Goal: Task Accomplishment & Management: Use online tool/utility

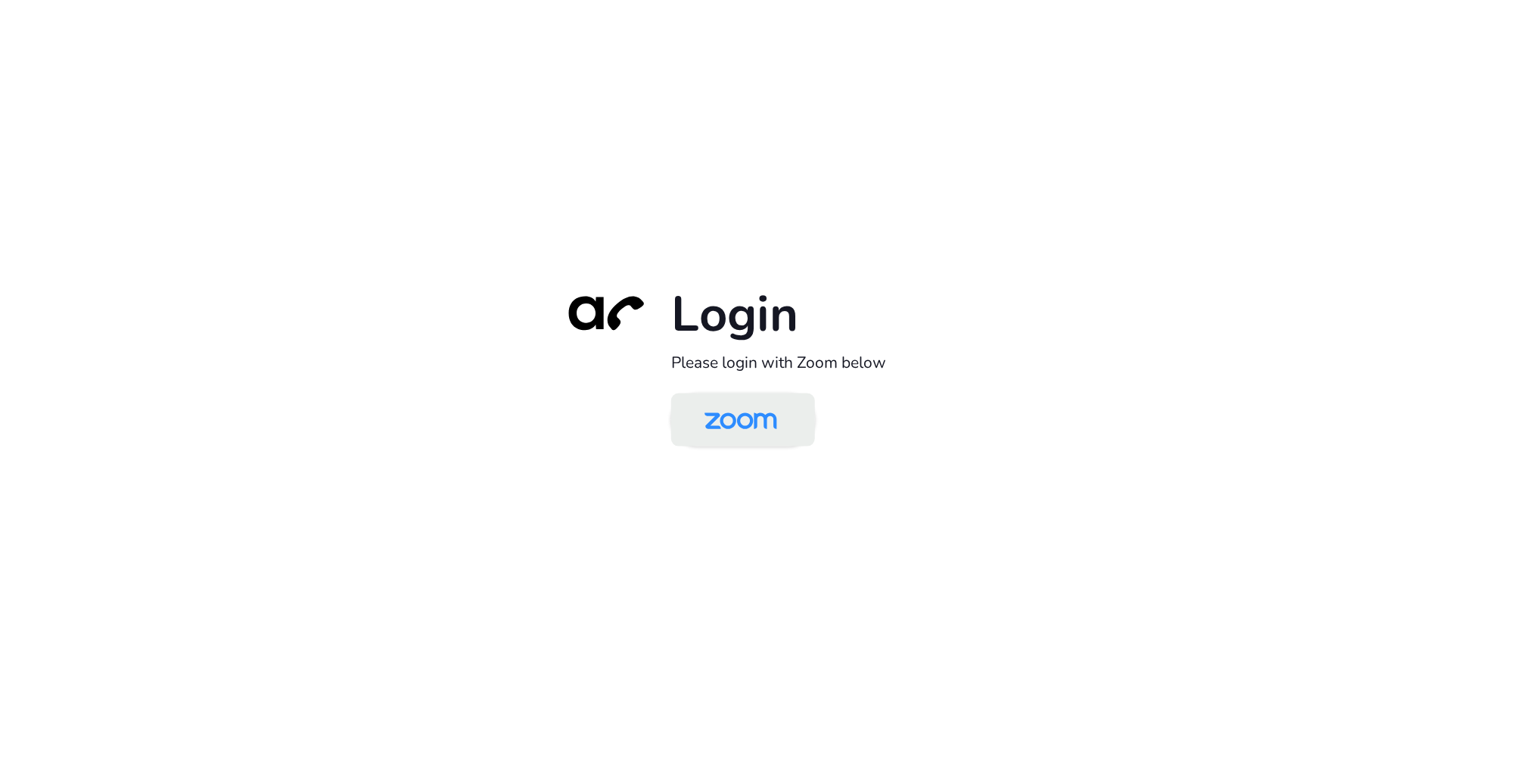
click at [738, 422] on img at bounding box center [740, 420] width 104 height 49
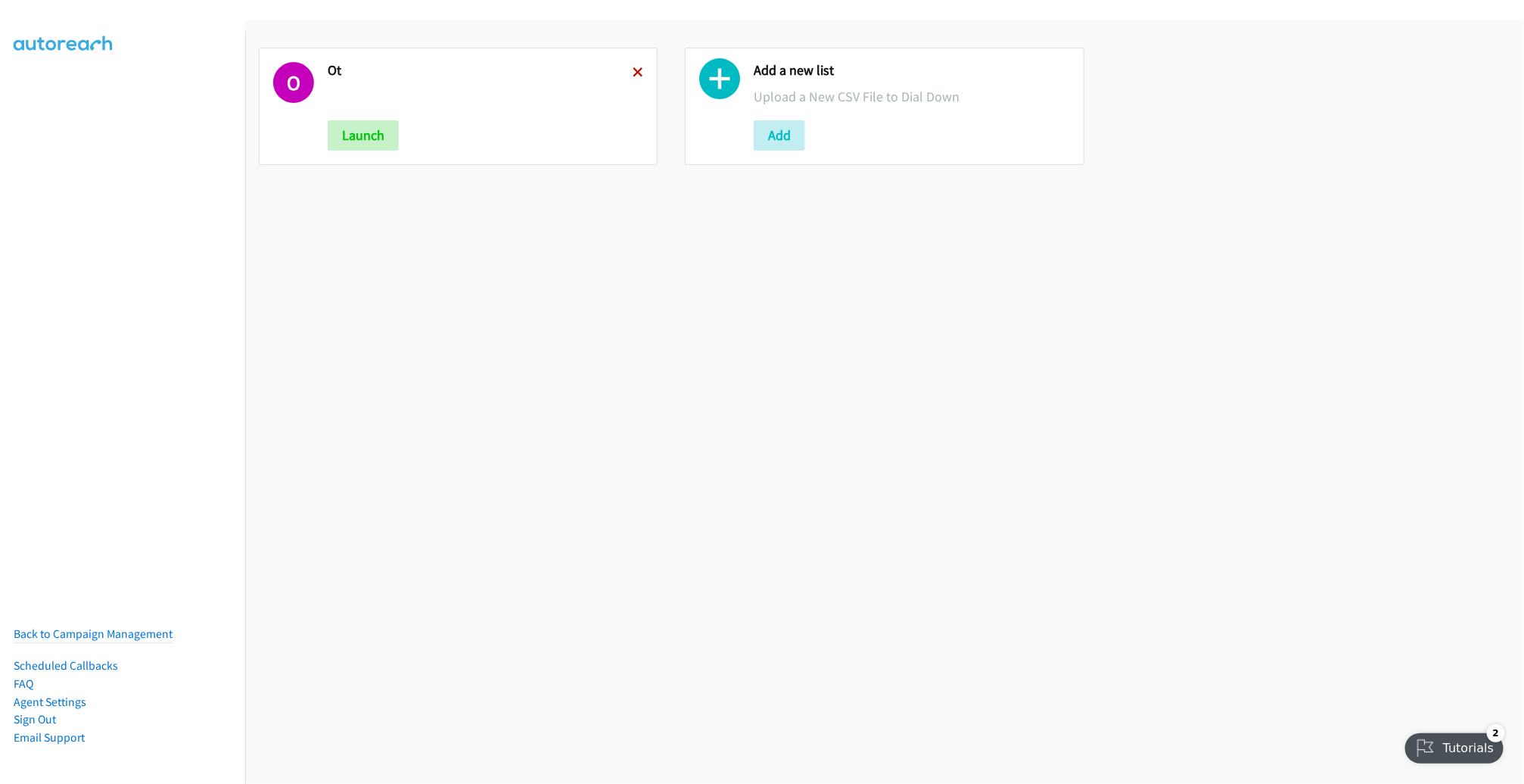
click at [634, 68] on icon at bounding box center [637, 73] width 10 height 10
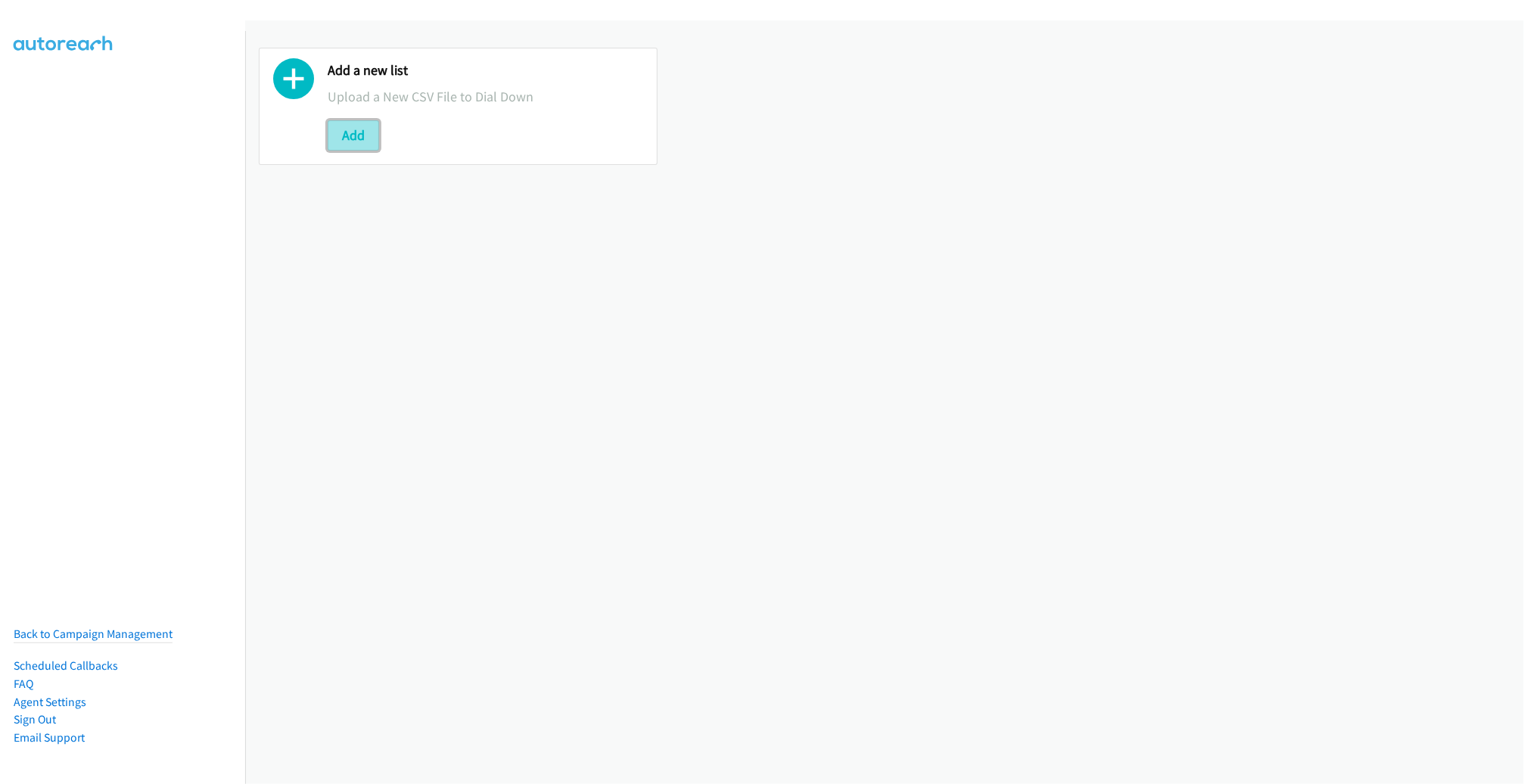
click at [367, 124] on button "Add" at bounding box center [354, 135] width 52 height 30
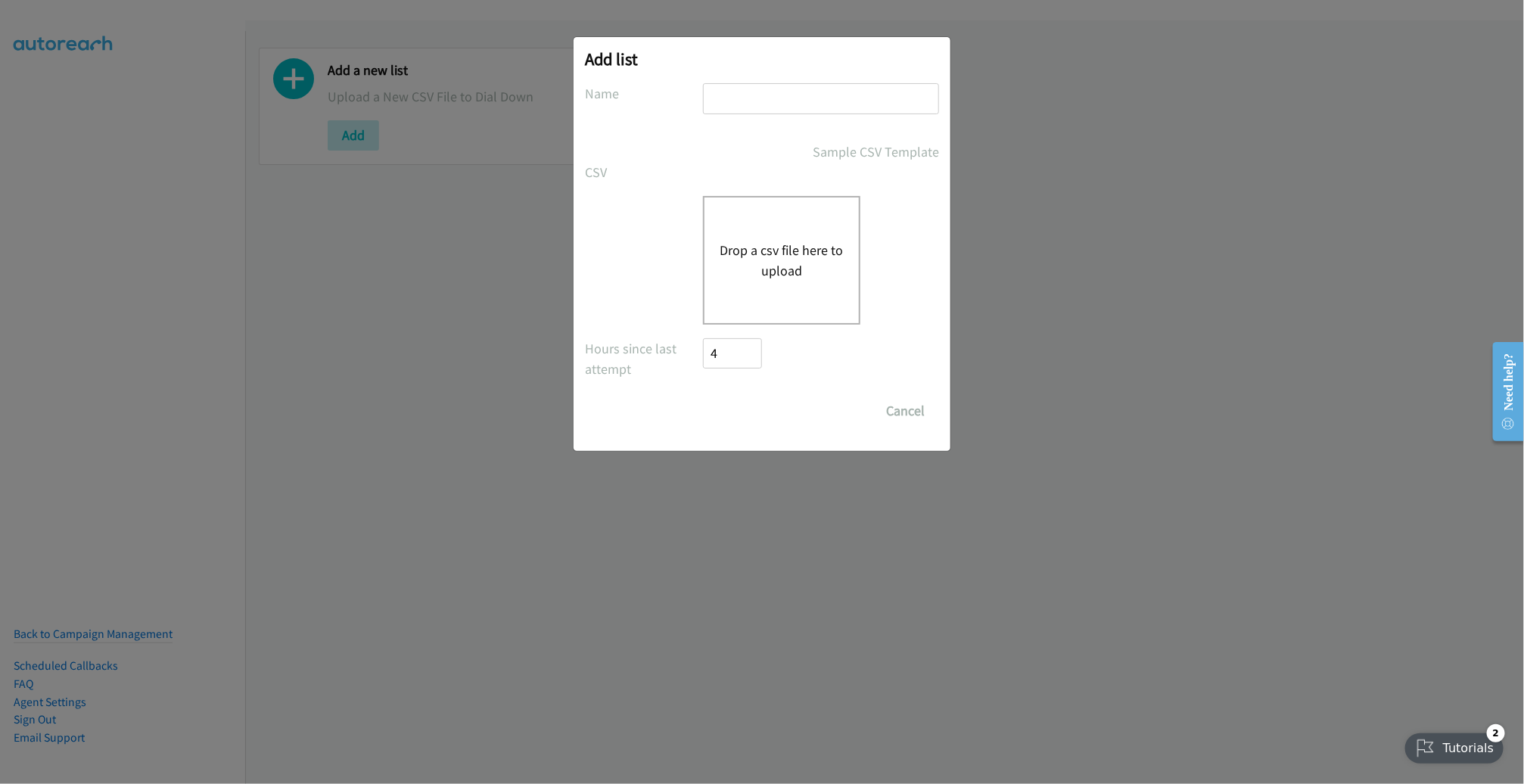
click at [733, 100] on input "text" at bounding box center [821, 99] width 236 height 31
type input "NOV 20 event"
click at [781, 245] on button "Drop a csv file here to upload" at bounding box center [781, 260] width 124 height 41
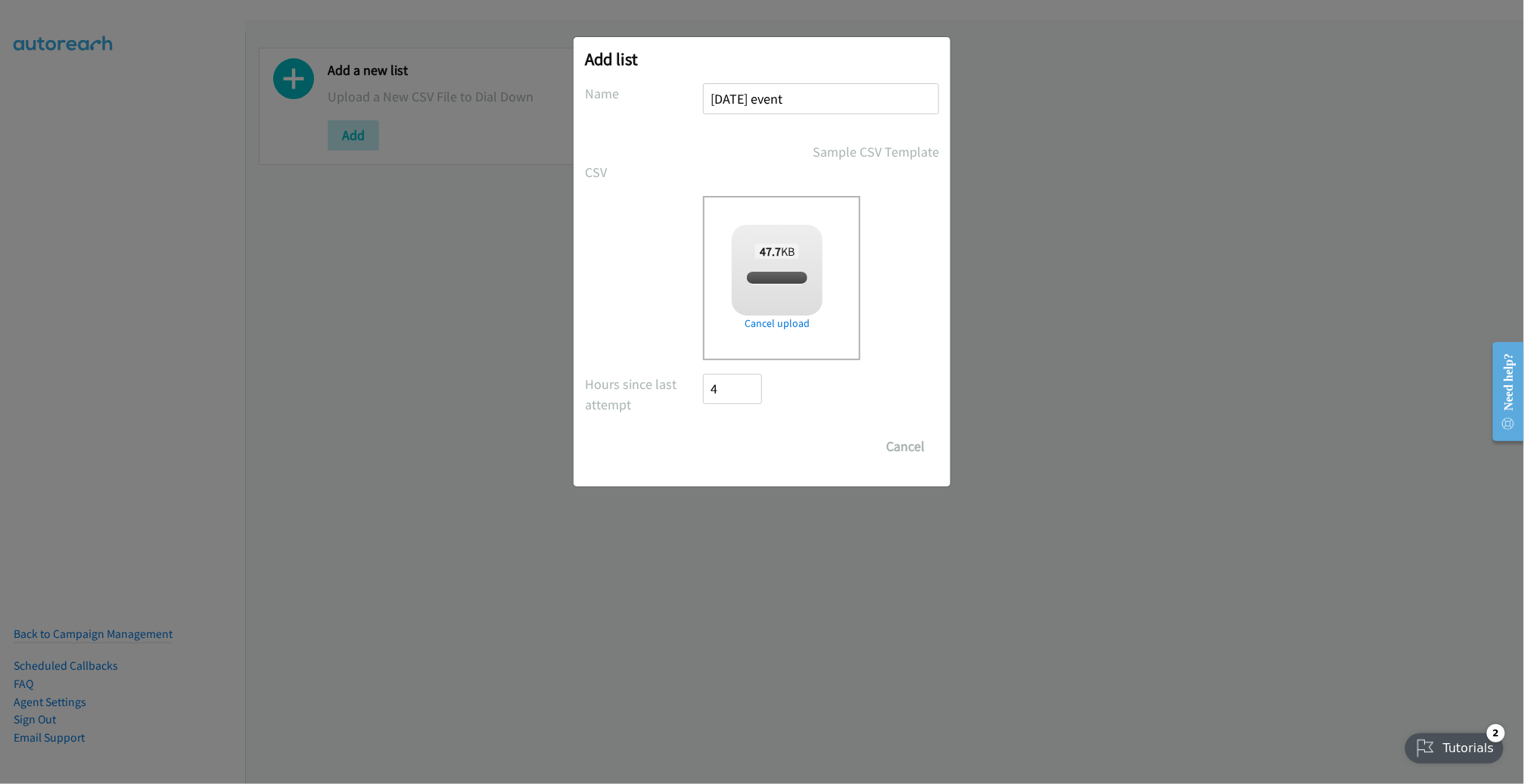
checkbox input "true"
click at [751, 436] on input "Save List" at bounding box center [743, 446] width 79 height 30
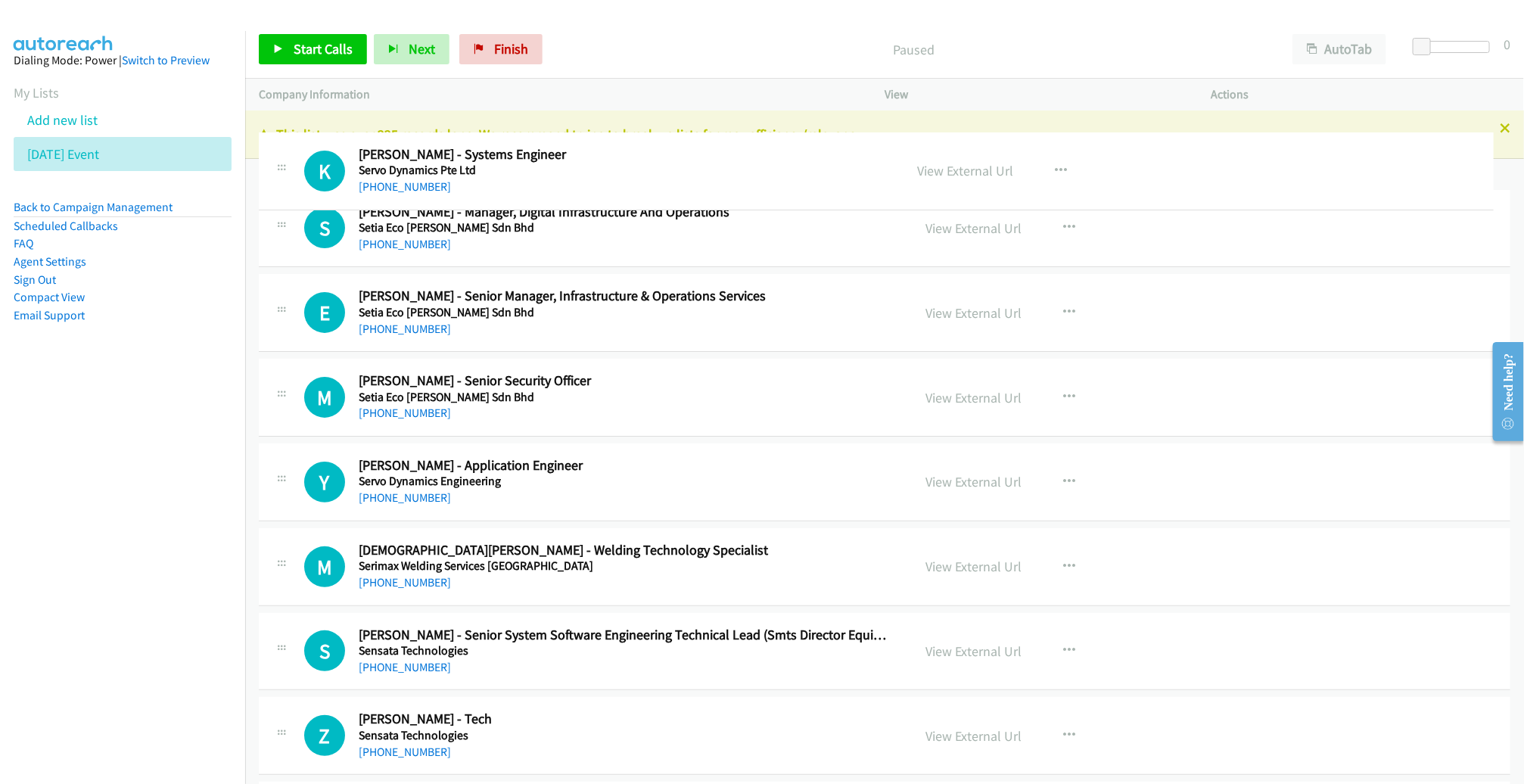
drag, startPoint x: 545, startPoint y: 460, endPoint x: 559, endPoint y: 175, distance: 285.3
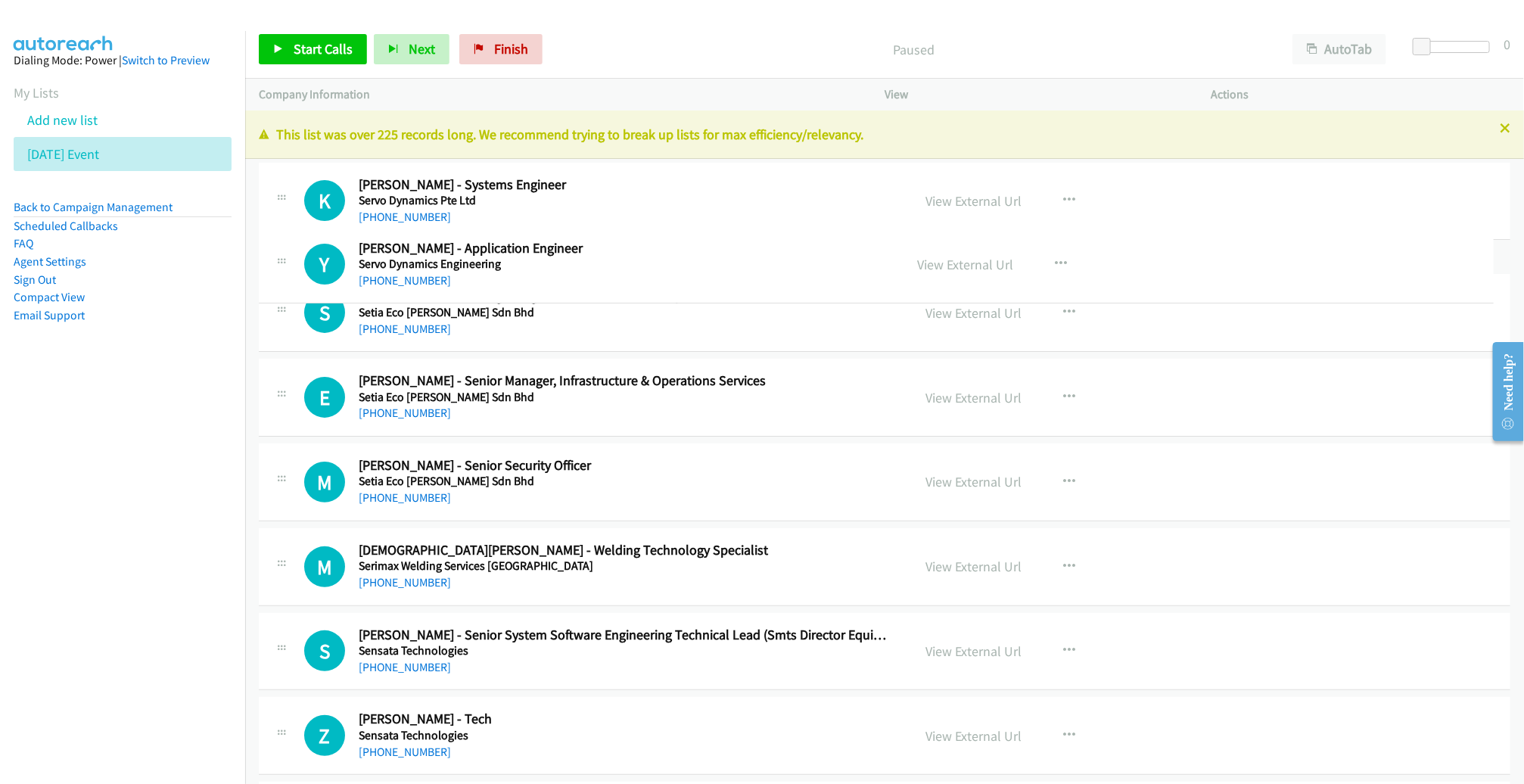
drag, startPoint x: 501, startPoint y: 554, endPoint x: 526, endPoint y: 280, distance: 275.1
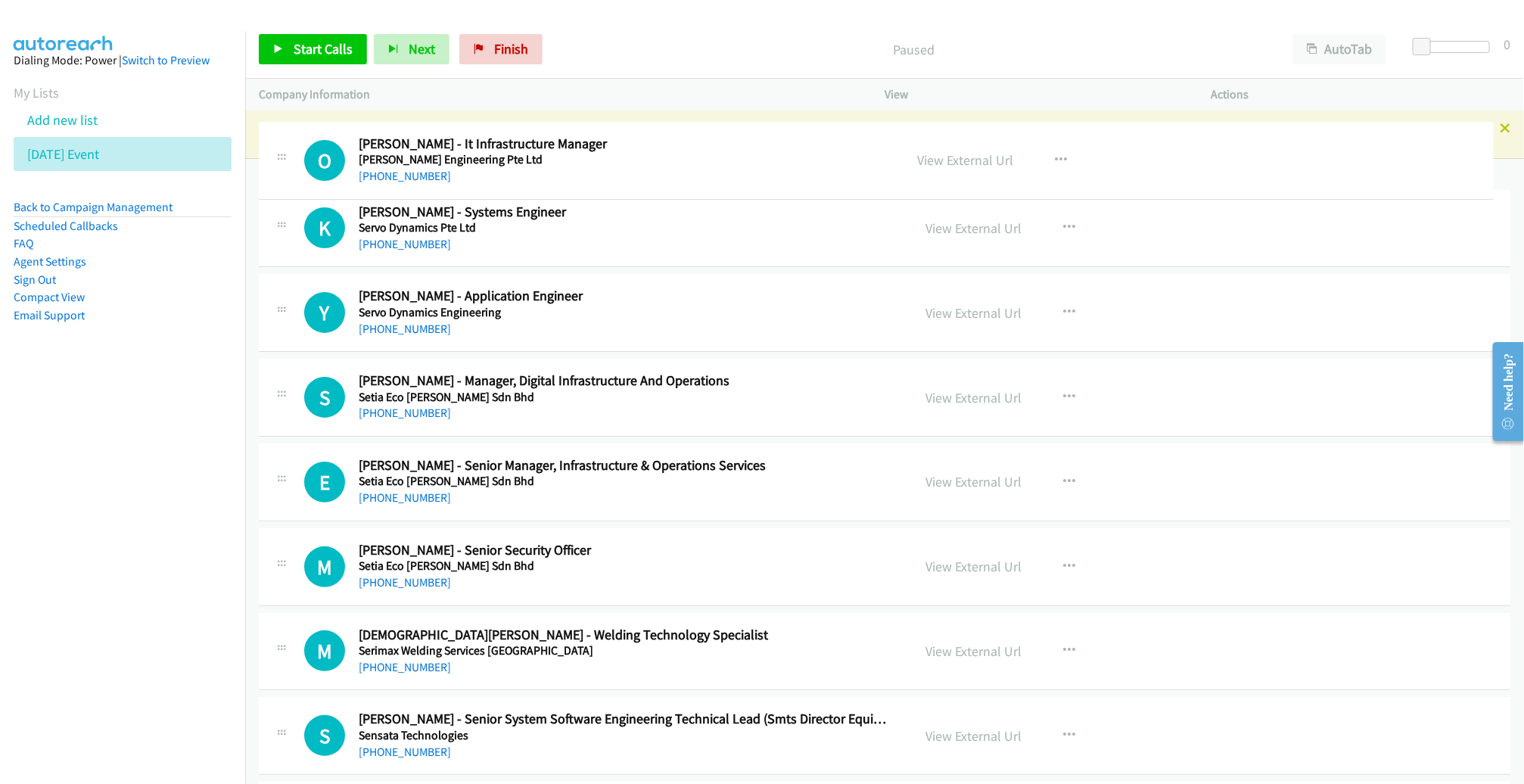
drag, startPoint x: 510, startPoint y: 542, endPoint x: 543, endPoint y: 177, distance: 366.5
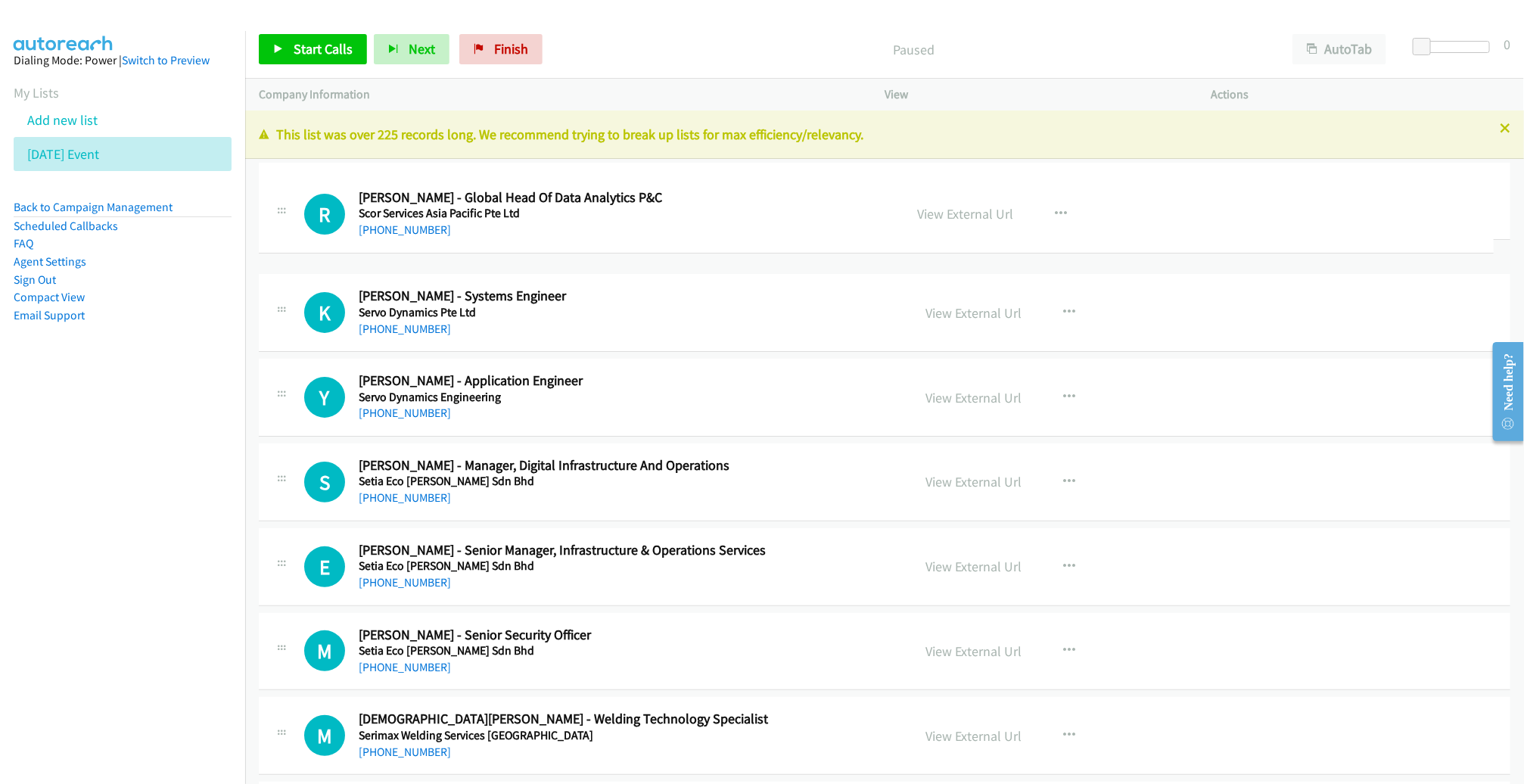
drag, startPoint x: 578, startPoint y: 381, endPoint x: 539, endPoint y: 218, distance: 167.6
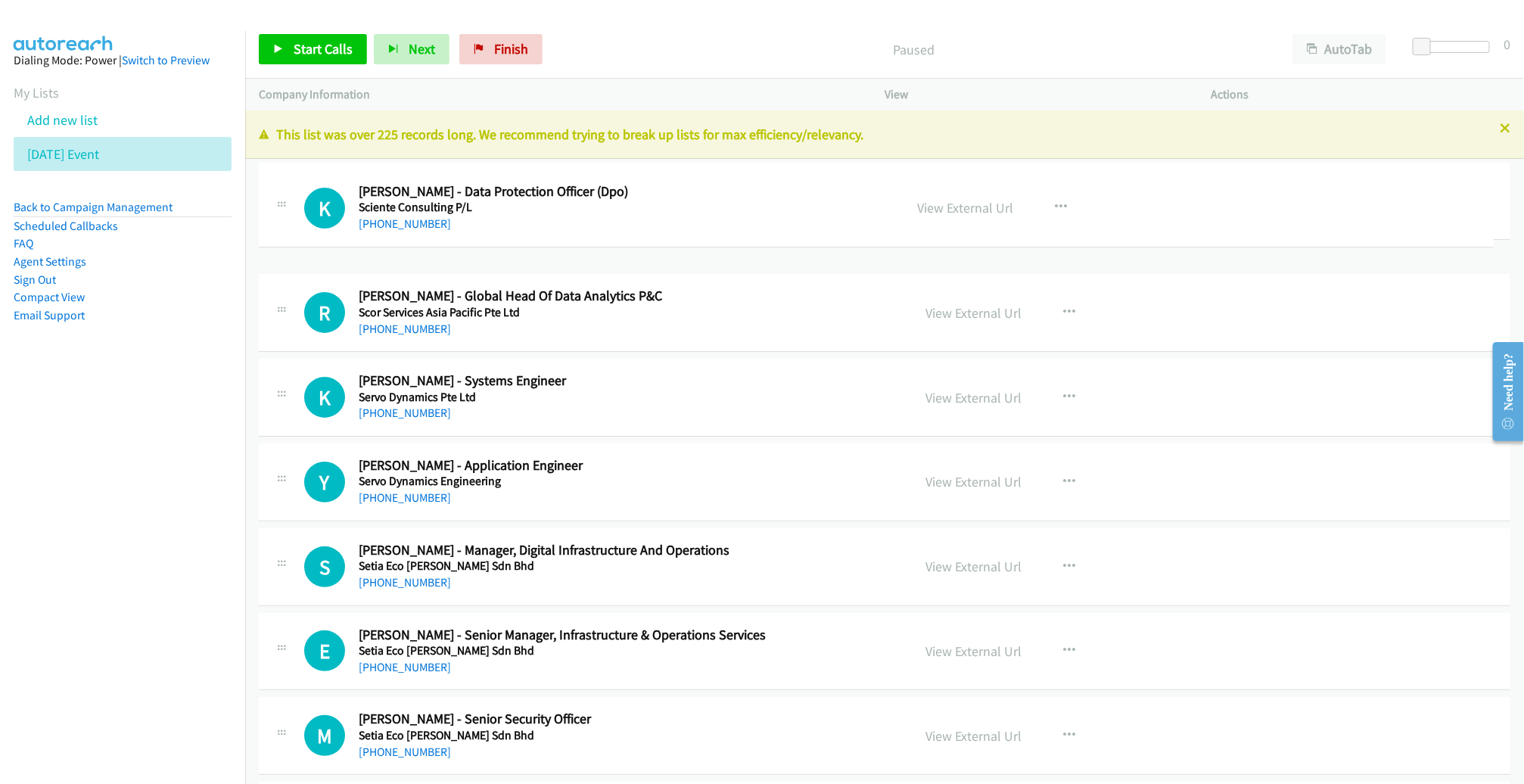
drag, startPoint x: 572, startPoint y: 285, endPoint x: 565, endPoint y: 217, distance: 68.4
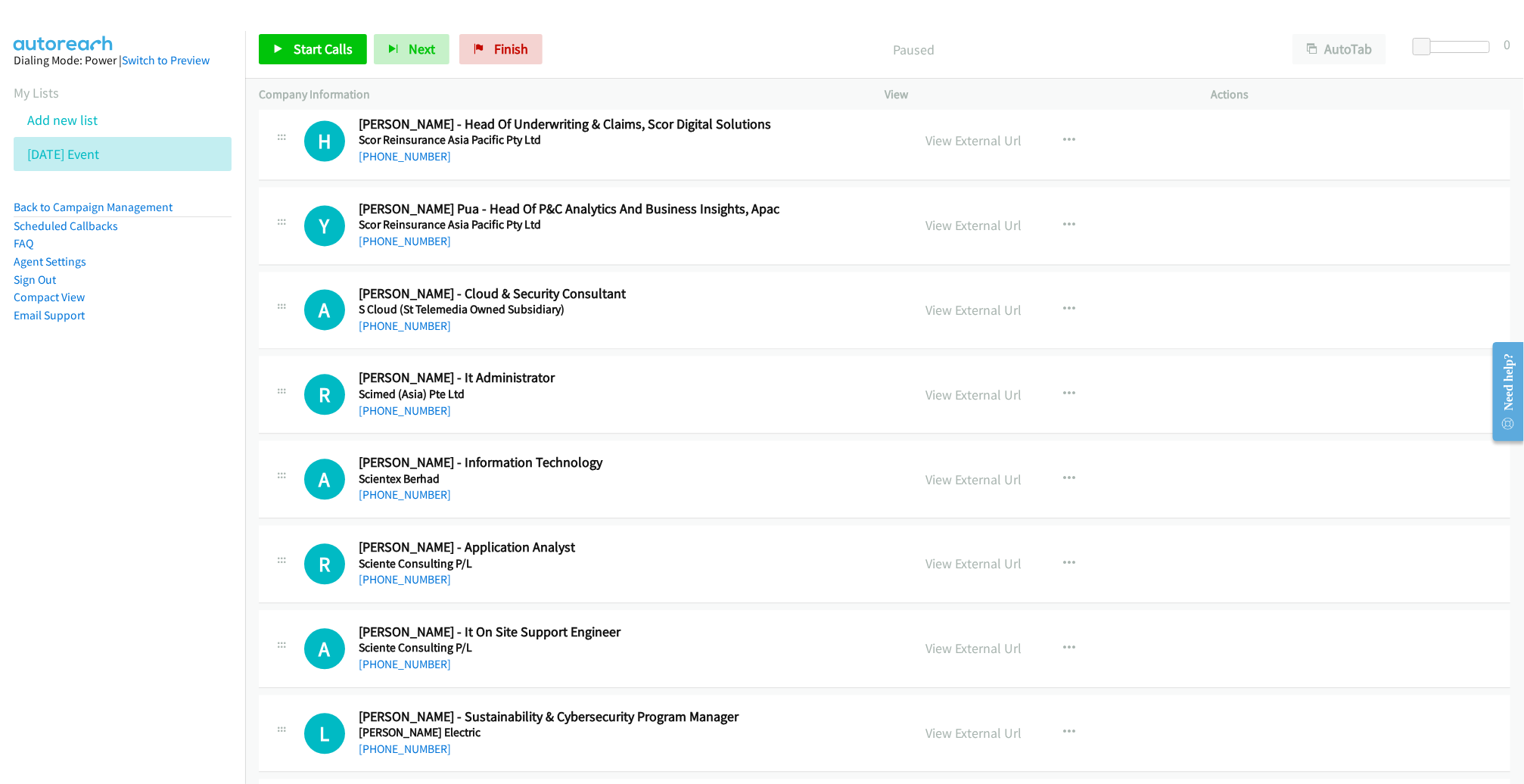
scroll to position [1668, 0]
click at [569, 231] on div "[PHONE_NUMBER]" at bounding box center [624, 240] width 531 height 18
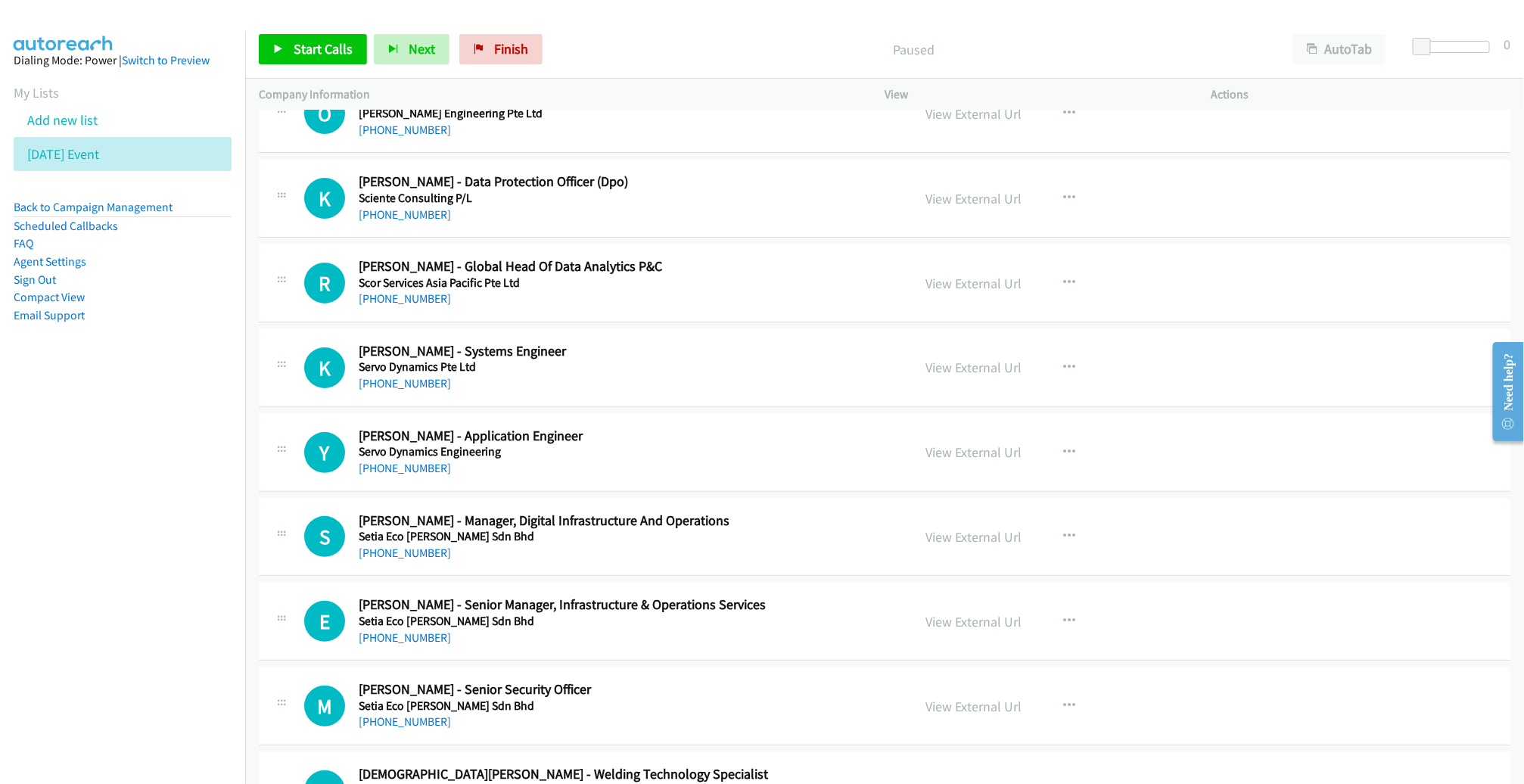
scroll to position [0, 0]
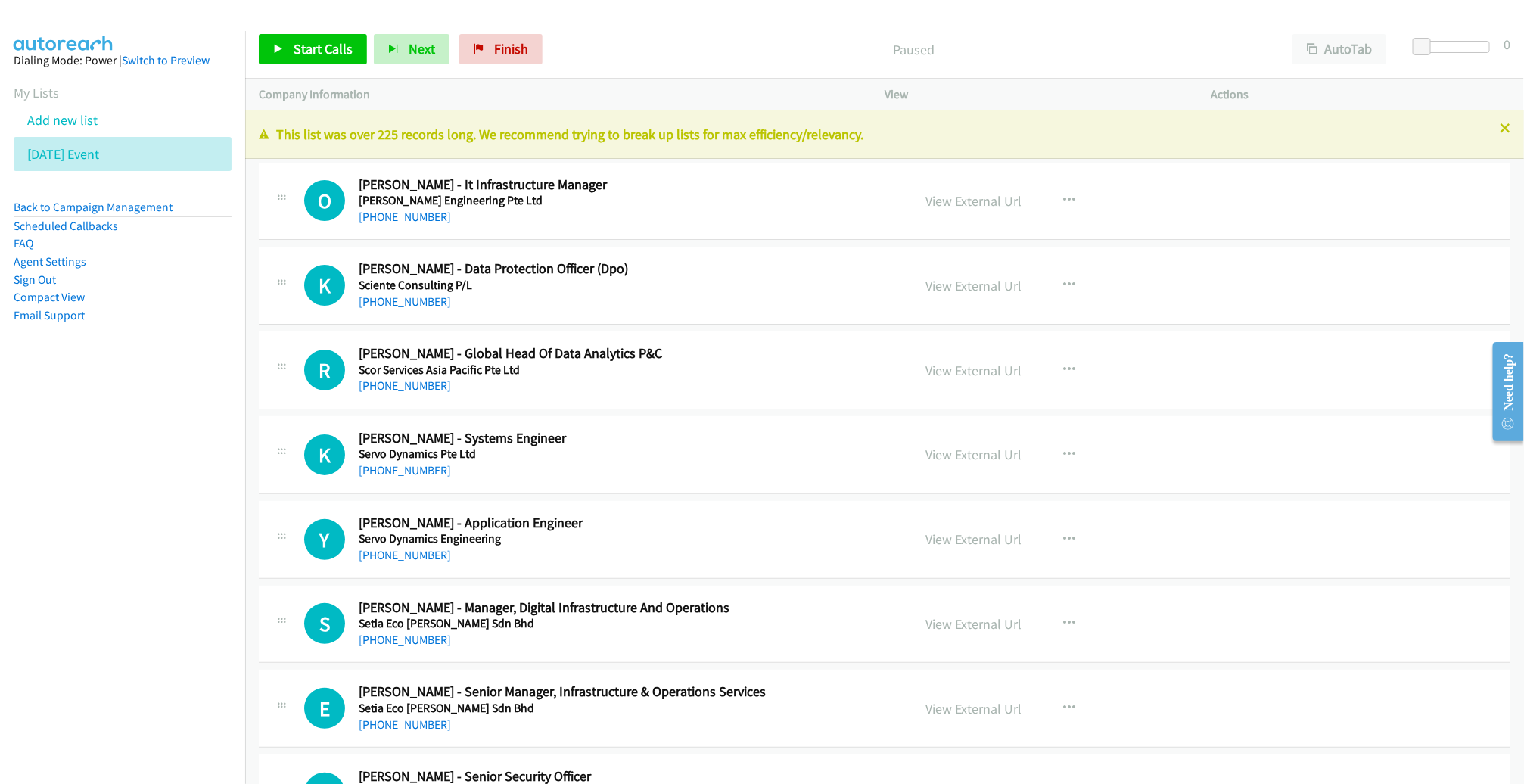
click at [983, 205] on link "View External Url" at bounding box center [973, 201] width 96 height 18
click at [968, 277] on link "View External Url" at bounding box center [973, 286] width 96 height 18
click at [967, 364] on link "View External Url" at bounding box center [973, 369] width 96 height 18
click at [952, 446] on link "View External Url" at bounding box center [973, 454] width 96 height 18
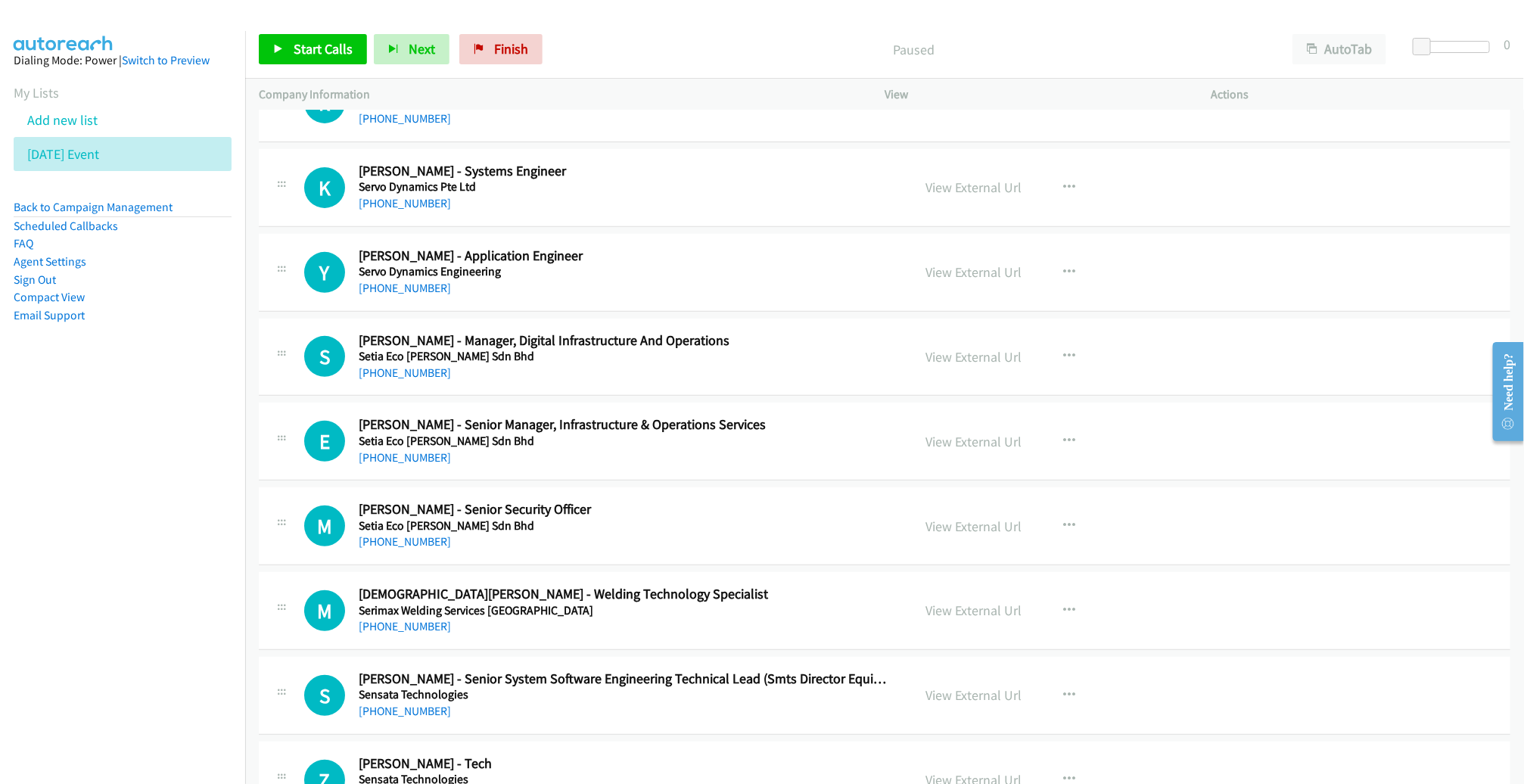
scroll to position [309, 0]
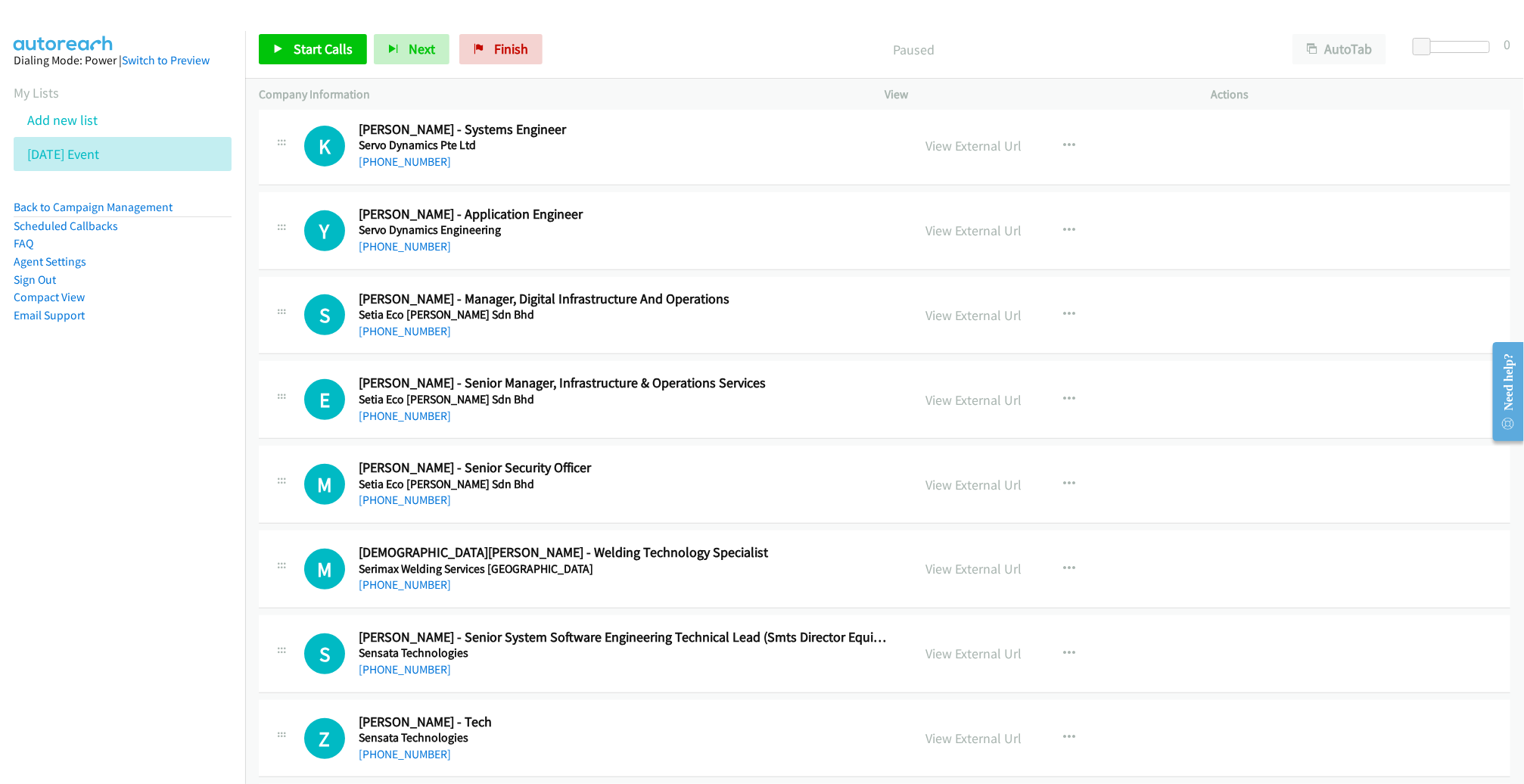
click at [940, 230] on link "View External Url" at bounding box center [973, 230] width 96 height 18
click at [334, 56] on span "Start Calls" at bounding box center [323, 49] width 59 height 18
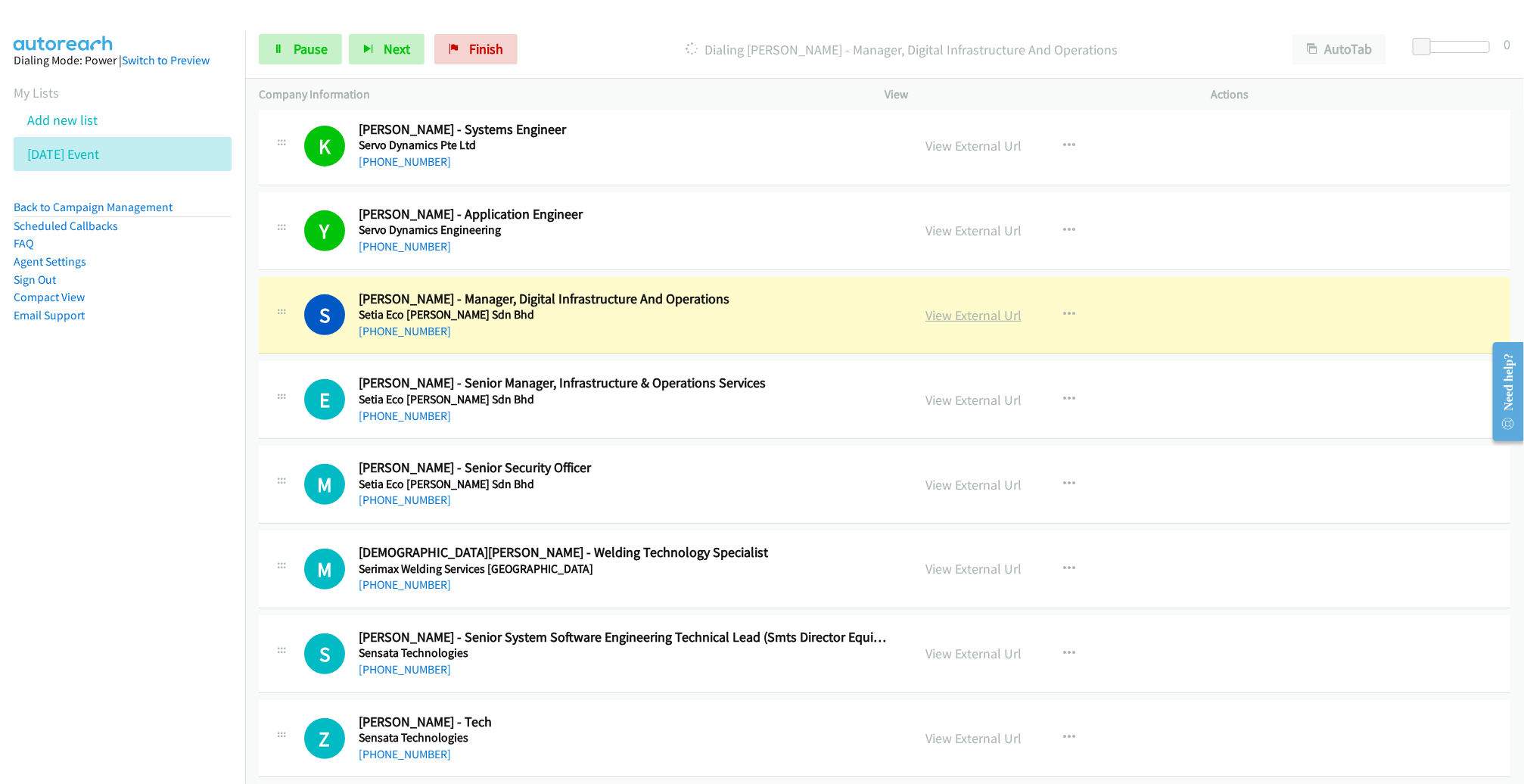
click at [969, 310] on link "View External Url" at bounding box center [973, 315] width 96 height 18
click at [298, 53] on span "Pause" at bounding box center [311, 49] width 34 height 18
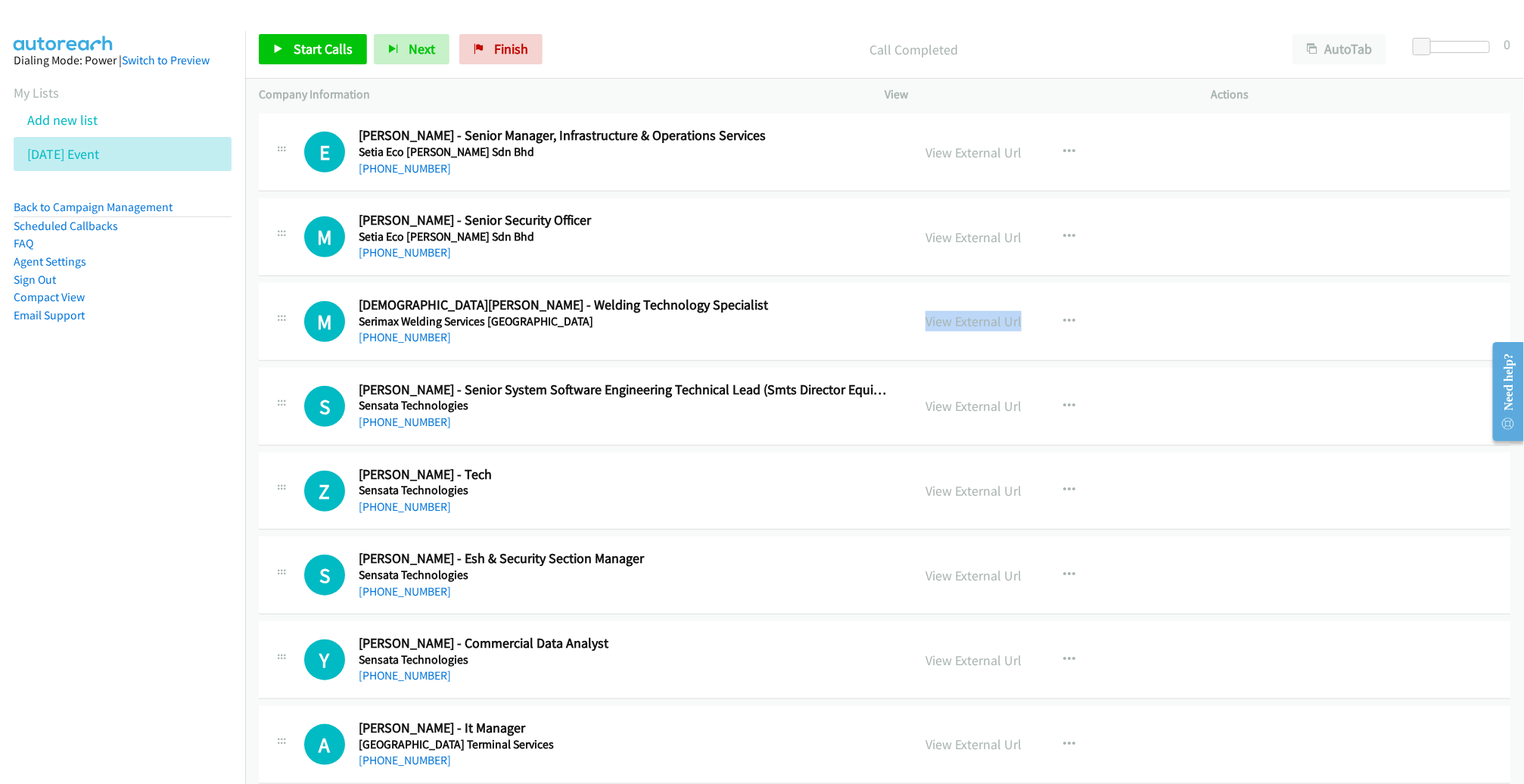
scroll to position [556, 0]
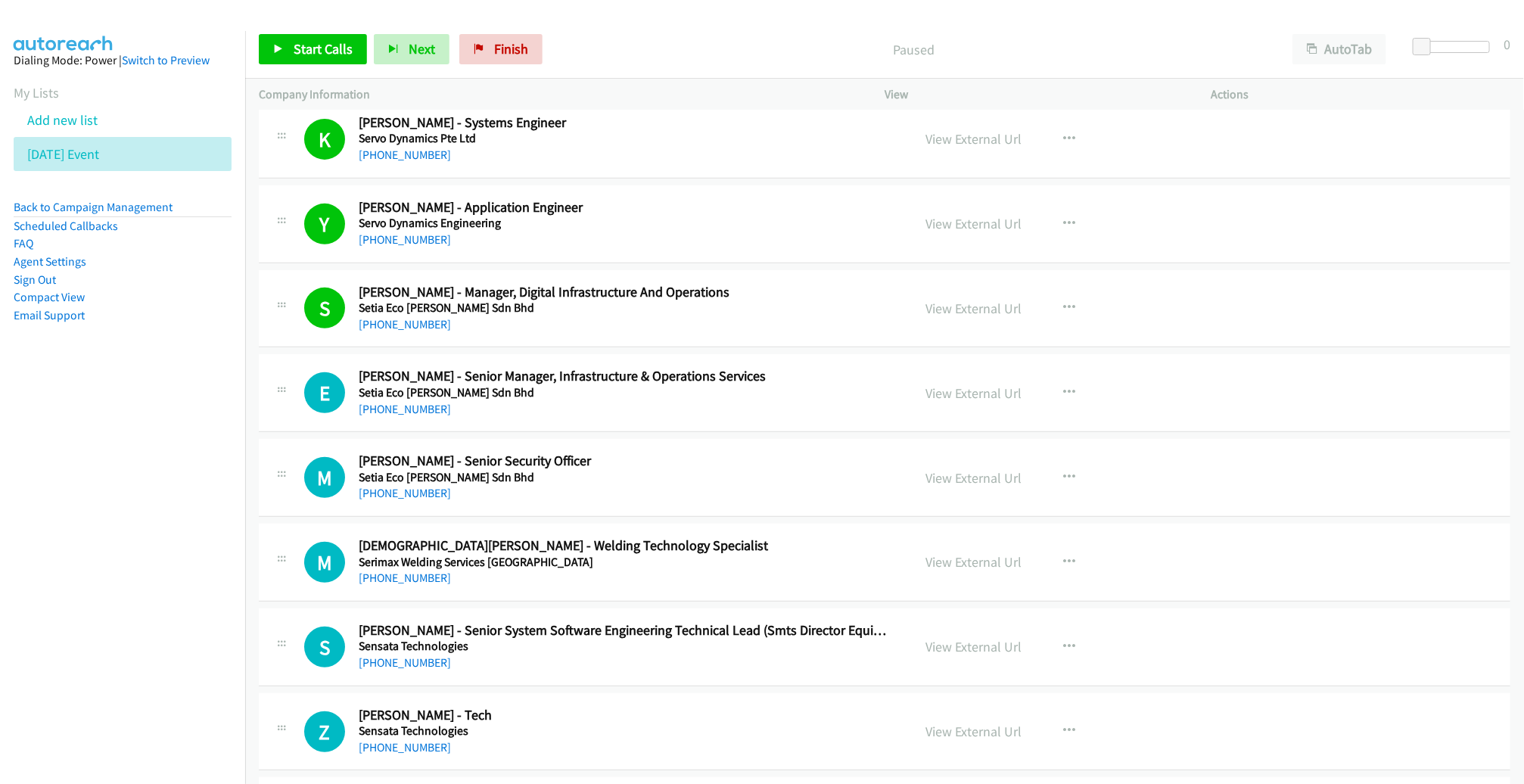
scroll to position [322, 0]
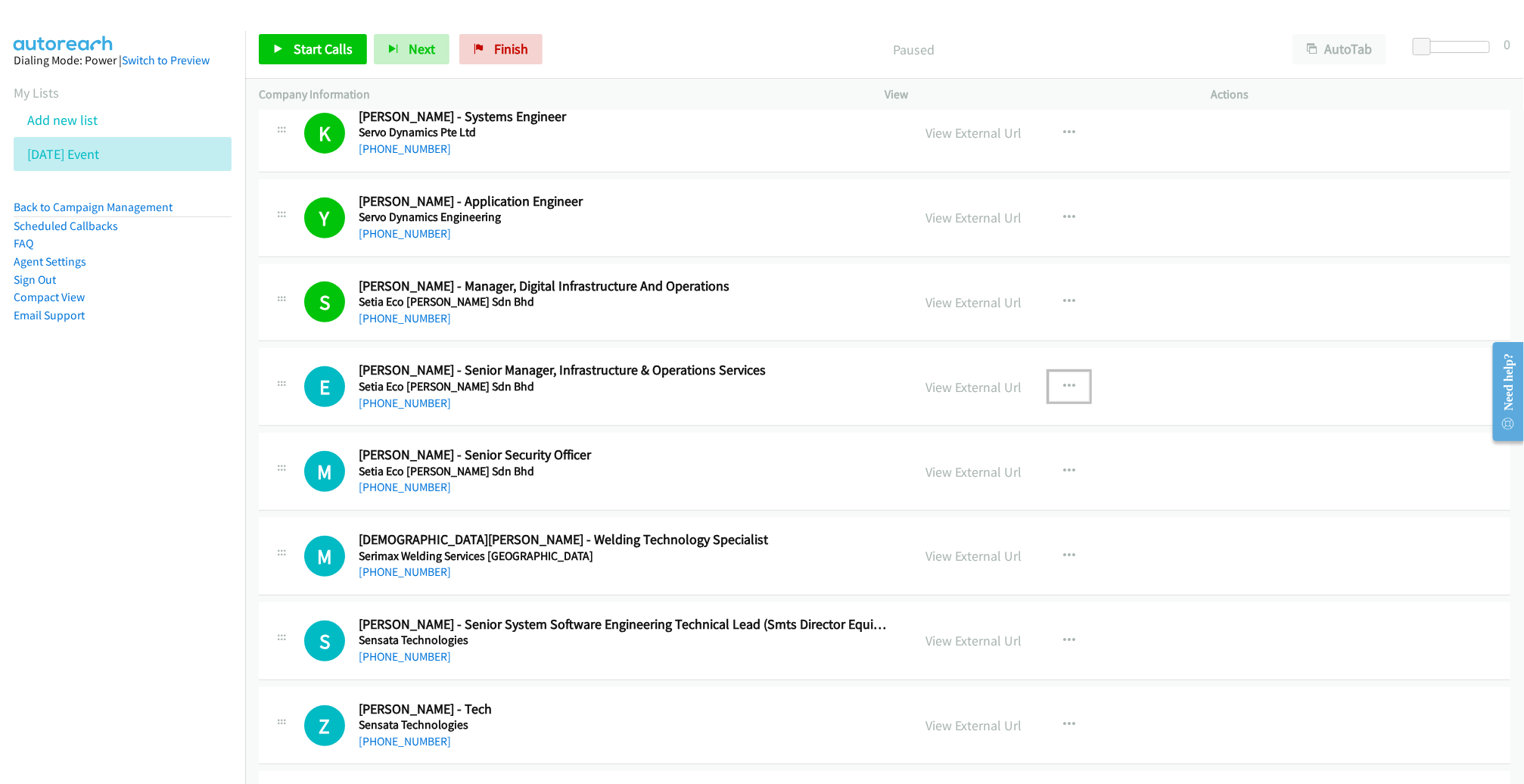
click at [1063, 382] on icon "button" at bounding box center [1069, 386] width 12 height 12
click at [1004, 482] on link "Start Calls Here" at bounding box center [988, 486] width 201 height 30
click at [974, 385] on link "View External Url" at bounding box center [973, 387] width 96 height 18
click at [284, 57] on link "Start Calls" at bounding box center [312, 49] width 108 height 30
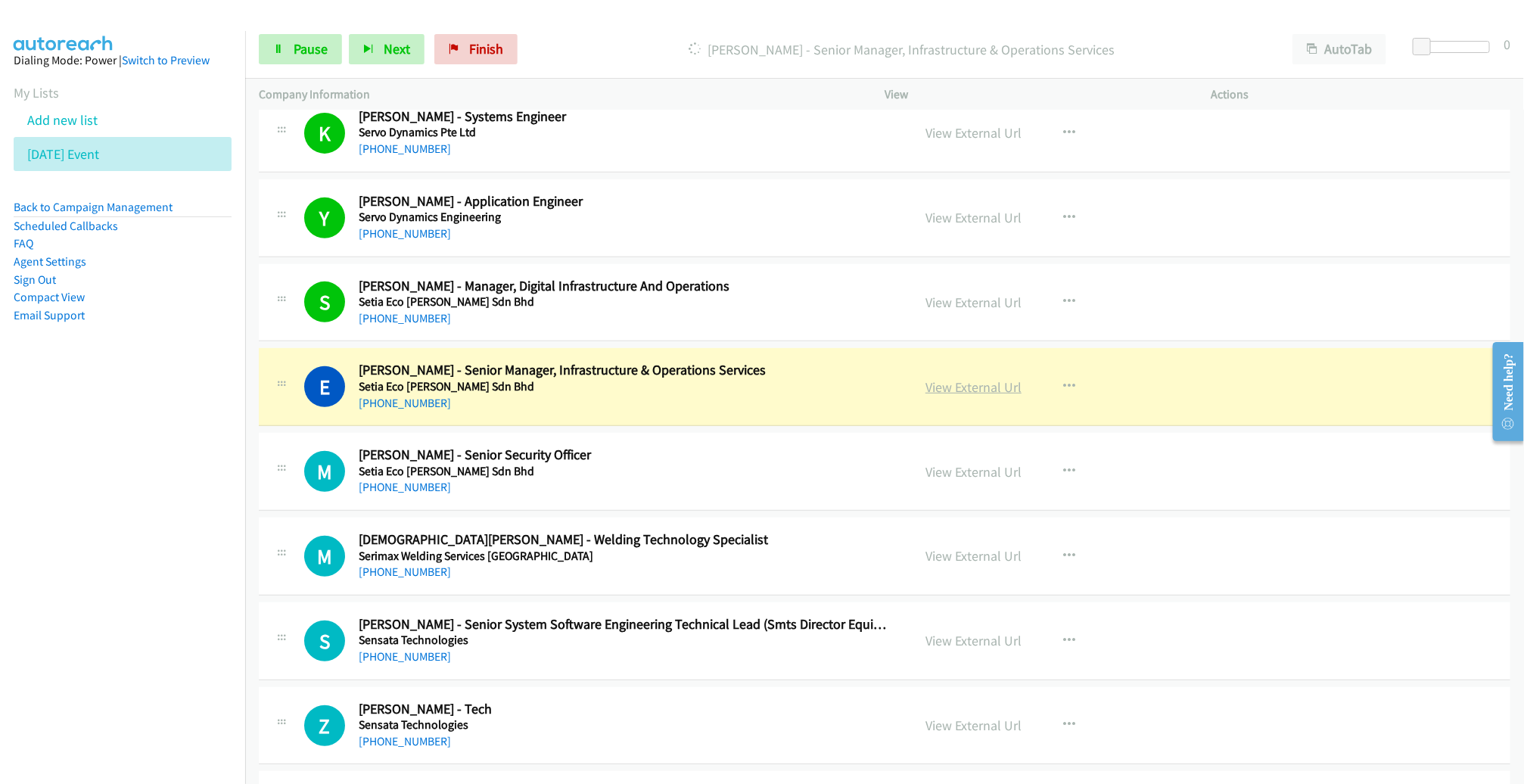
click at [970, 383] on link "View External Url" at bounding box center [973, 387] width 96 height 18
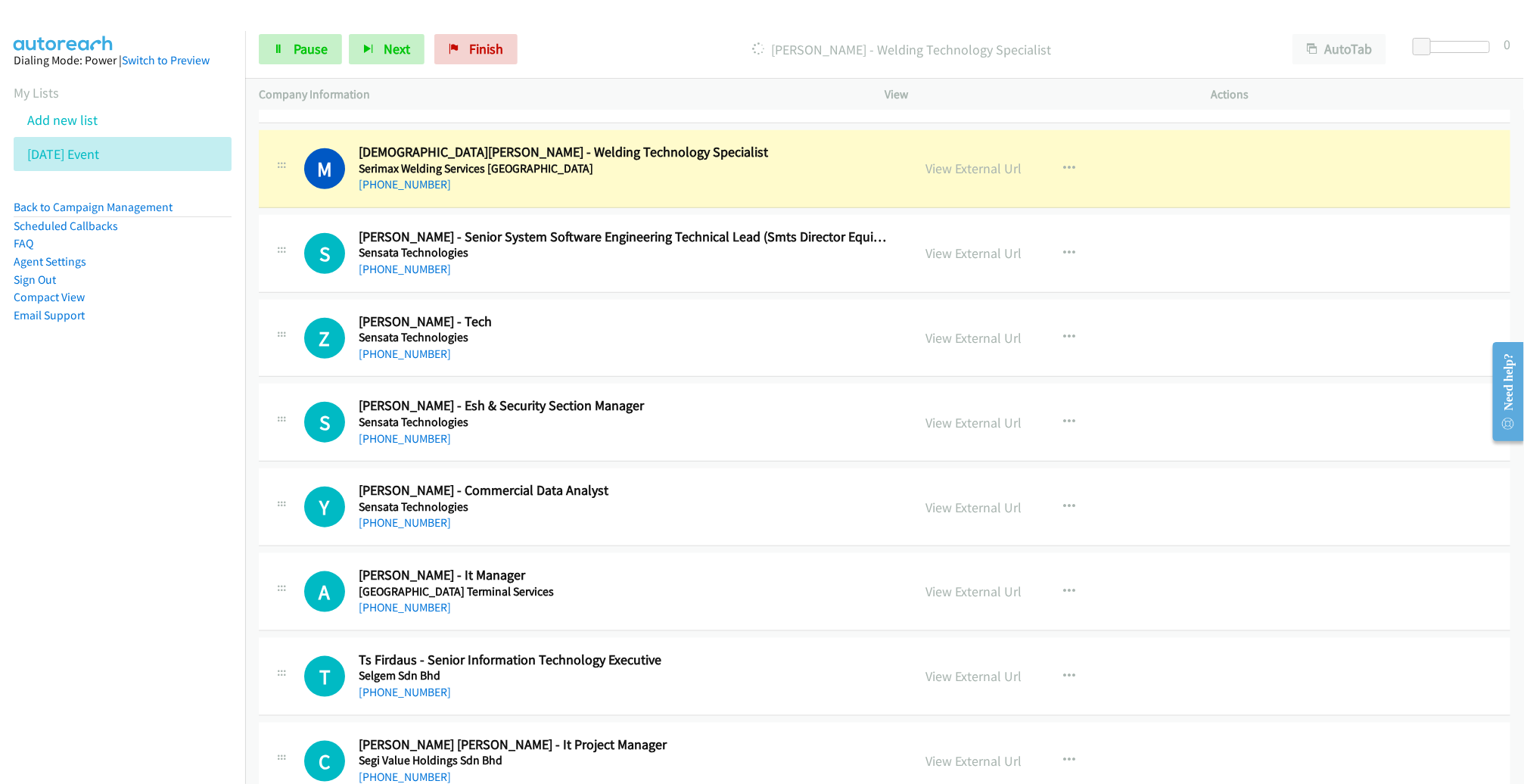
scroll to position [709, 0]
click at [972, 167] on link "View External Url" at bounding box center [973, 167] width 96 height 18
click at [321, 54] on span "Pause" at bounding box center [311, 49] width 34 height 18
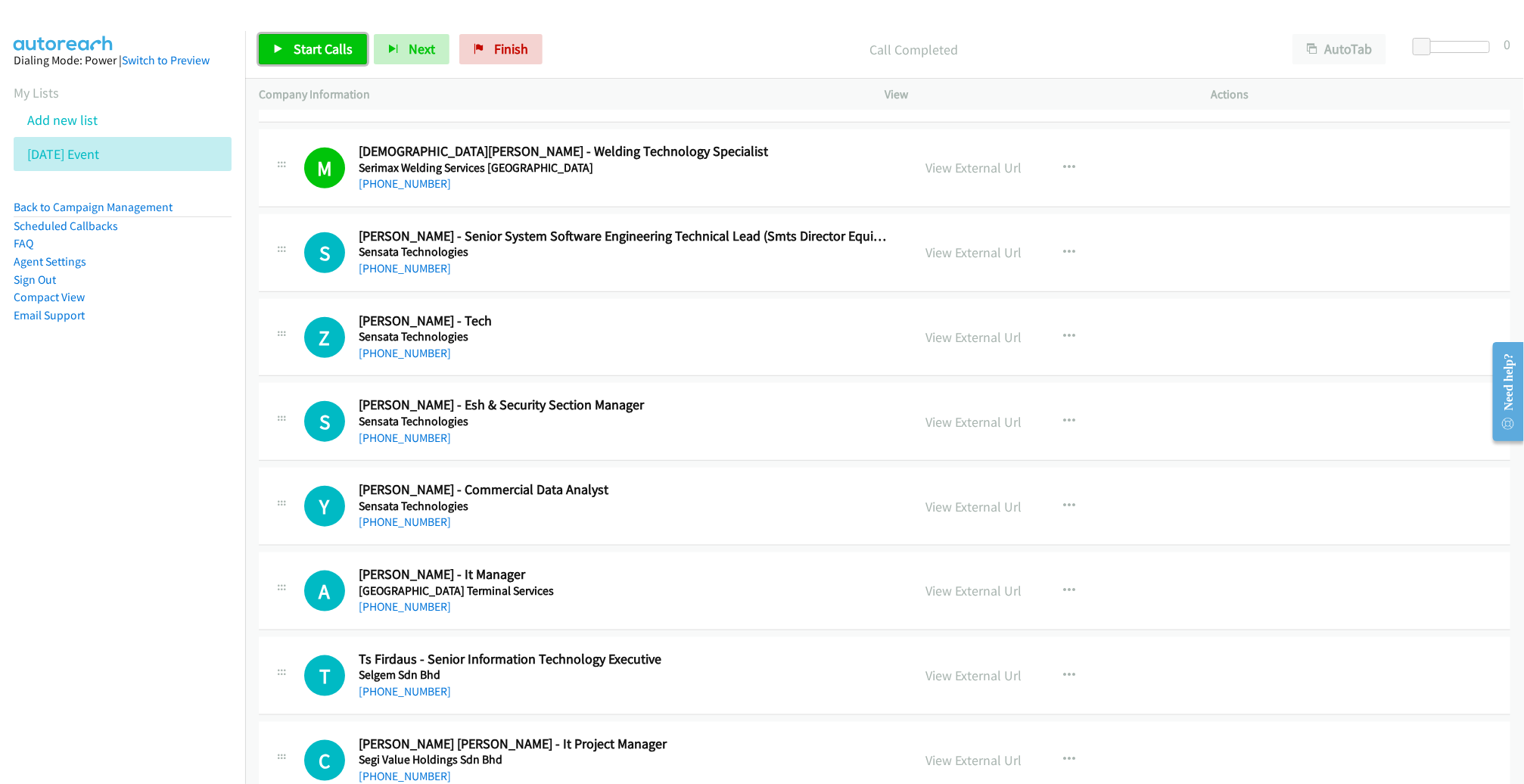
click at [305, 39] on link "Start Calls" at bounding box center [312, 49] width 108 height 30
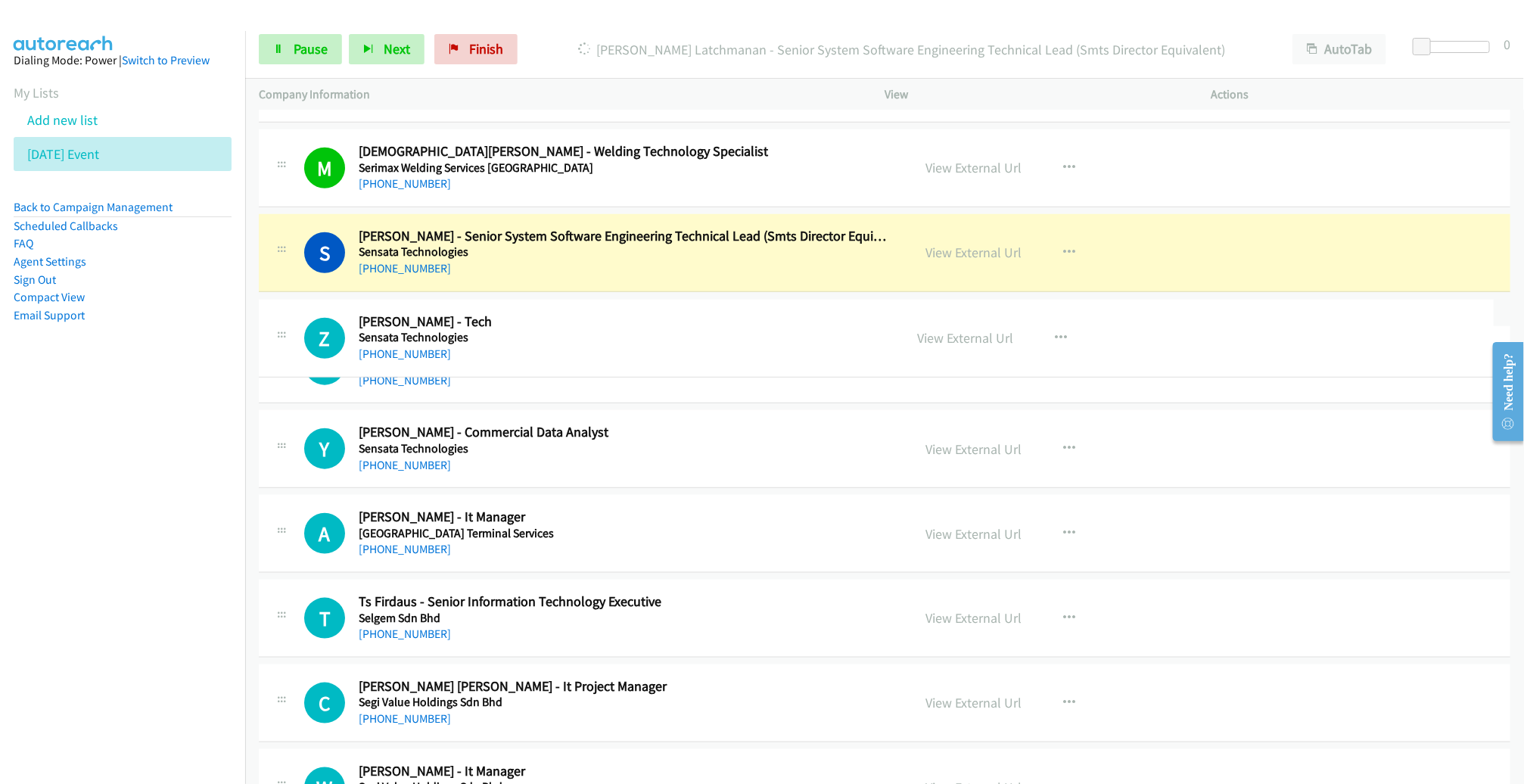
drag, startPoint x: 471, startPoint y: 315, endPoint x: 370, endPoint y: 319, distance: 101.1
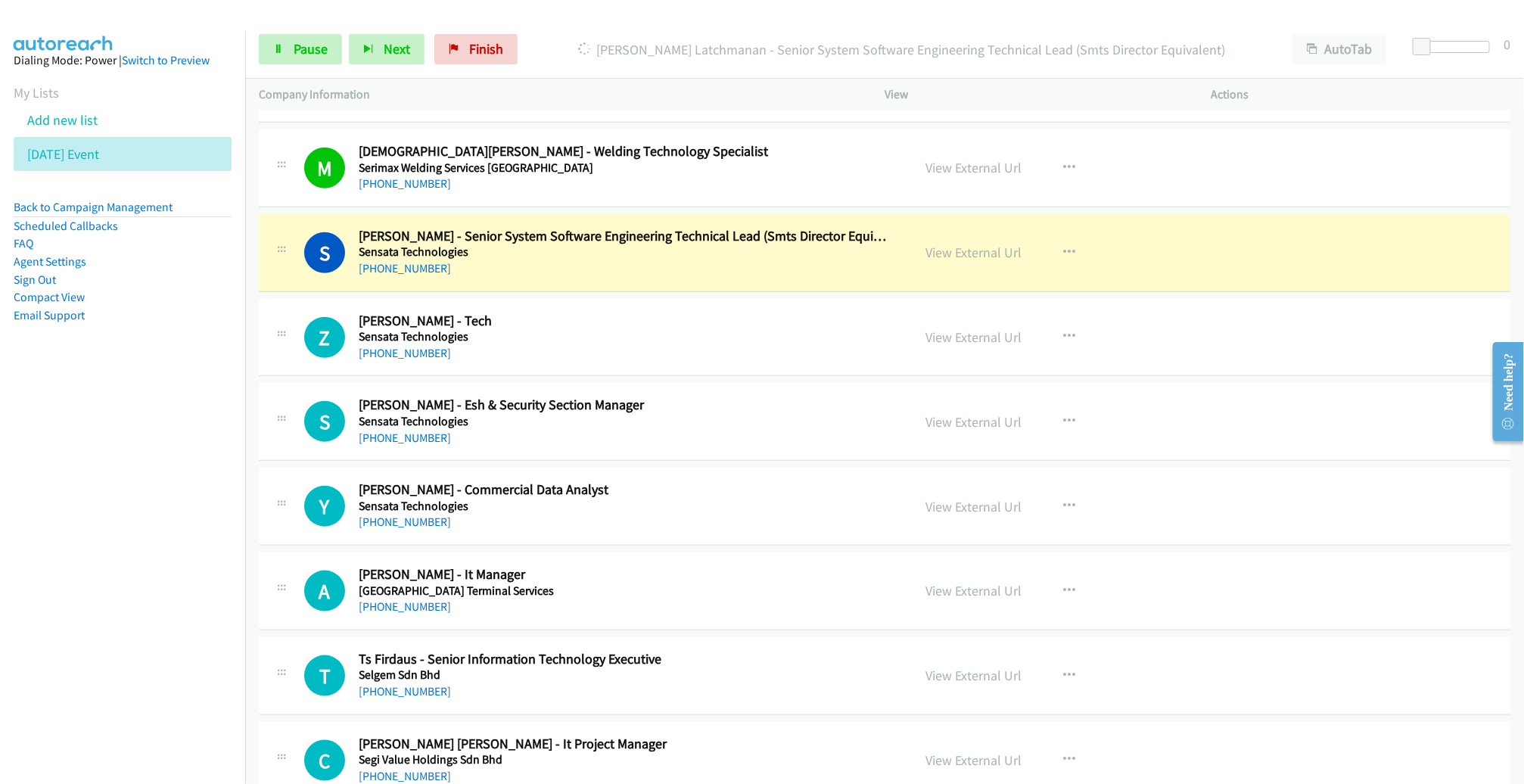
drag, startPoint x: 504, startPoint y: 325, endPoint x: 505, endPoint y: 264, distance: 61.0
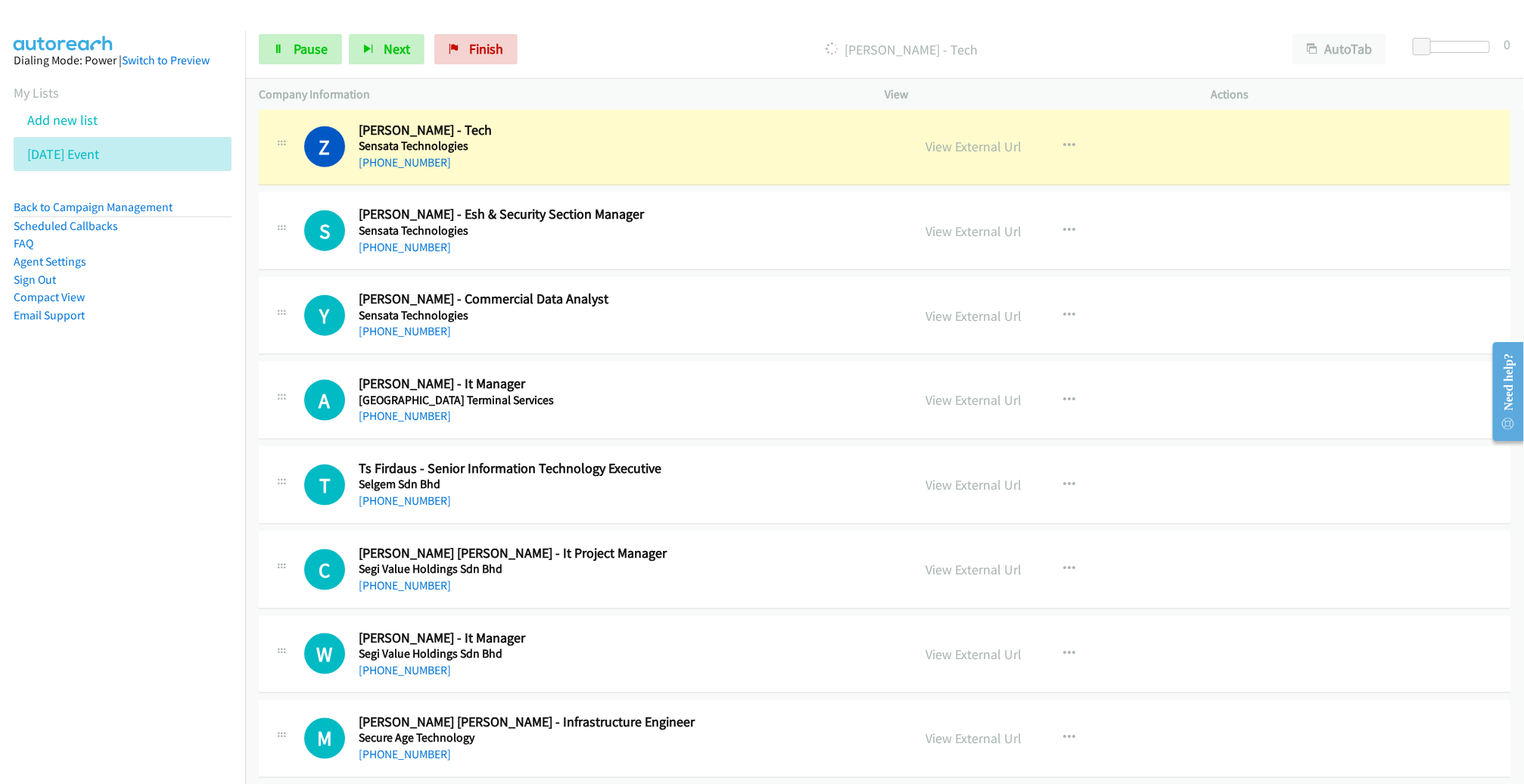
scroll to position [898, 0]
click at [967, 143] on link "View External Url" at bounding box center [973, 147] width 96 height 18
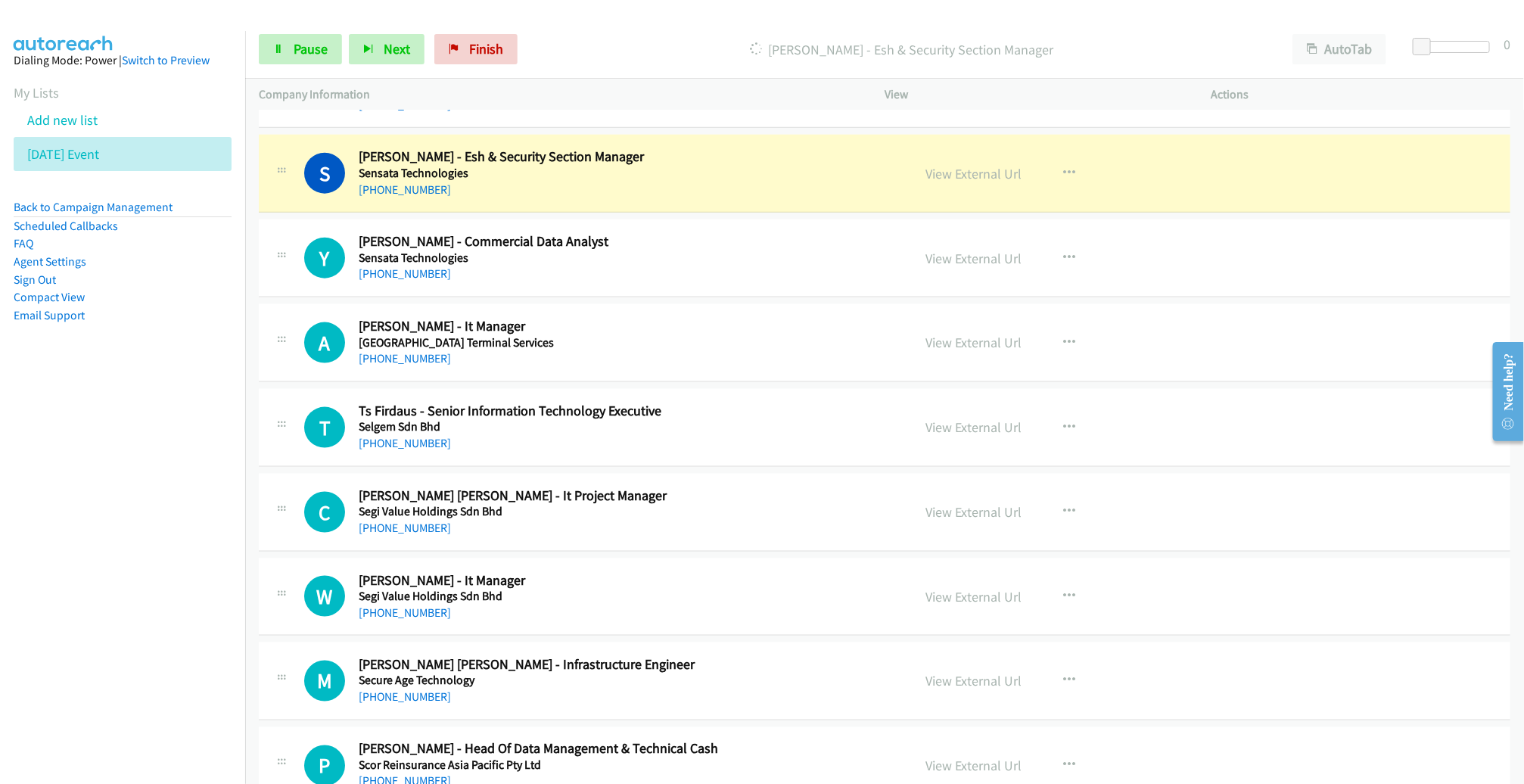
scroll to position [958, 0]
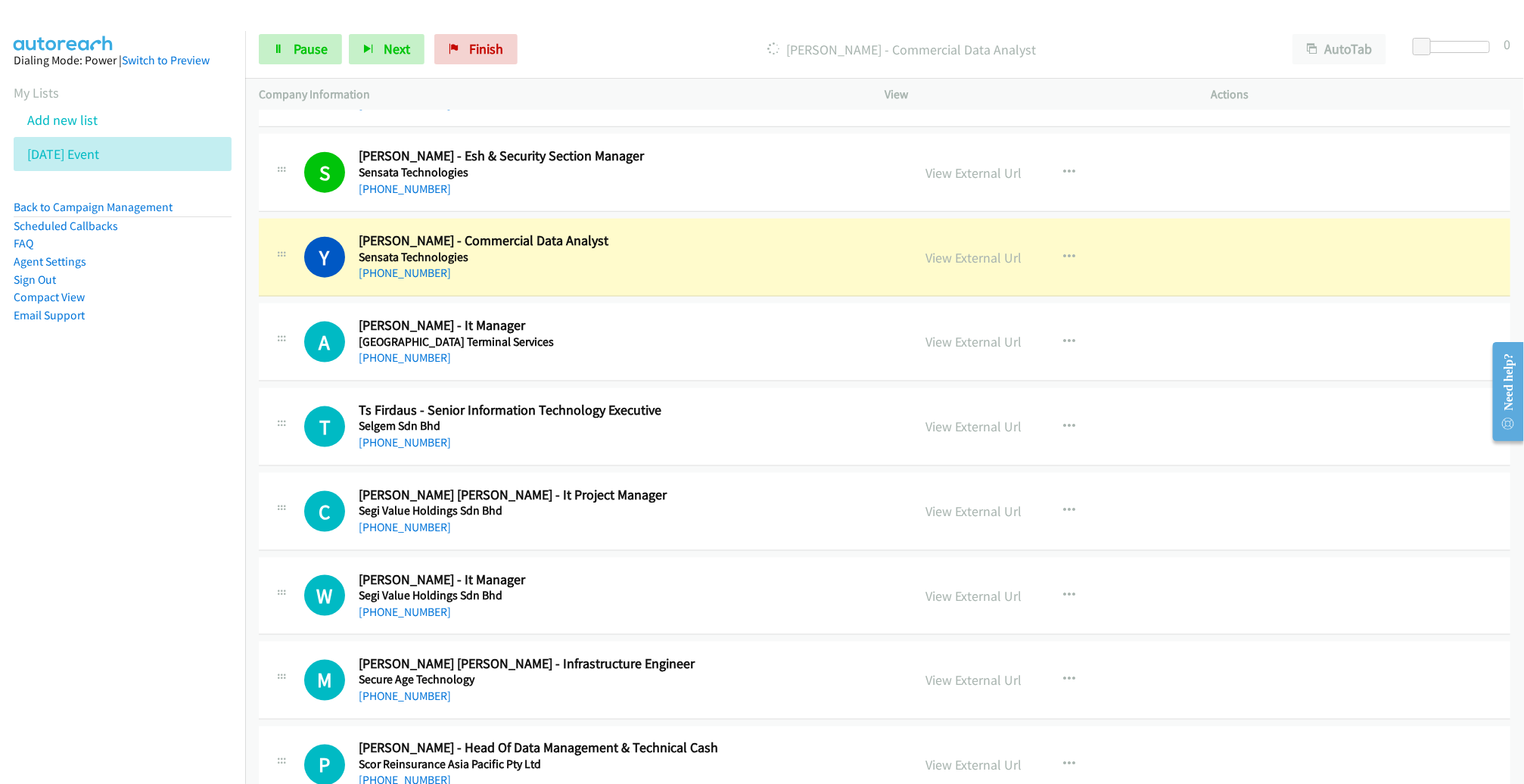
click at [316, 32] on div "Start Calls Pause Next Finish Dialing Yana Najiha - Commercial Data Analyst Aut…" at bounding box center [885, 49] width 1279 height 58
click at [312, 44] on span "Pause" at bounding box center [311, 49] width 34 height 18
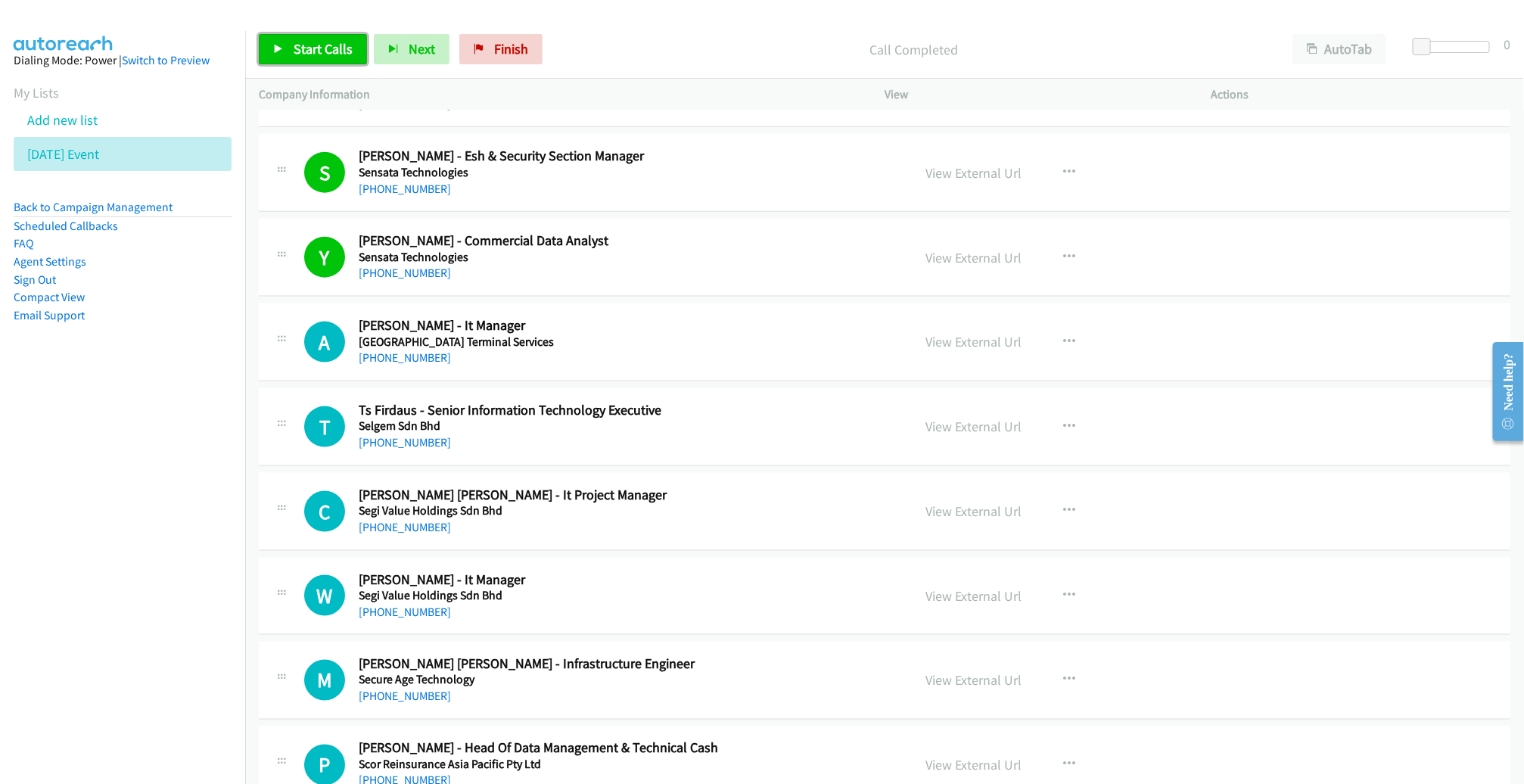
click at [327, 55] on span "Start Calls" at bounding box center [323, 49] width 59 height 18
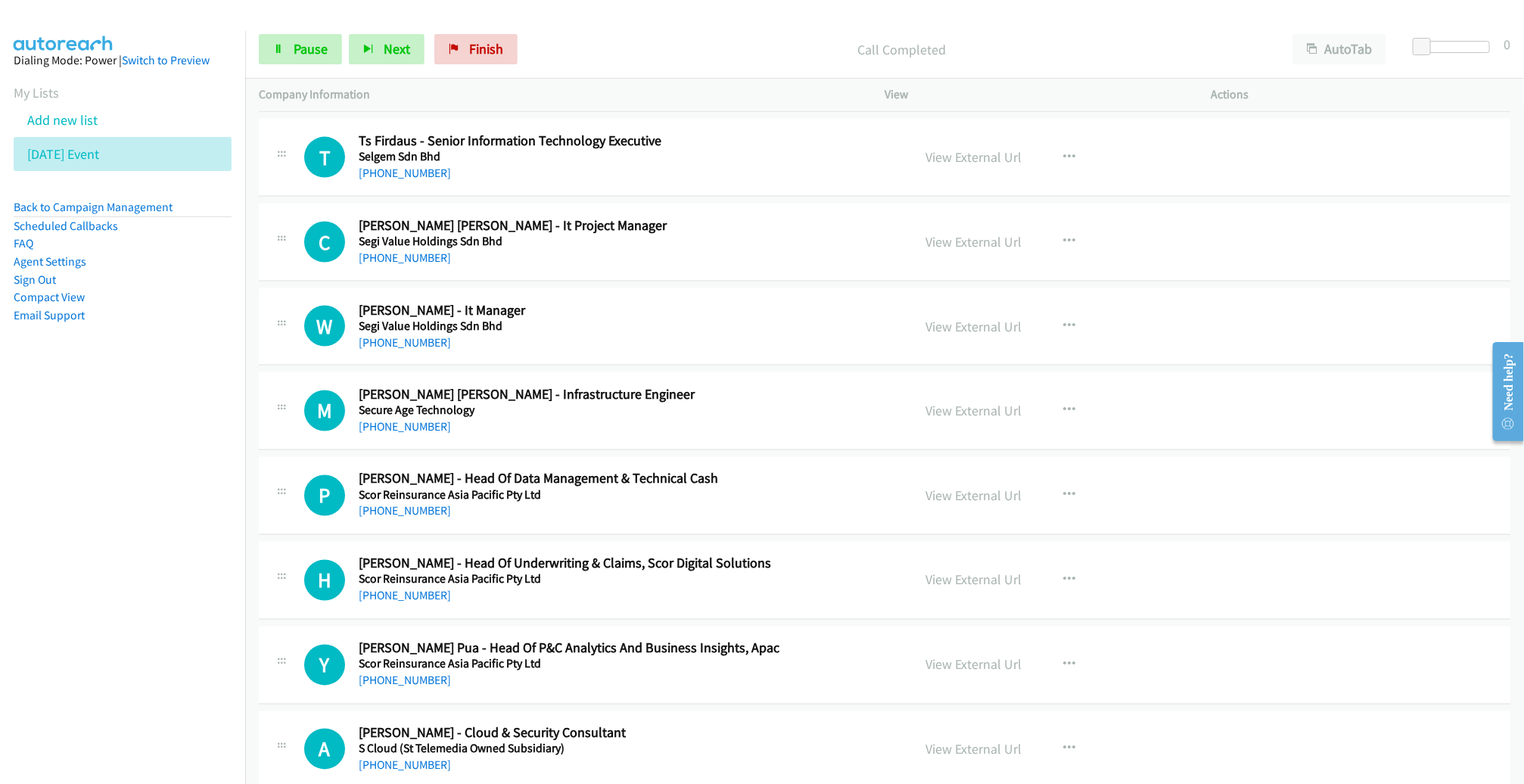
scroll to position [1228, 0]
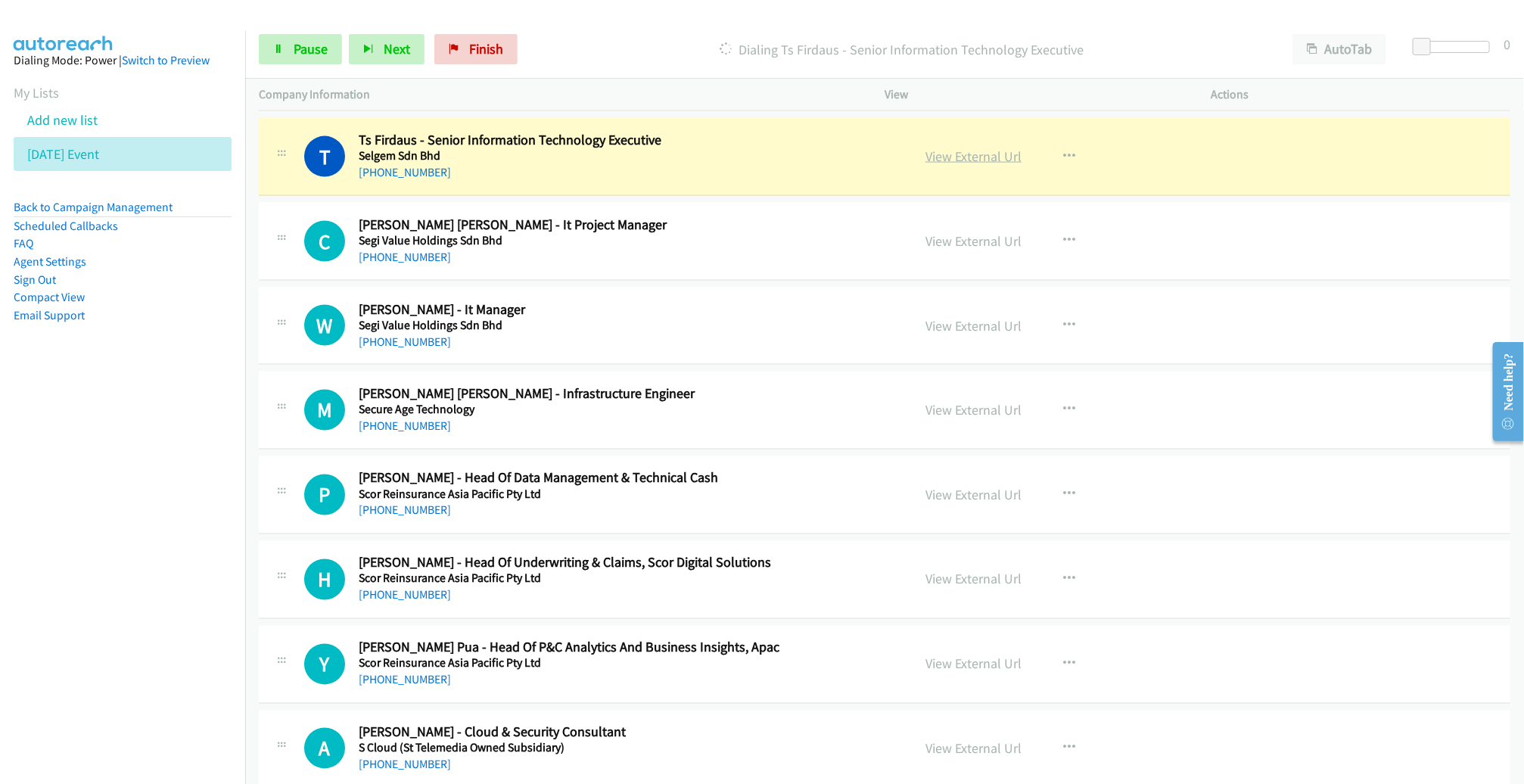
click at [965, 157] on link "View External Url" at bounding box center [973, 156] width 96 height 18
click at [307, 53] on span "Pause" at bounding box center [311, 49] width 34 height 18
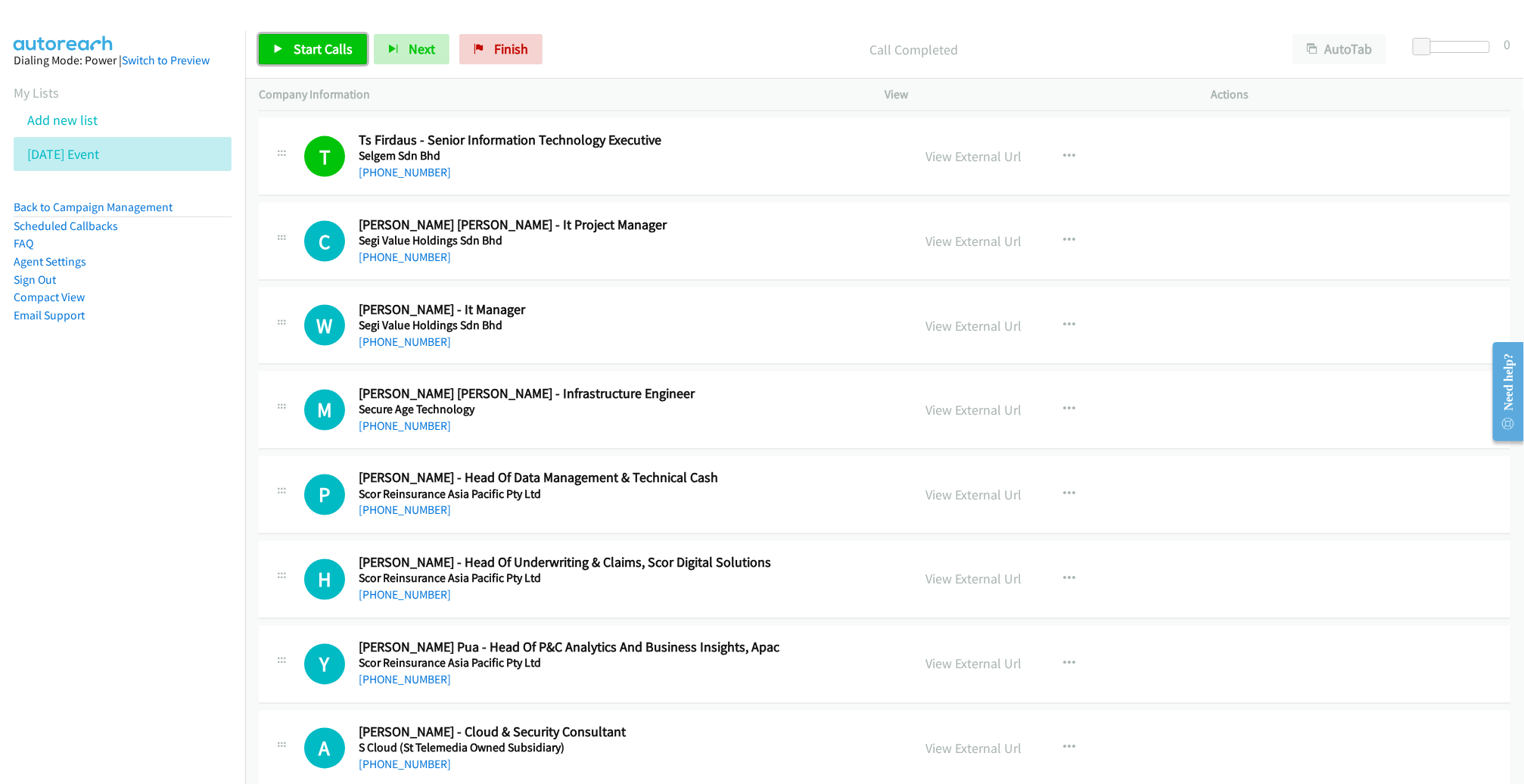
click at [329, 41] on span "Start Calls" at bounding box center [323, 49] width 59 height 18
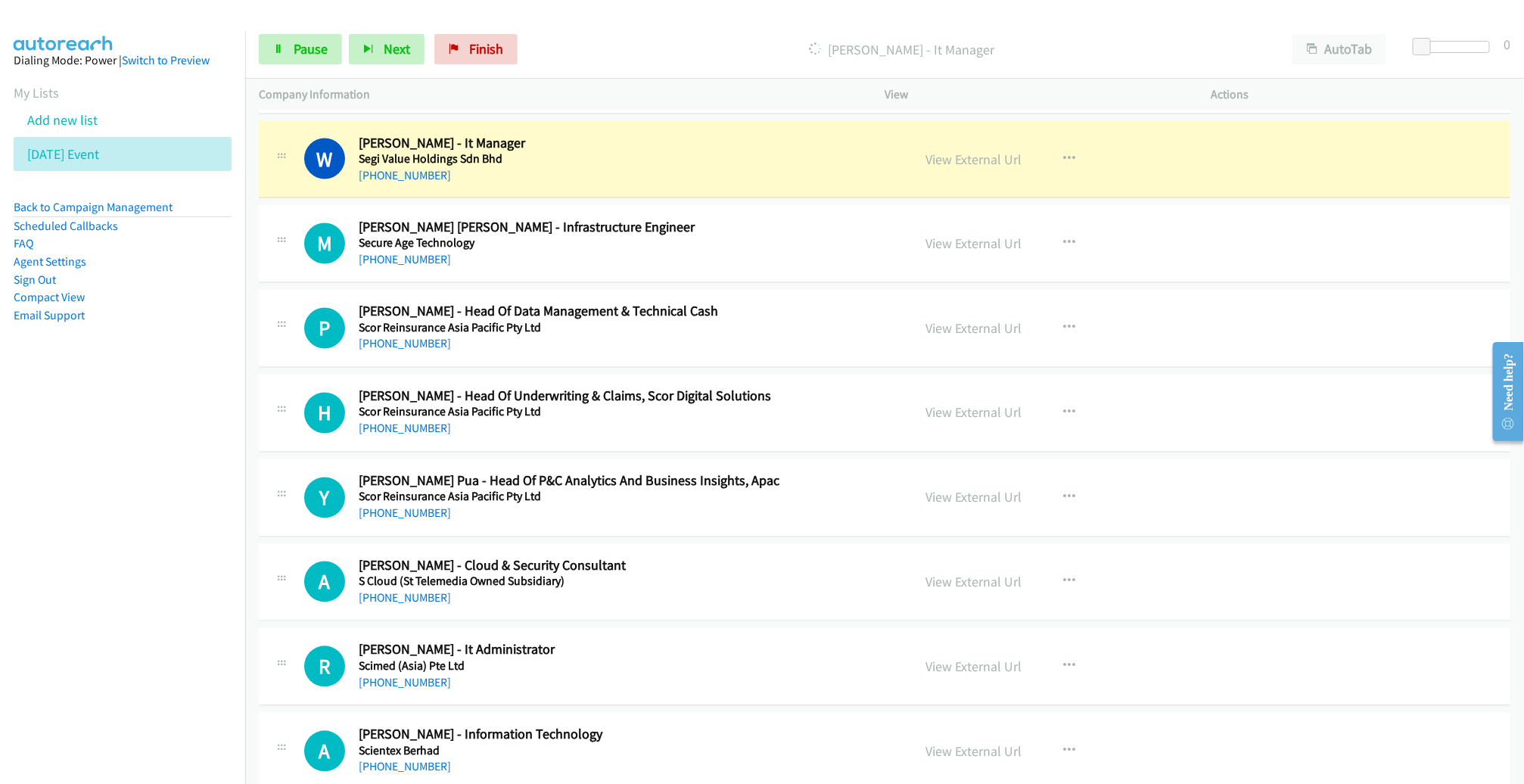
scroll to position [1396, 0]
drag, startPoint x: 1422, startPoint y: 44, endPoint x: 1432, endPoint y: 44, distance: 10.0
click at [1432, 44] on span at bounding box center [1433, 47] width 18 height 18
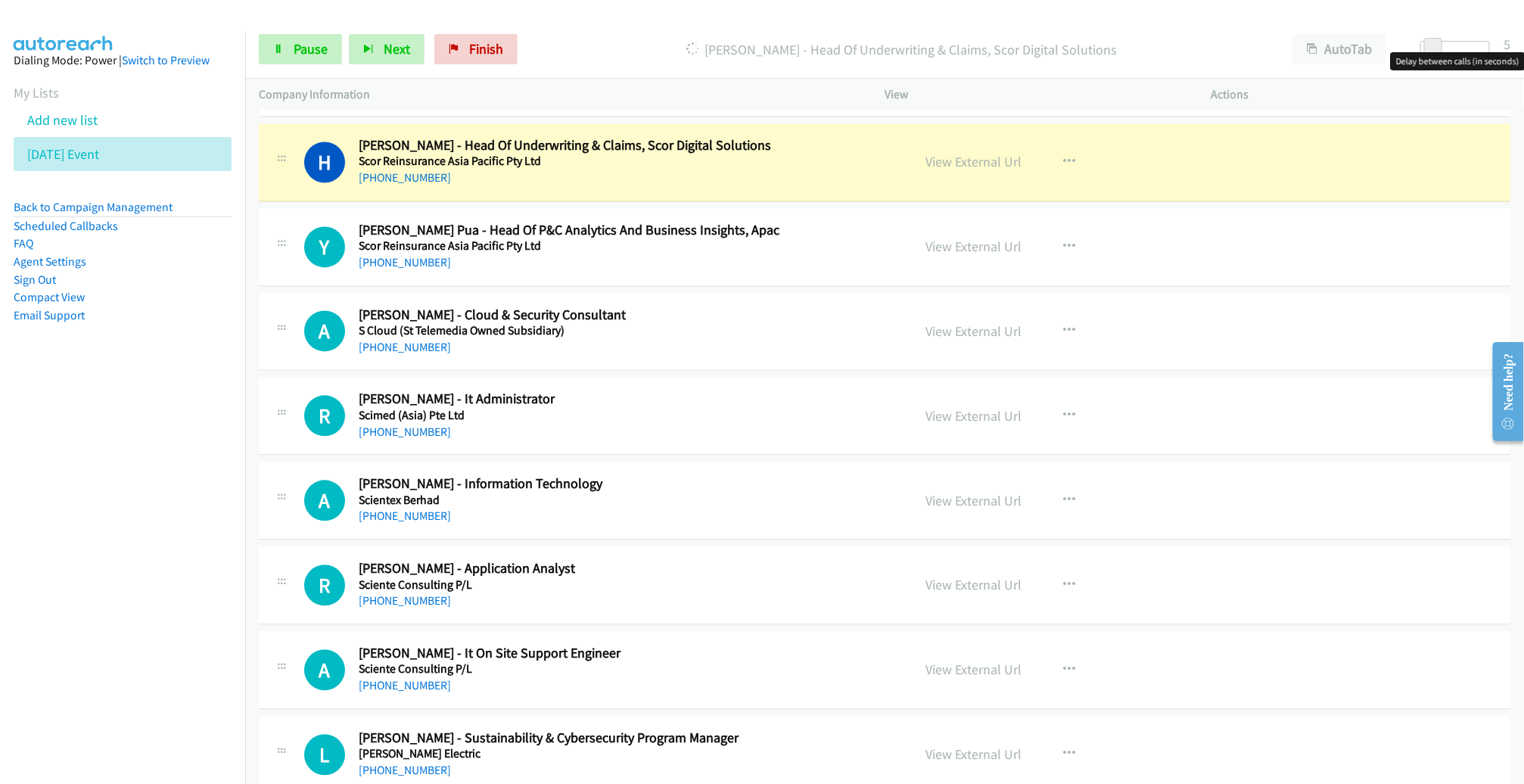
scroll to position [1647, 0]
click at [300, 51] on span "Pause" at bounding box center [311, 49] width 34 height 18
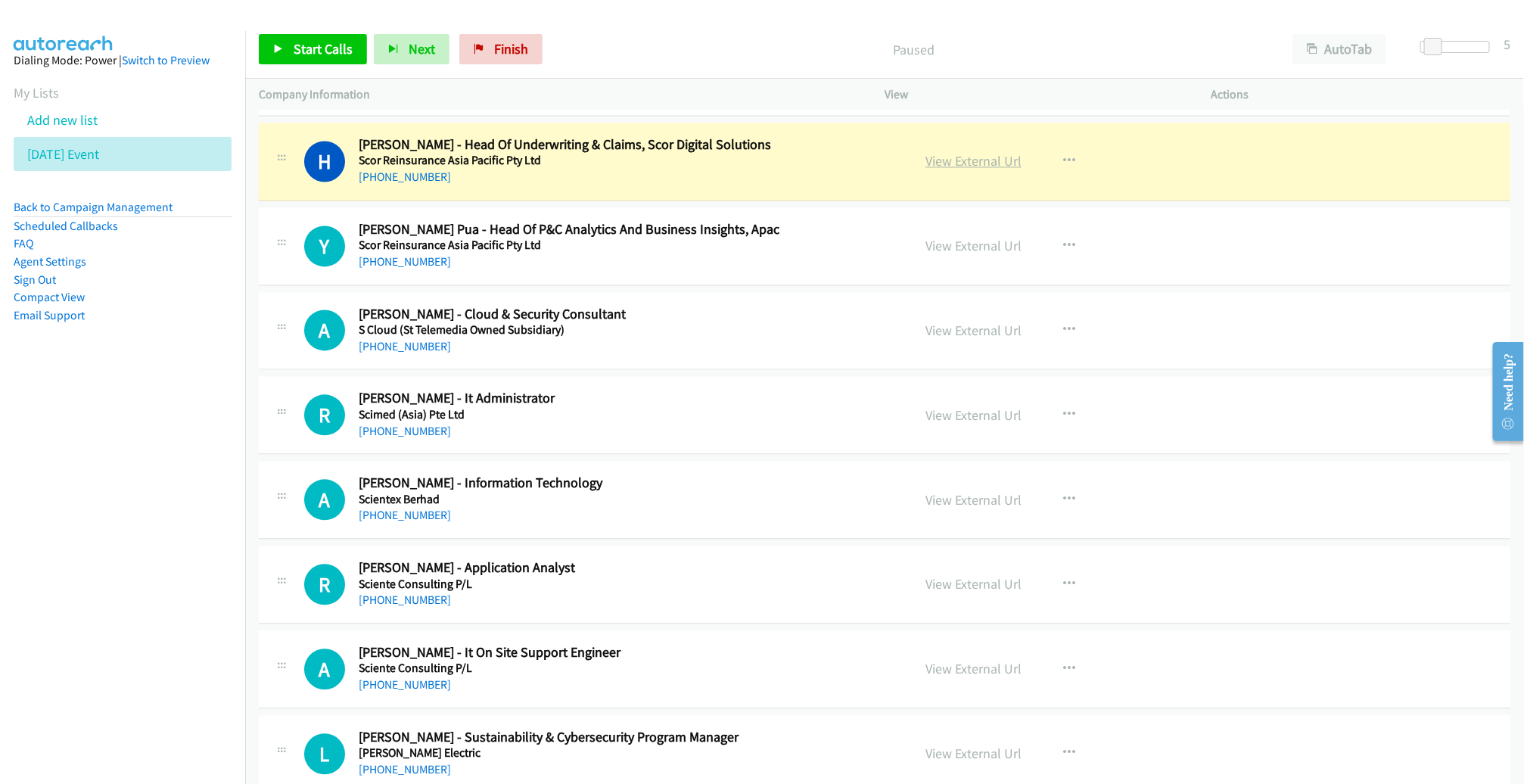
click at [975, 157] on link "View External Url" at bounding box center [973, 160] width 96 height 18
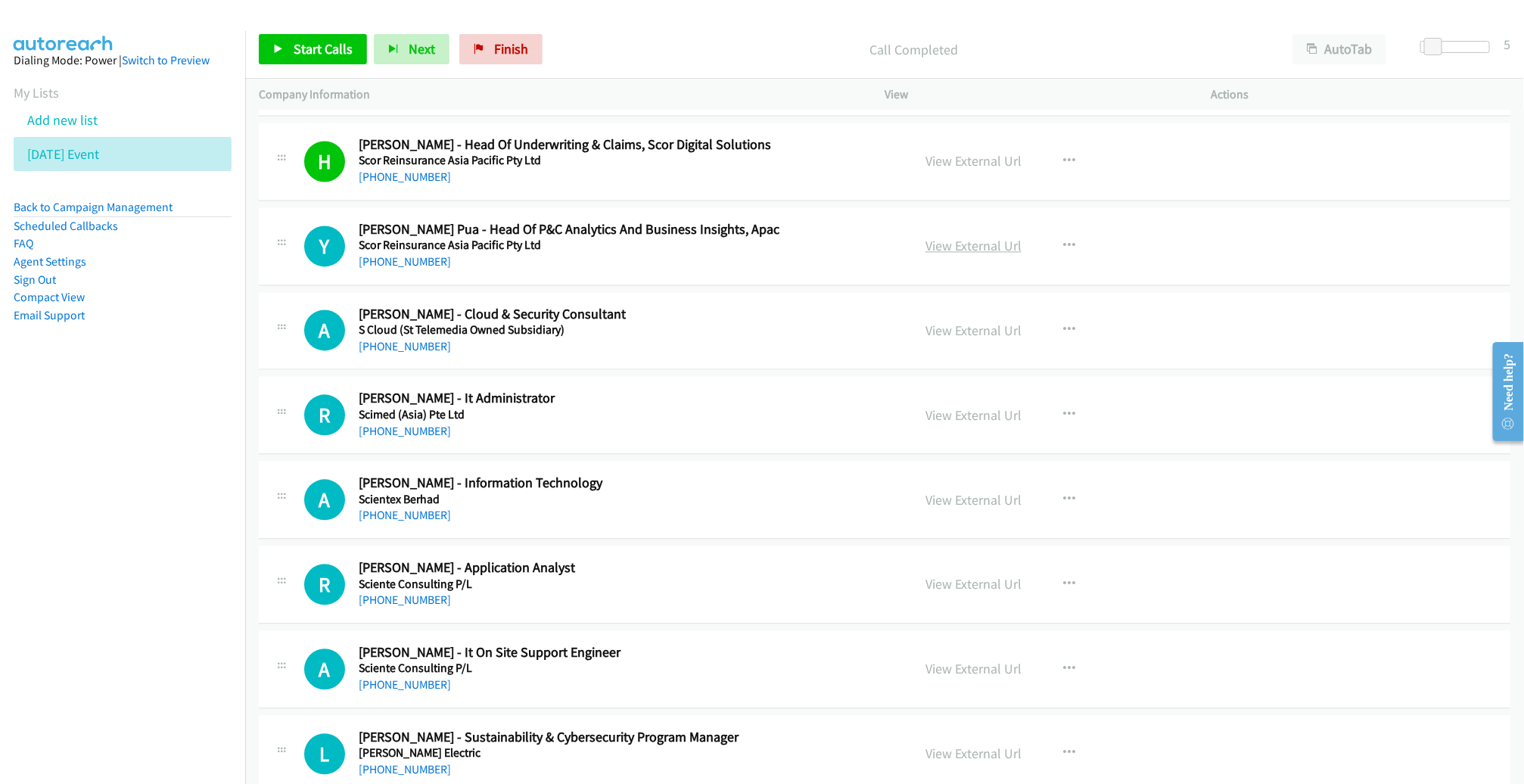
click at [937, 237] on link "View External Url" at bounding box center [973, 245] width 96 height 18
click at [961, 332] on link "View External Url" at bounding box center [973, 330] width 96 height 18
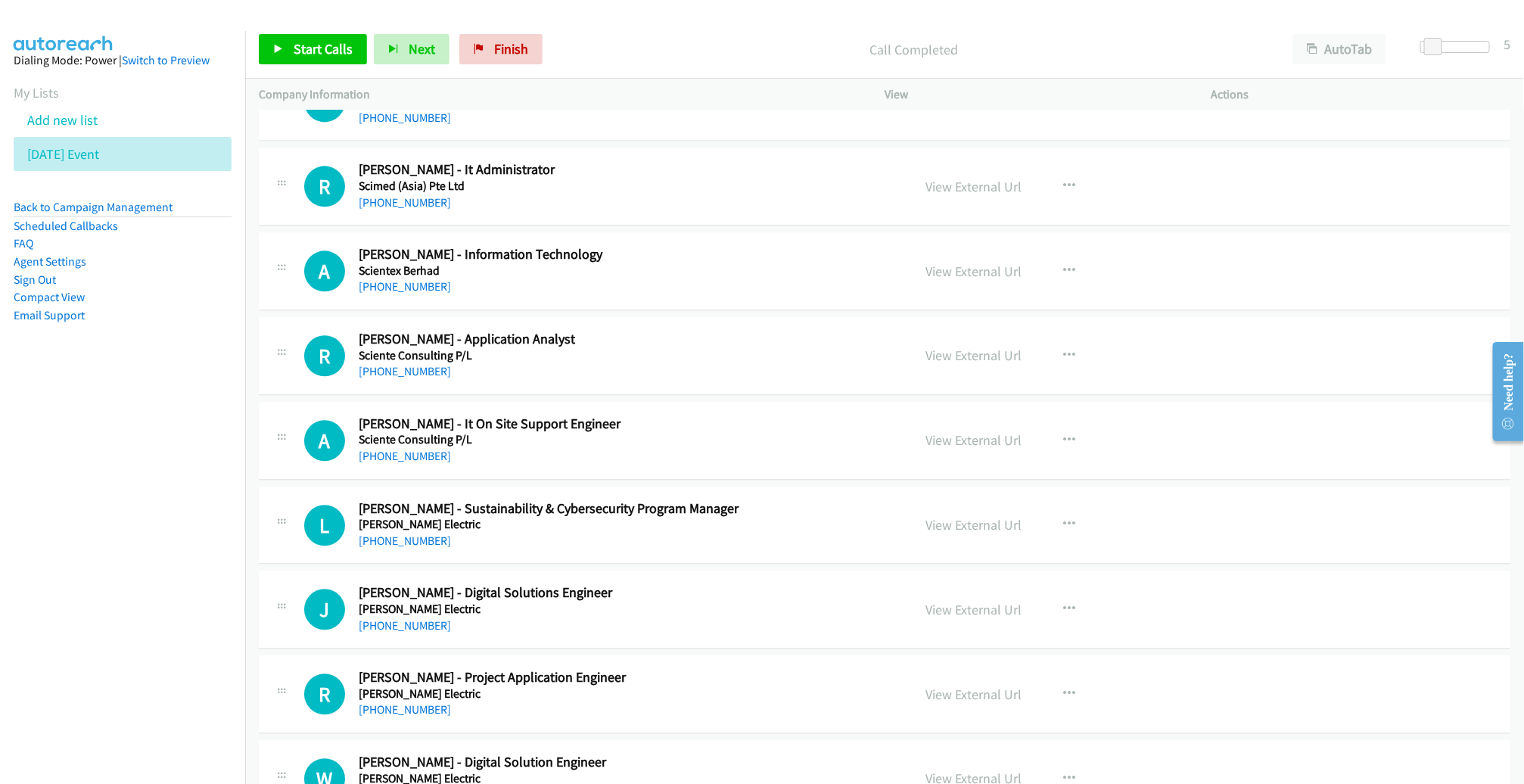
scroll to position [1877, 0]
click at [955, 180] on link "View External Url" at bounding box center [973, 184] width 96 height 18
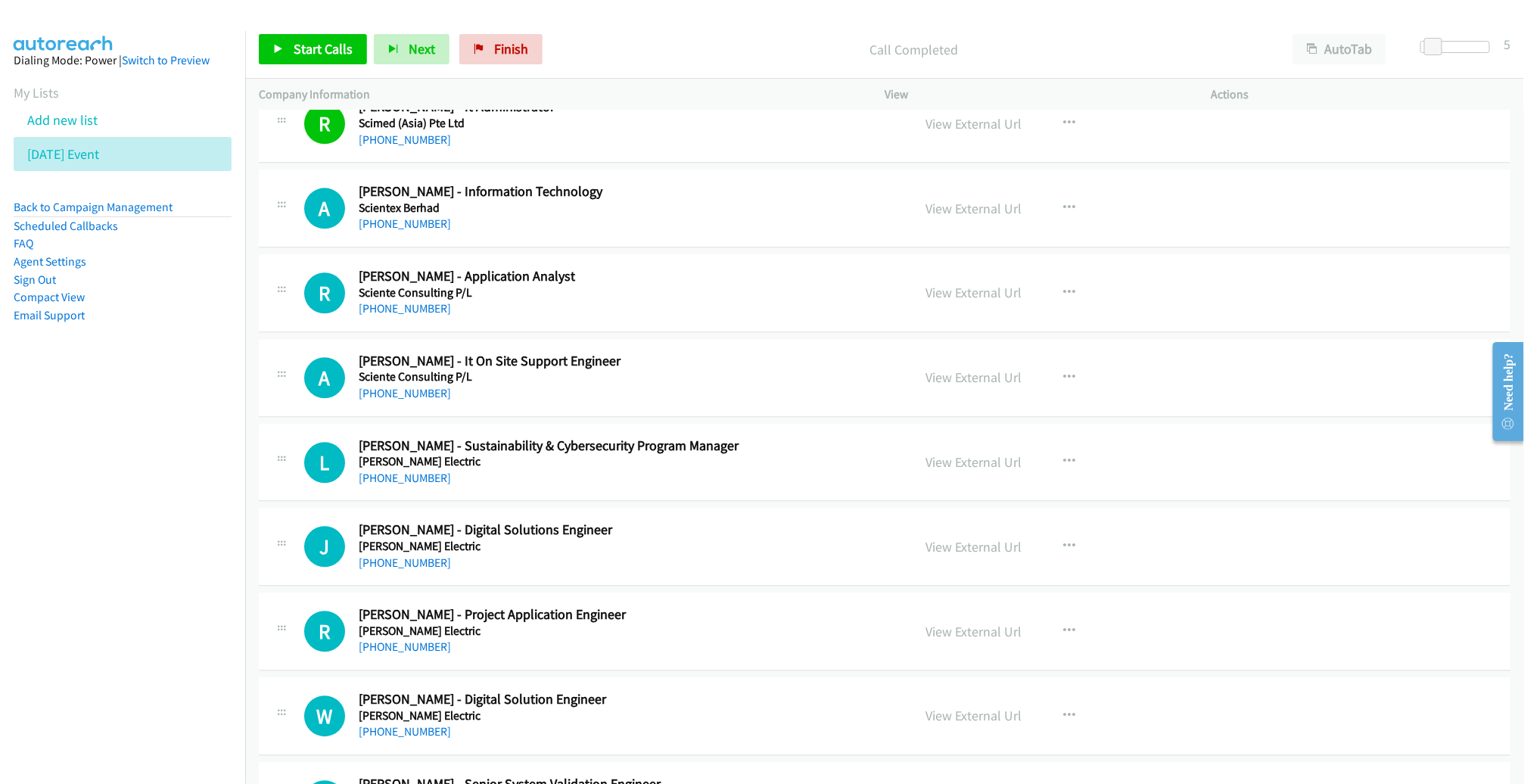
scroll to position [1901, 0]
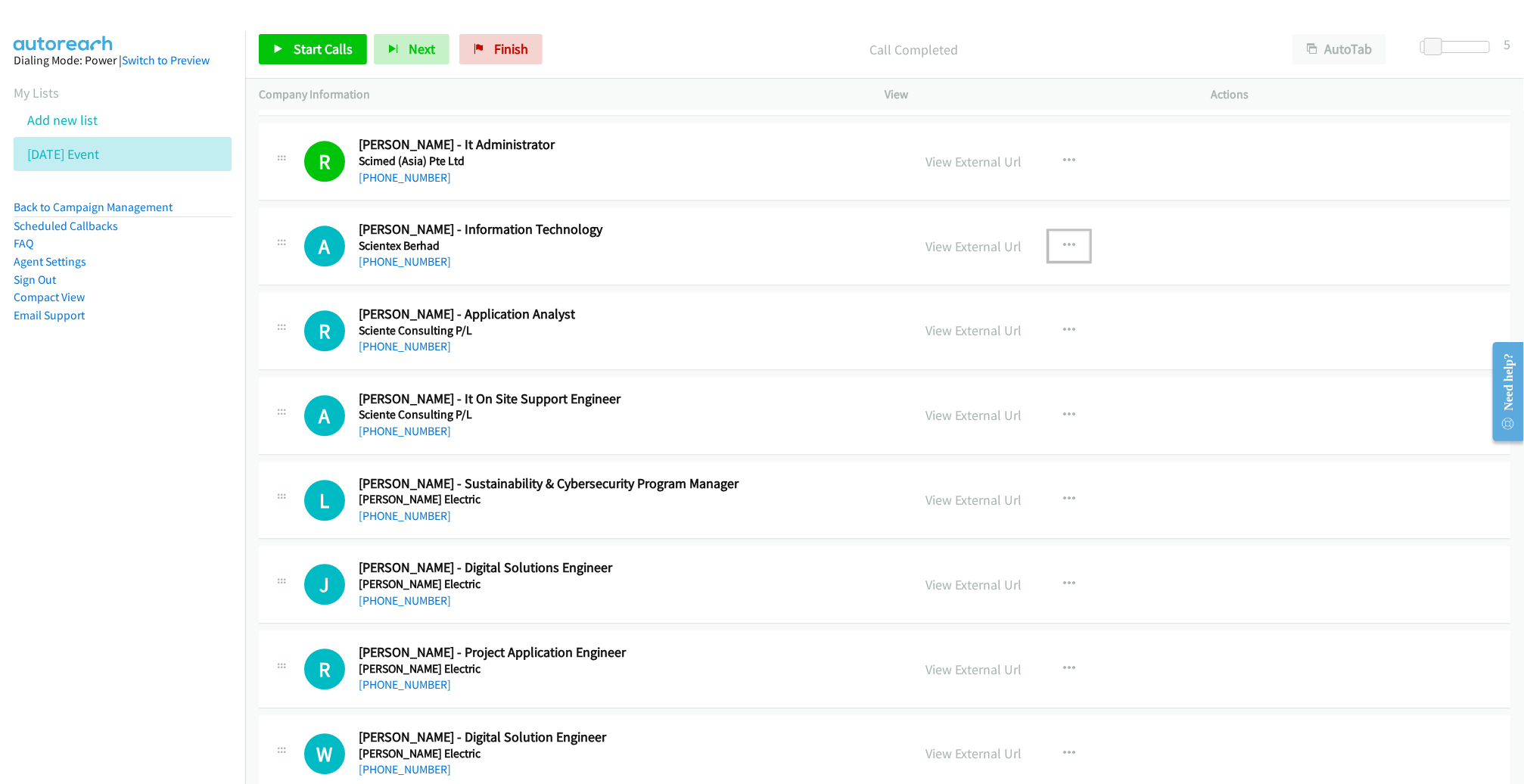
click at [1063, 240] on icon "button" at bounding box center [1069, 245] width 12 height 12
click at [1003, 335] on link "Start Calls Here" at bounding box center [988, 345] width 201 height 30
click at [326, 56] on span "Start Calls" at bounding box center [323, 49] width 59 height 18
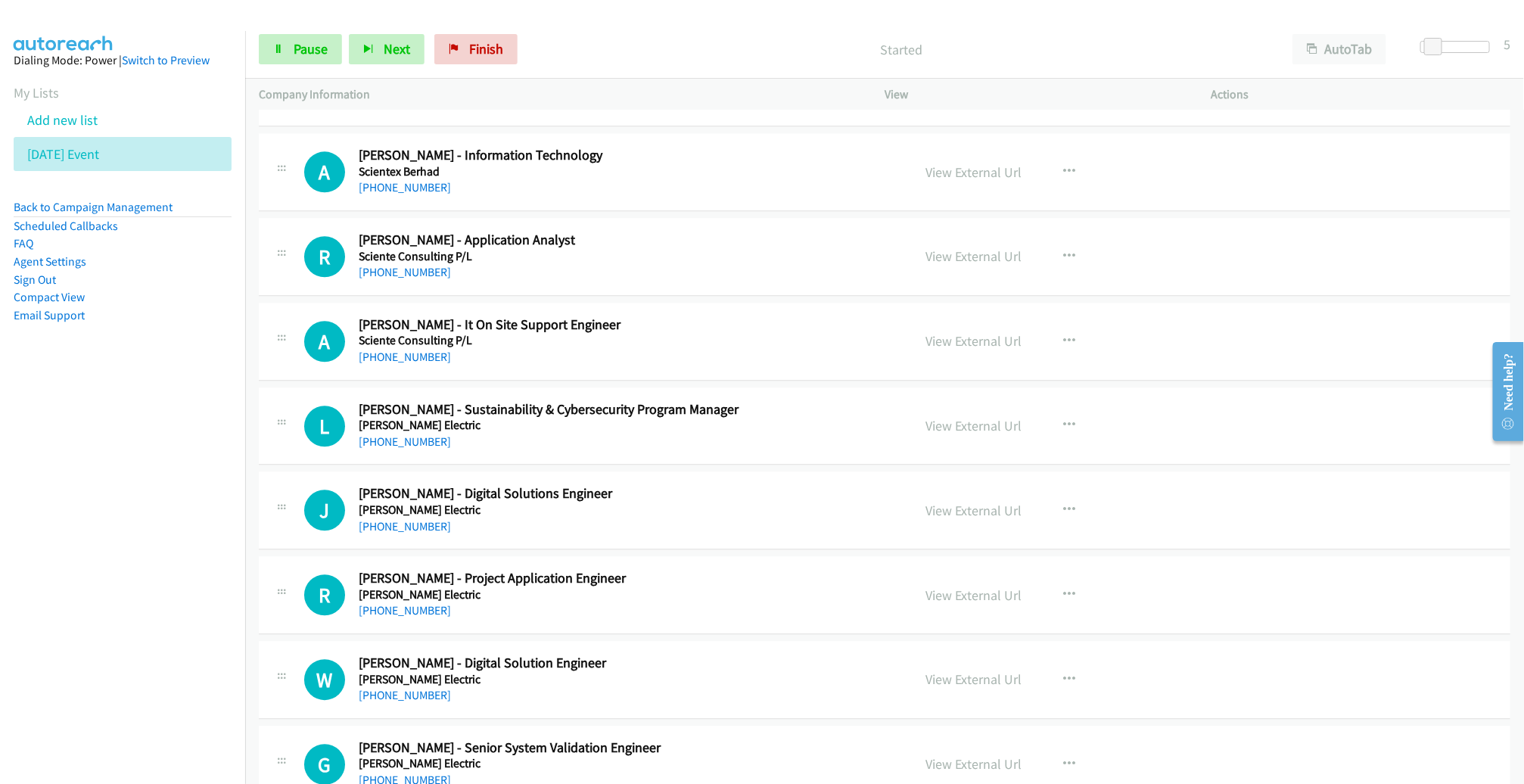
scroll to position [1979, 0]
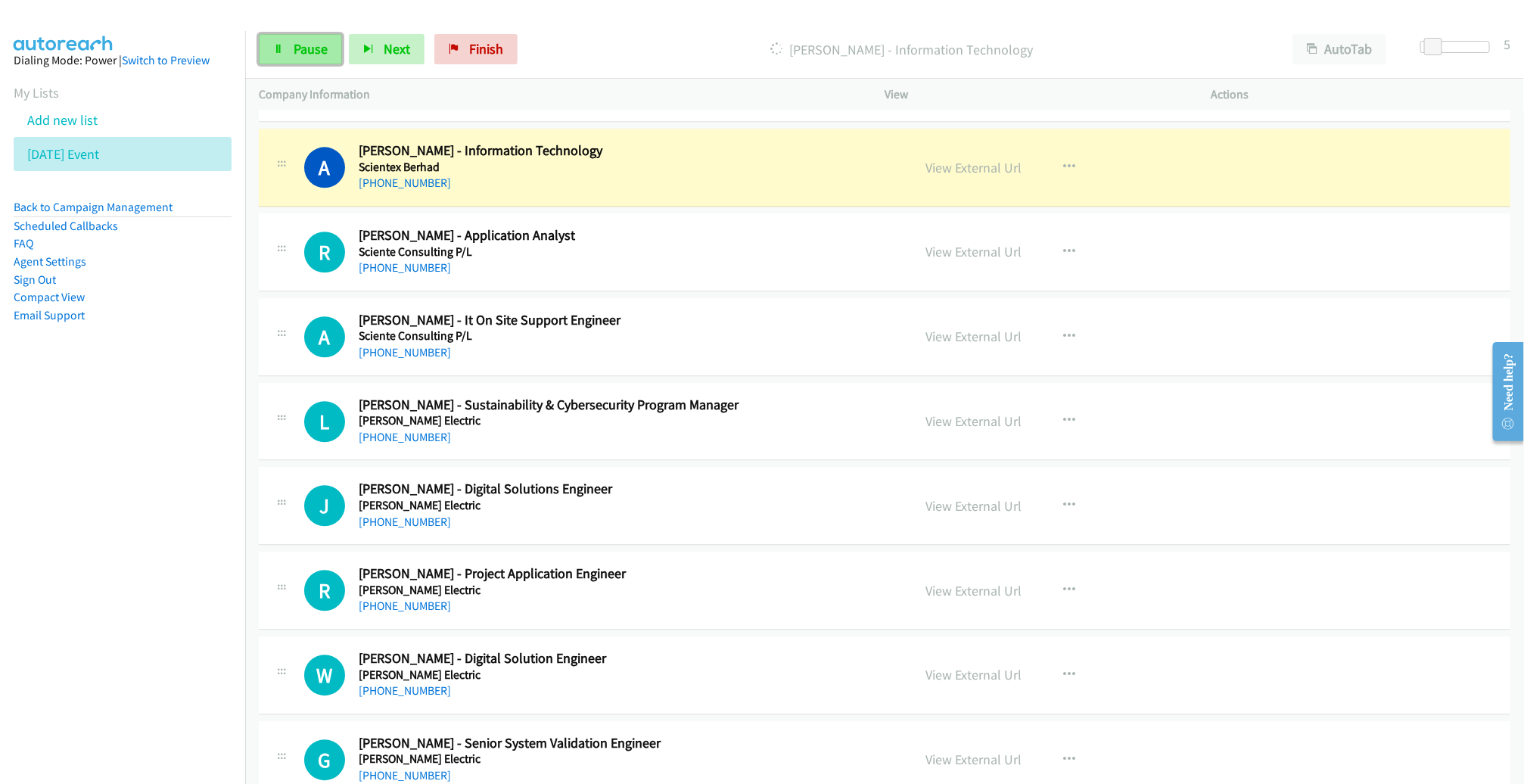
click at [311, 50] on span "Pause" at bounding box center [311, 49] width 34 height 18
click at [964, 158] on link "View External Url" at bounding box center [973, 167] width 96 height 18
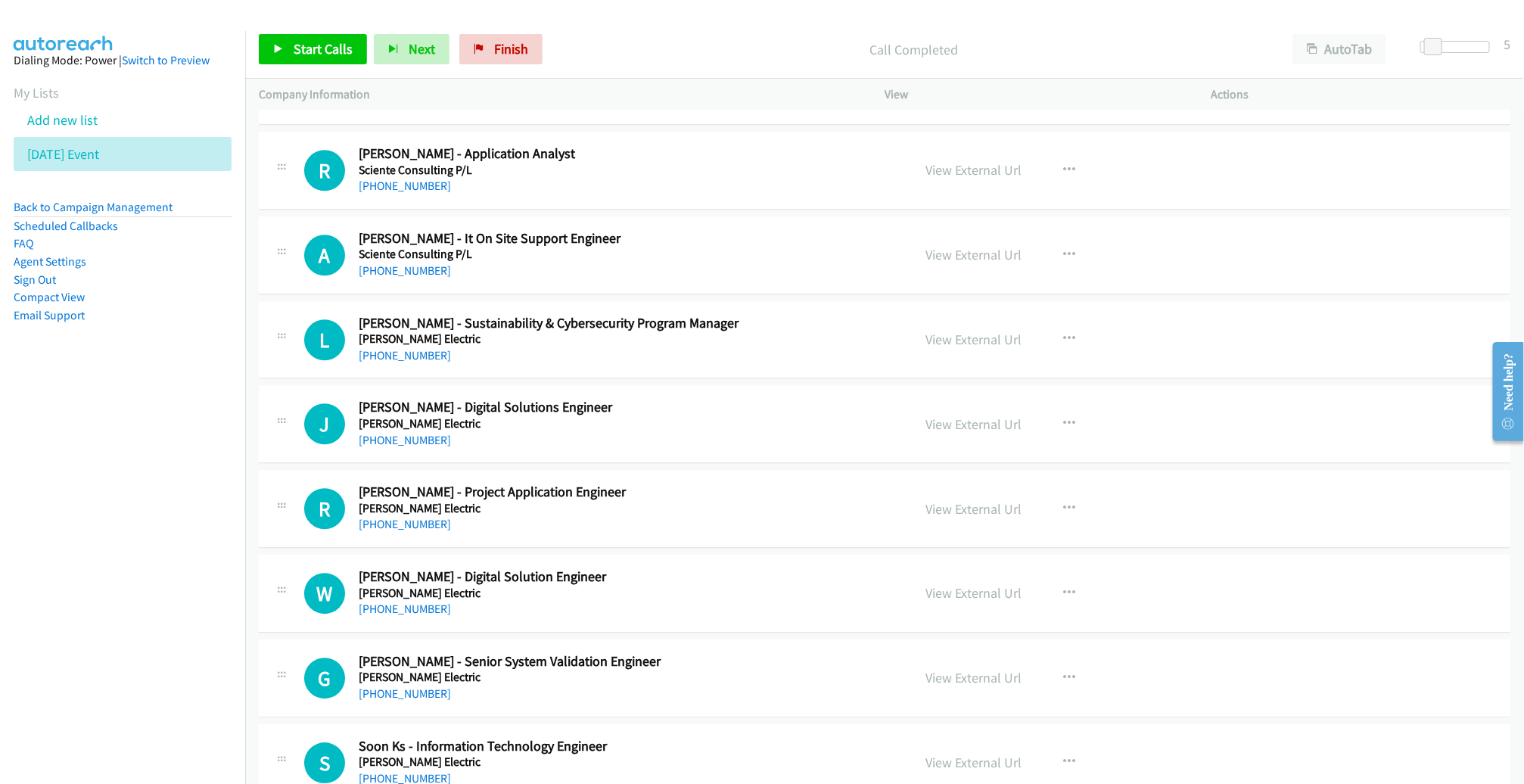
scroll to position [2077, 0]
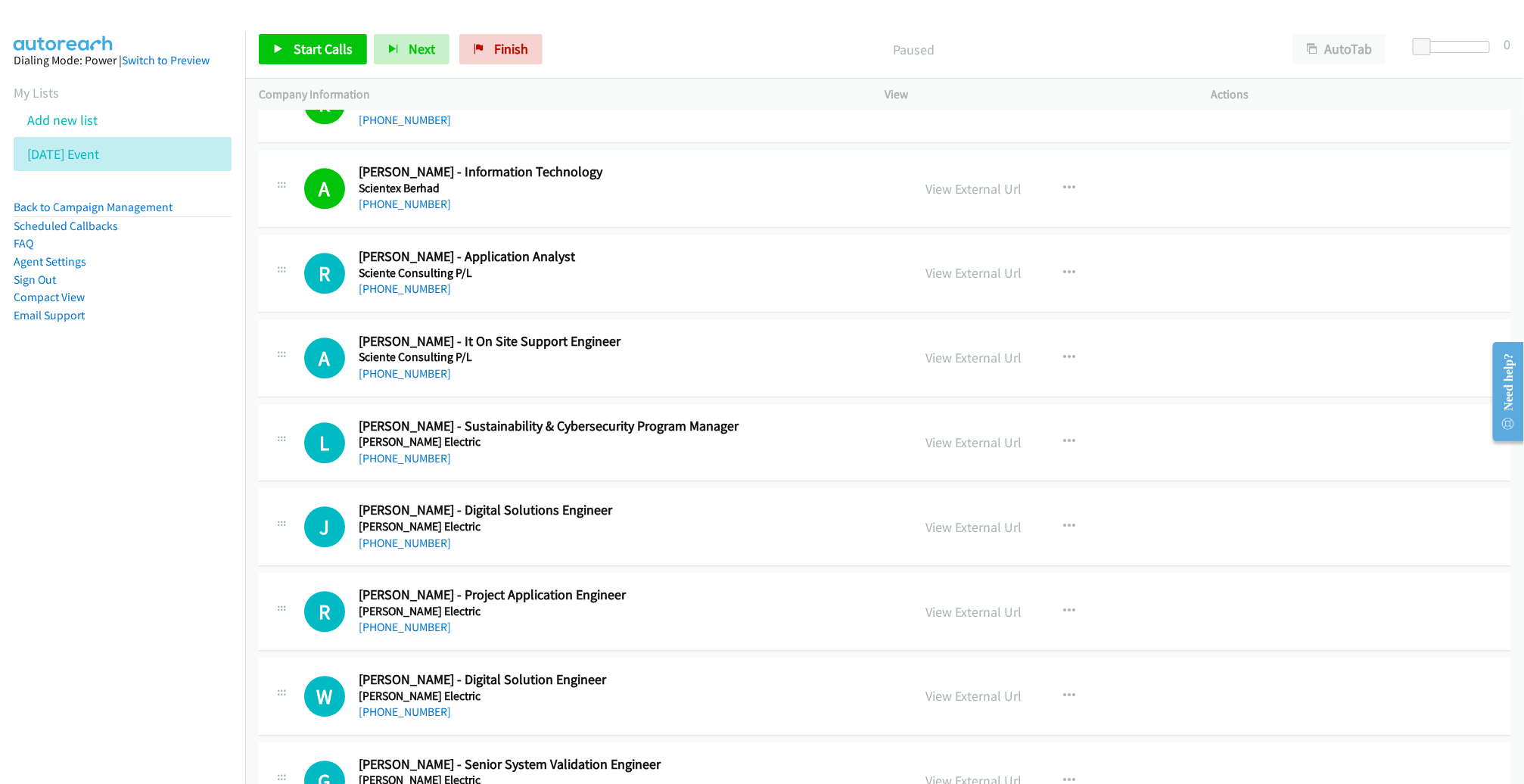
scroll to position [1942, 0]
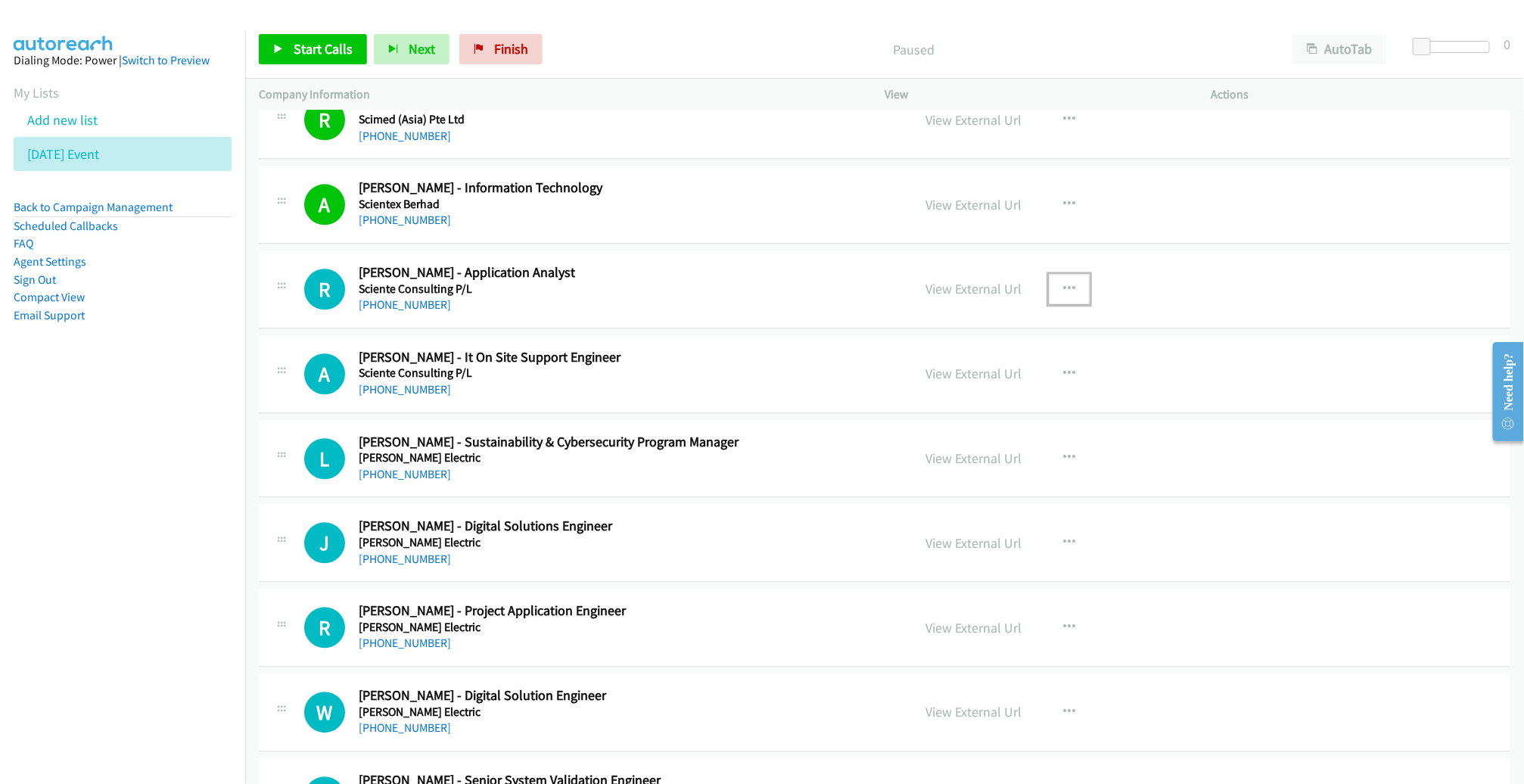
click at [1053, 281] on button "button" at bounding box center [1069, 288] width 41 height 30
click at [991, 384] on link "Start Calls Here" at bounding box center [988, 388] width 201 height 30
click at [334, 49] on span "Start Calls" at bounding box center [323, 49] width 59 height 18
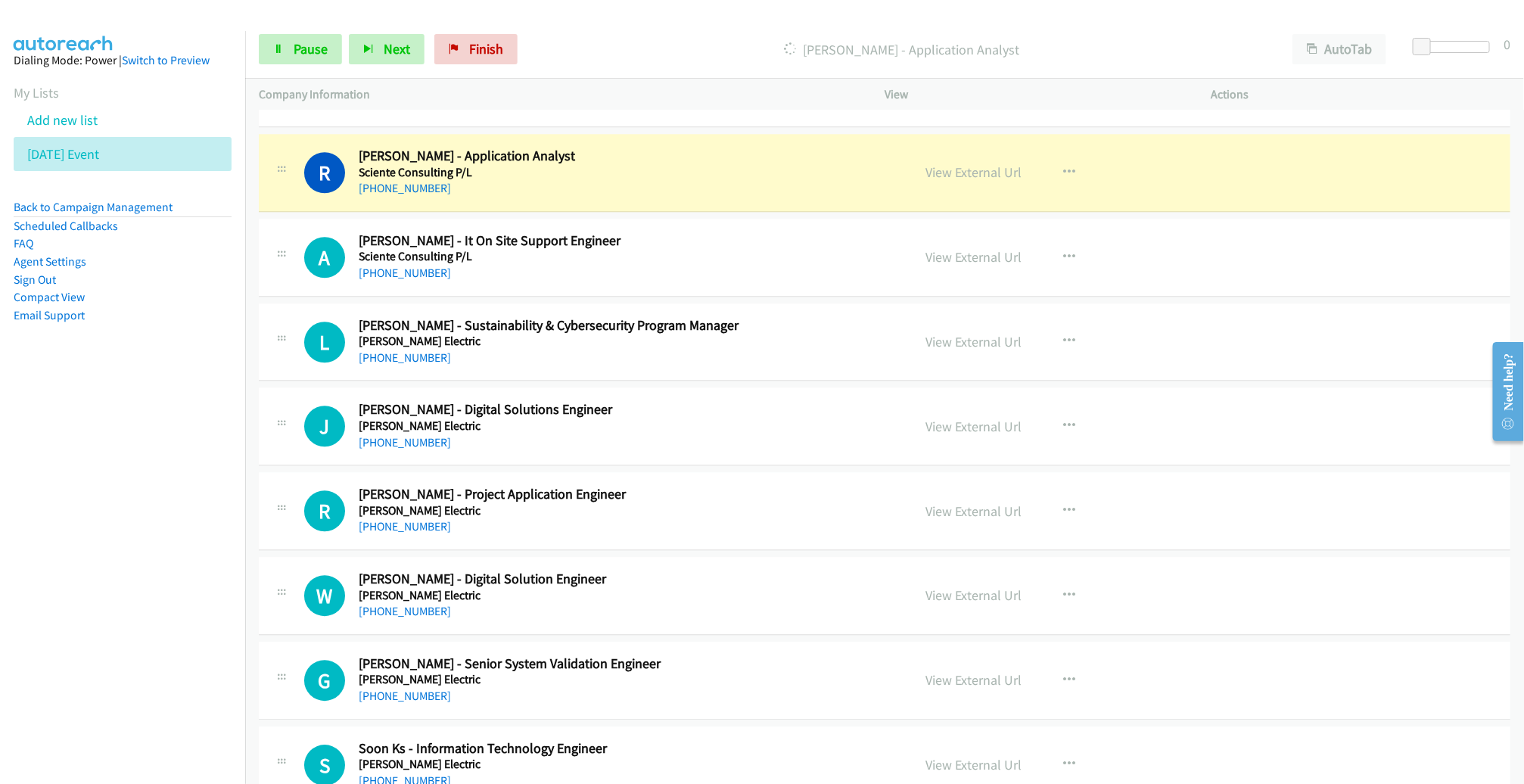
scroll to position [2062, 0]
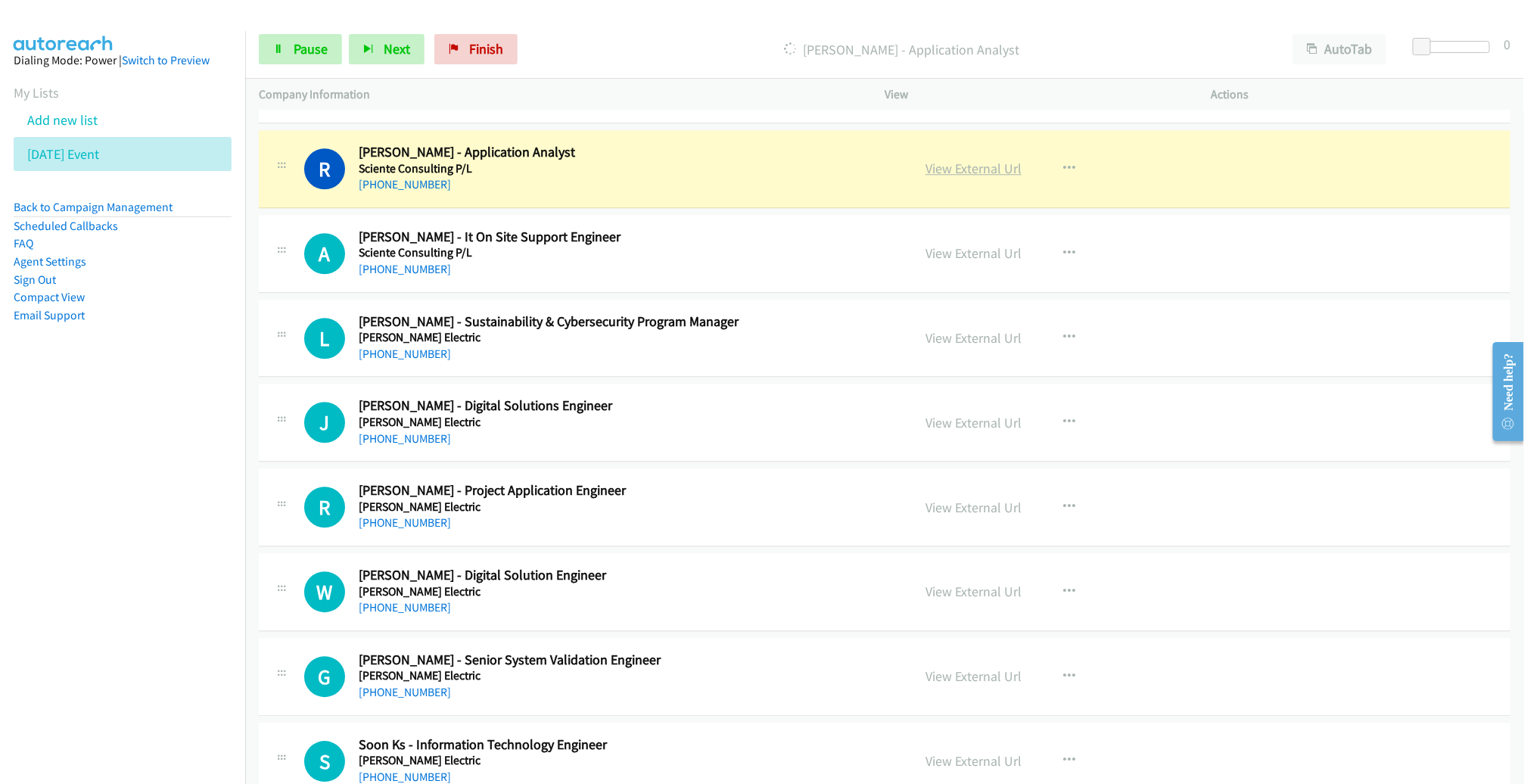
click at [984, 161] on link "View External Url" at bounding box center [973, 168] width 96 height 18
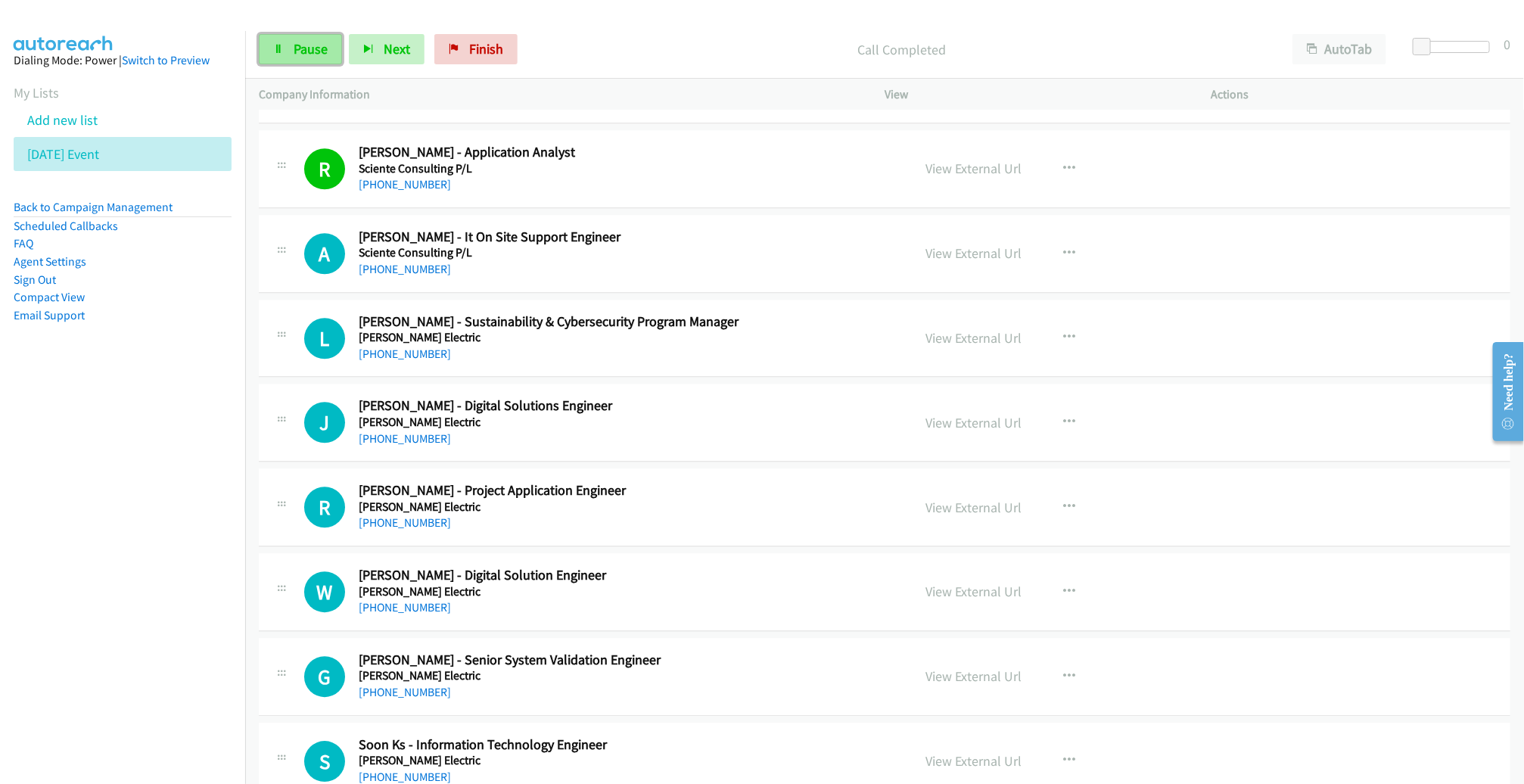
click at [284, 49] on link "Pause" at bounding box center [300, 49] width 83 height 30
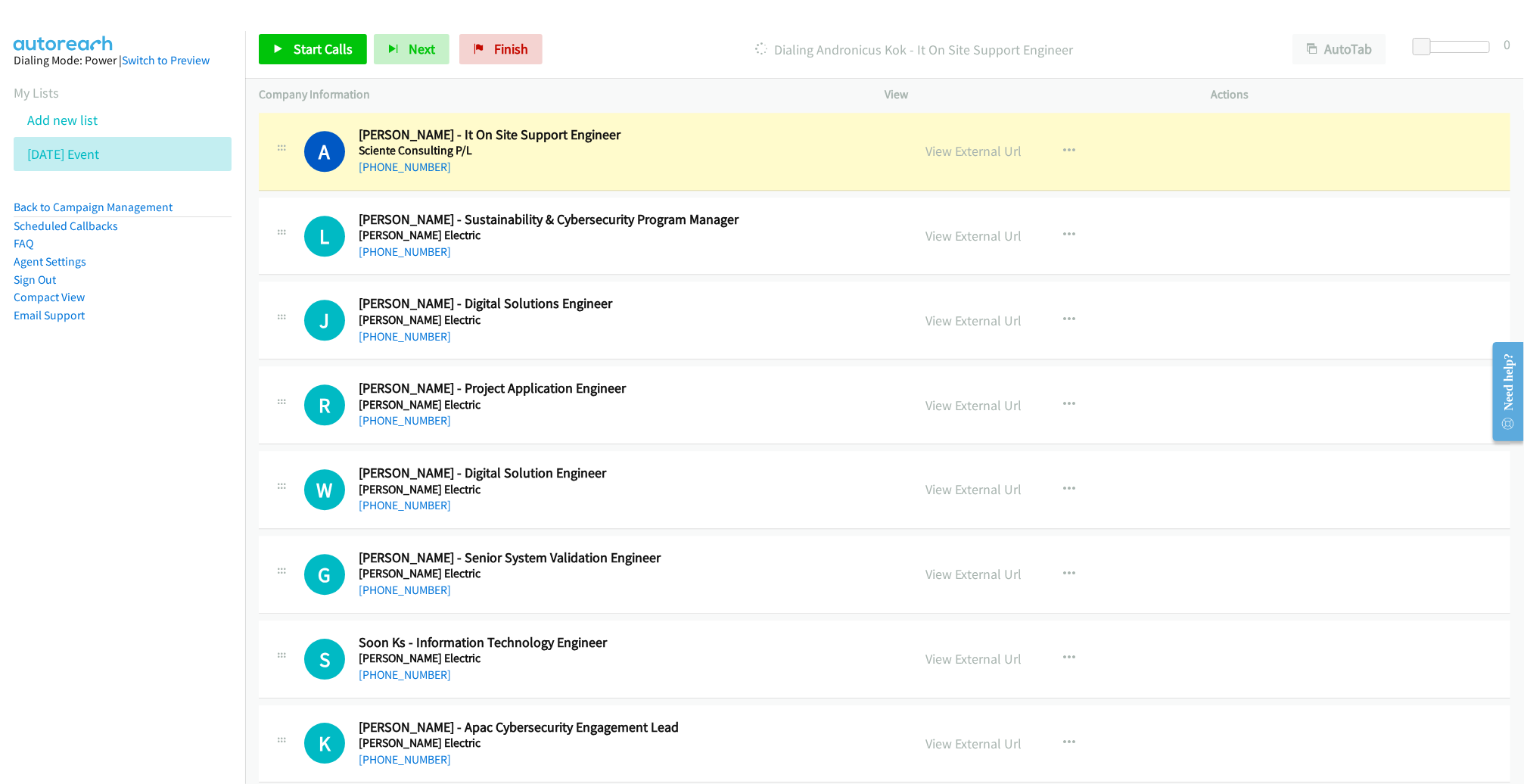
scroll to position [2160, 0]
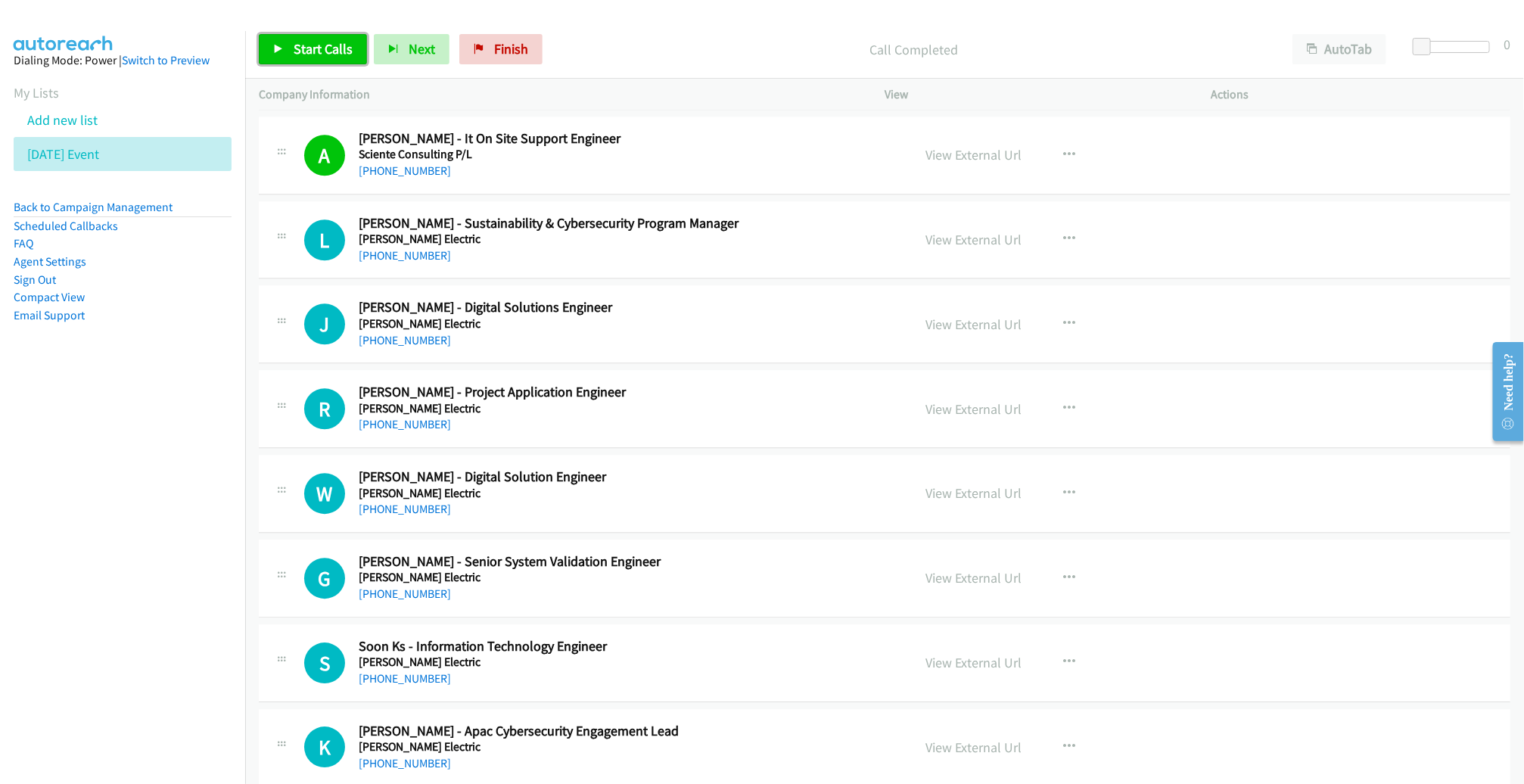
click at [329, 51] on span "Start Calls" at bounding box center [323, 49] width 59 height 18
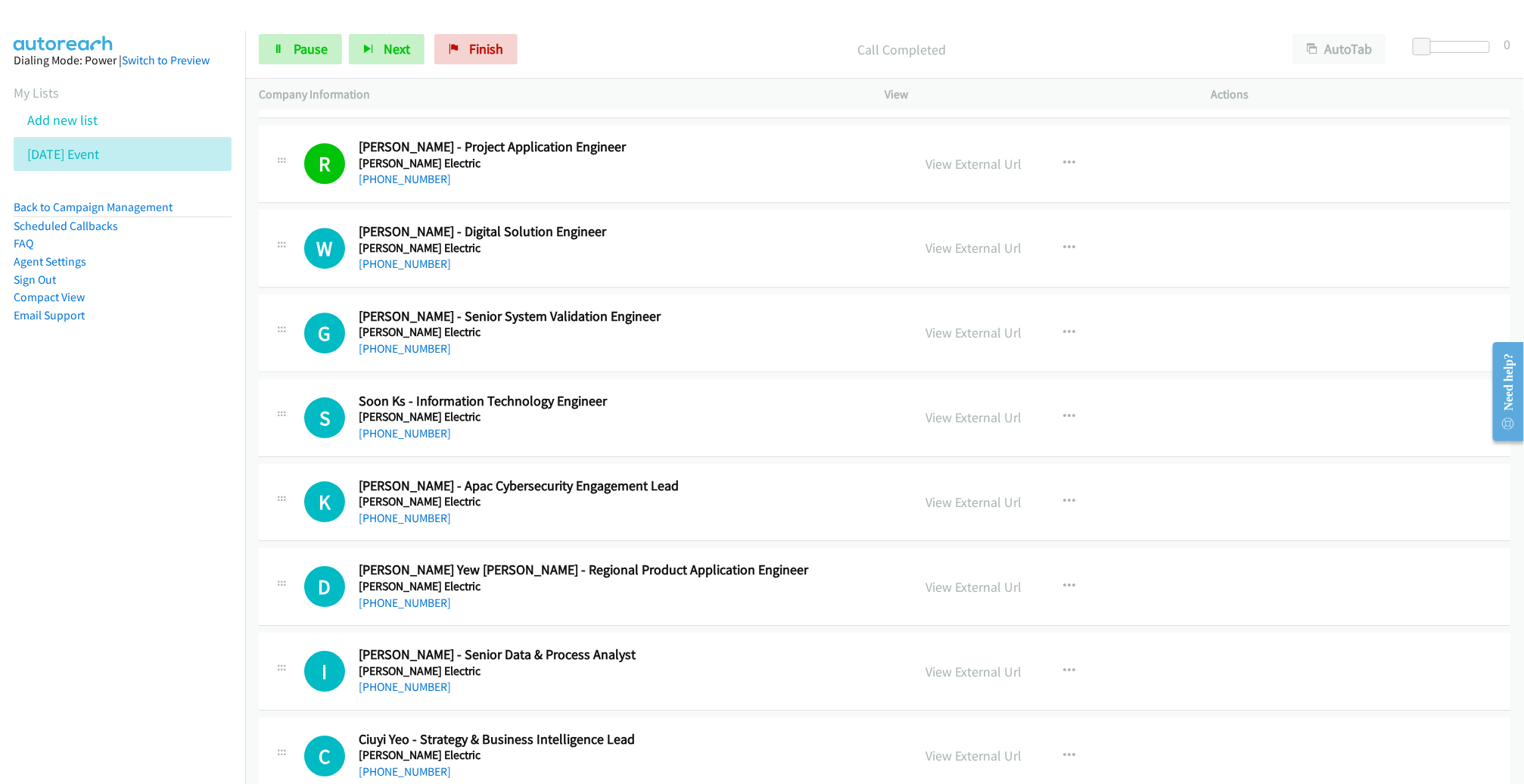
scroll to position [2407, 0]
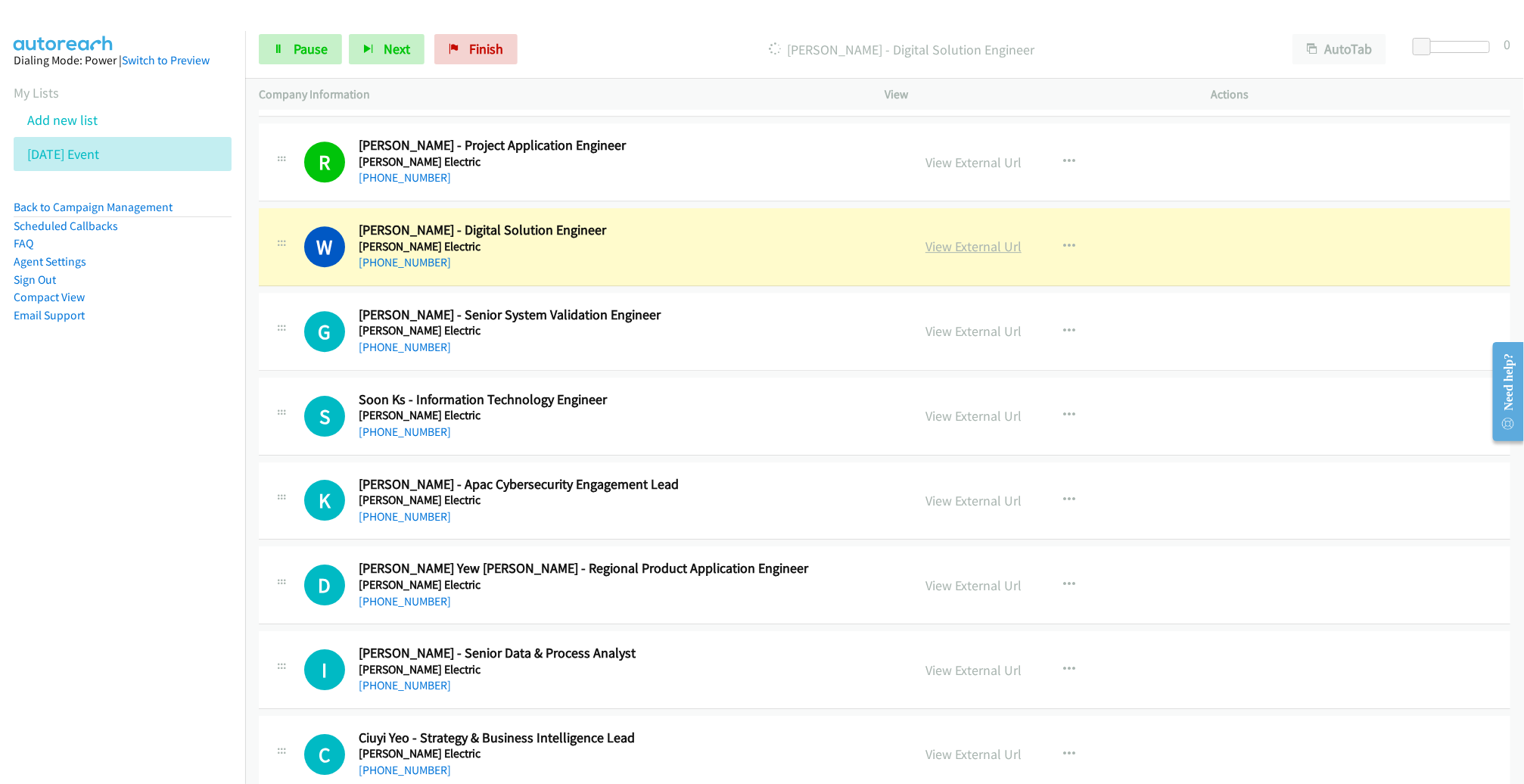
click at [988, 238] on link "View External Url" at bounding box center [973, 246] width 96 height 18
click at [305, 46] on span "Pause" at bounding box center [311, 49] width 34 height 18
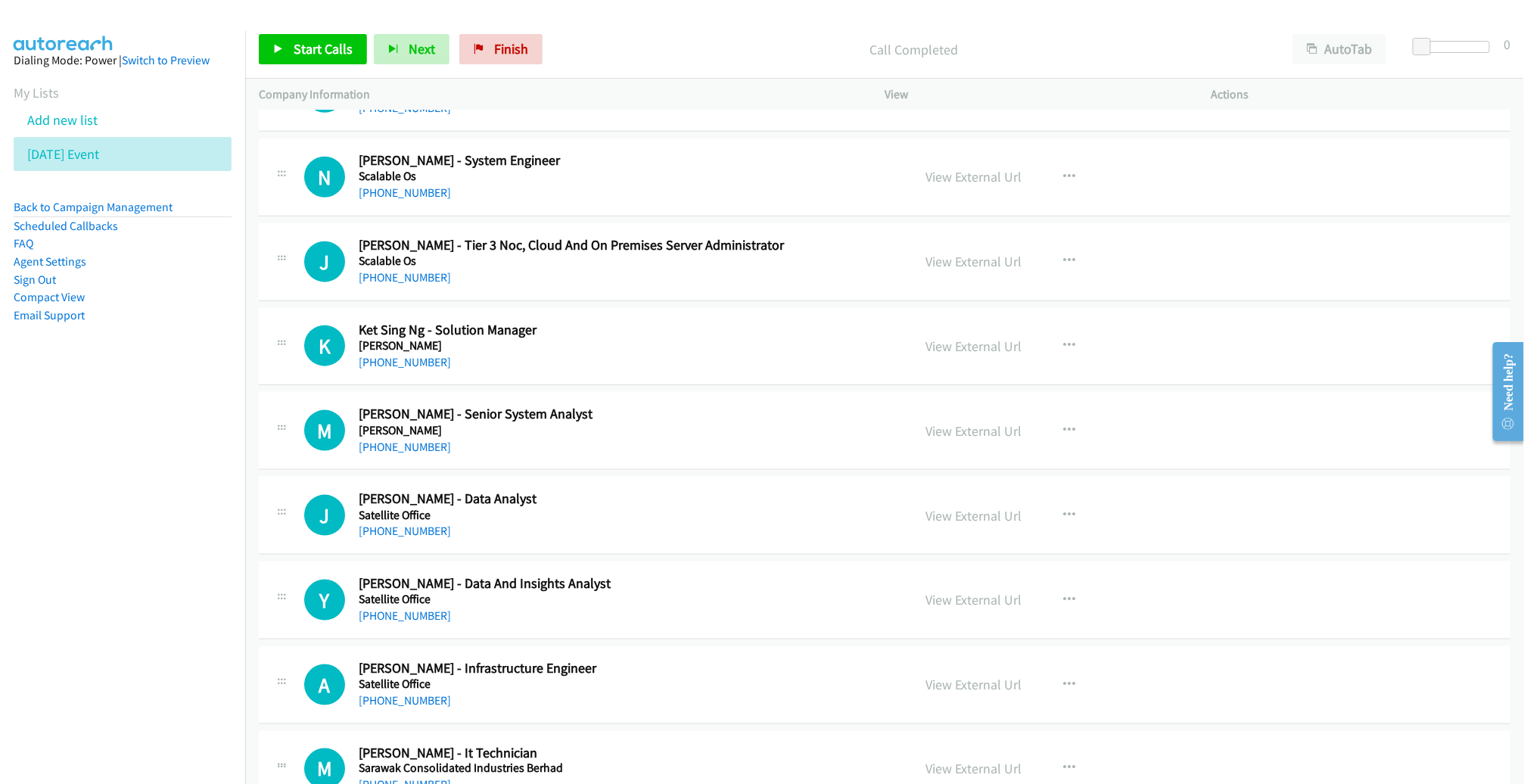
scroll to position [3919, 0]
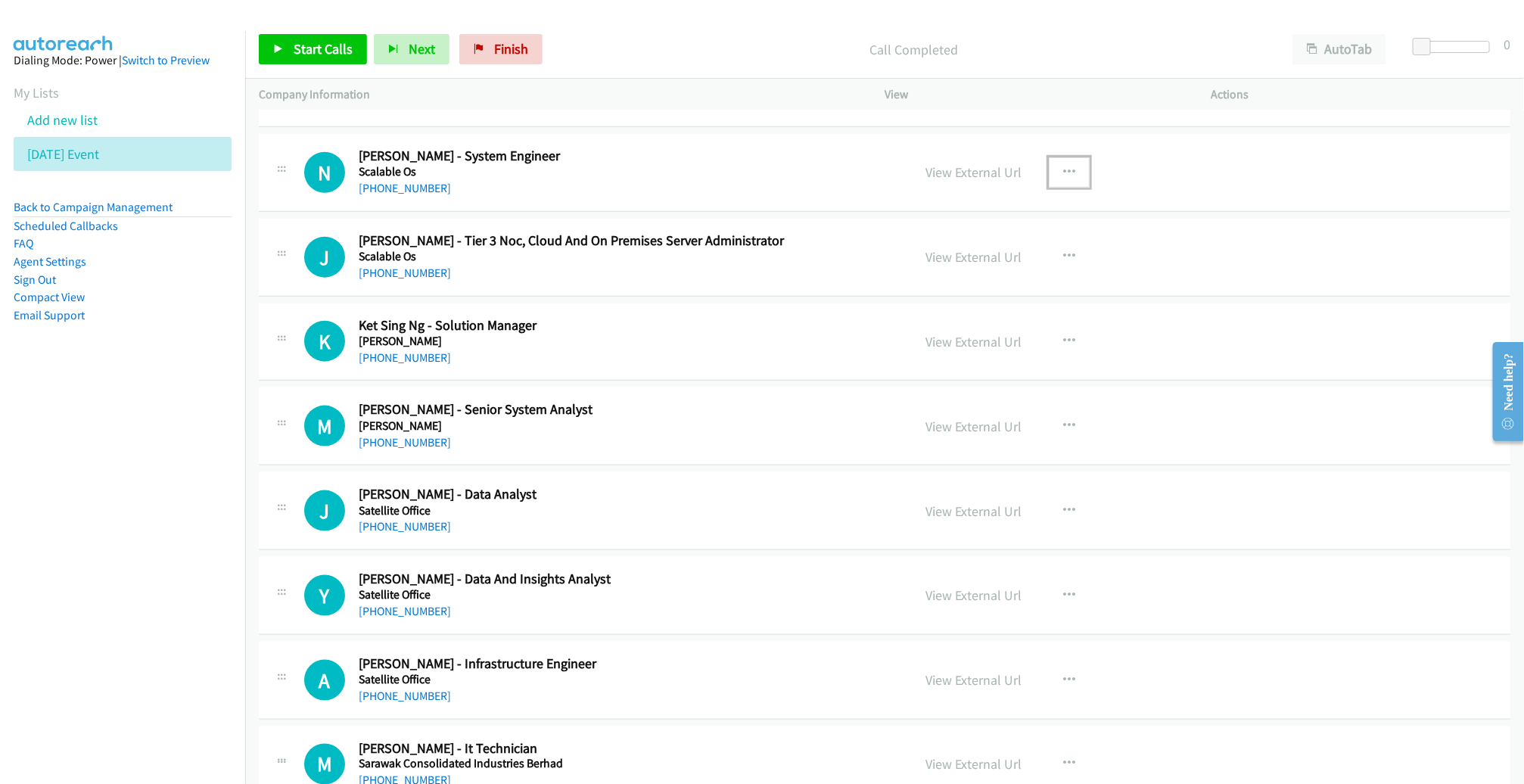
click at [1074, 165] on button "button" at bounding box center [1069, 172] width 41 height 30
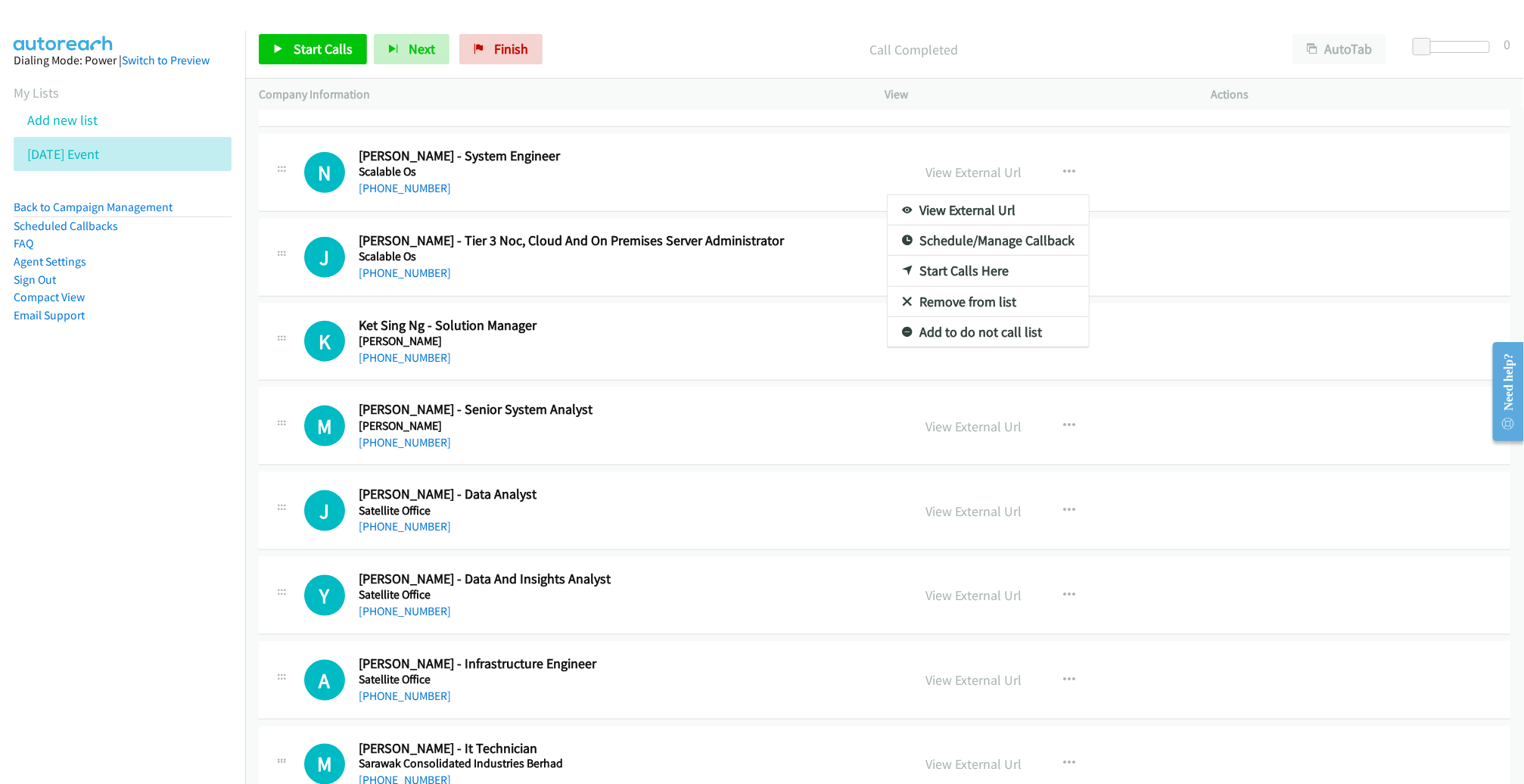
click at [973, 266] on link "Start Calls Here" at bounding box center [988, 271] width 201 height 30
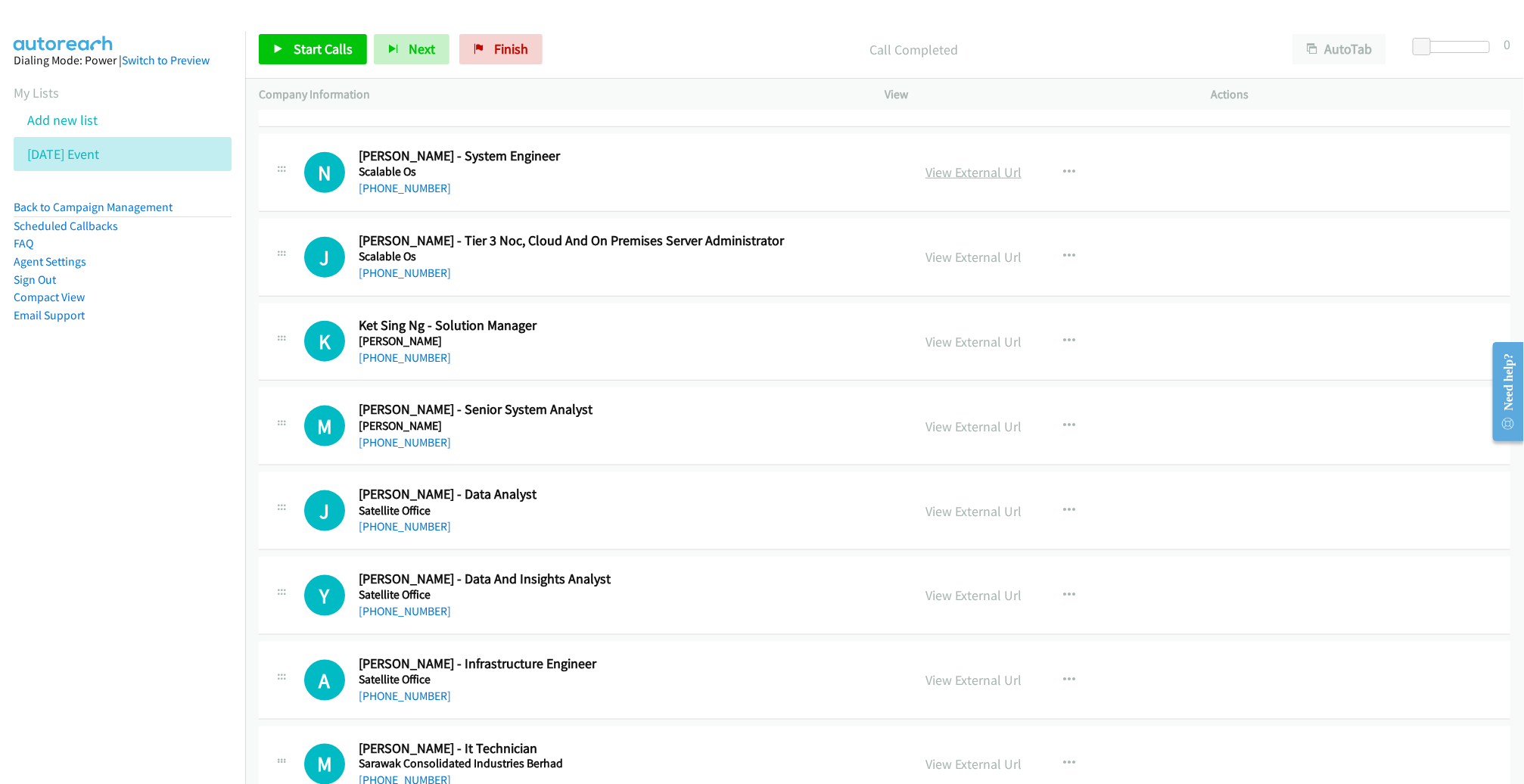
click at [951, 163] on link "View External Url" at bounding box center [973, 171] width 96 height 18
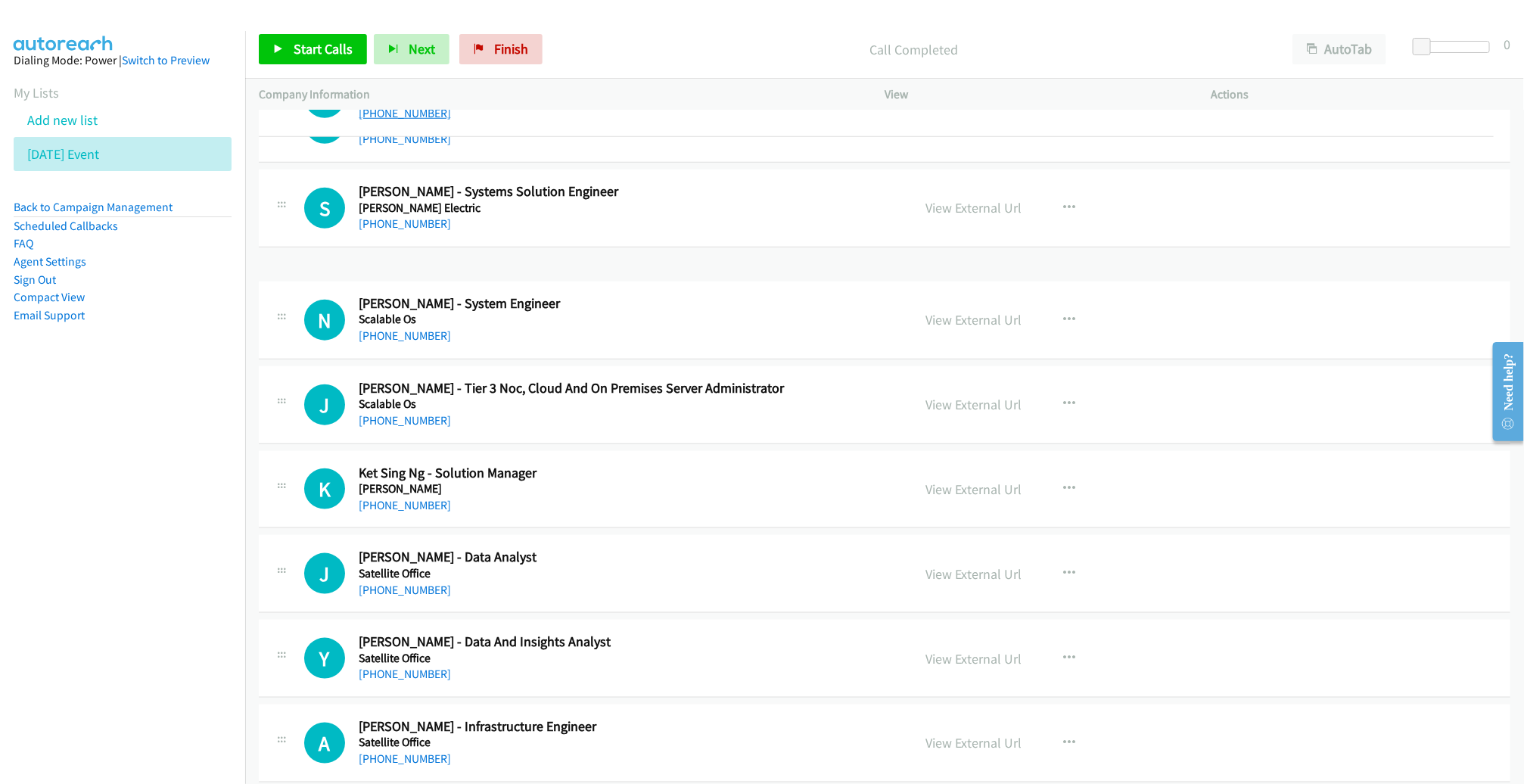
scroll to position [3738, 0]
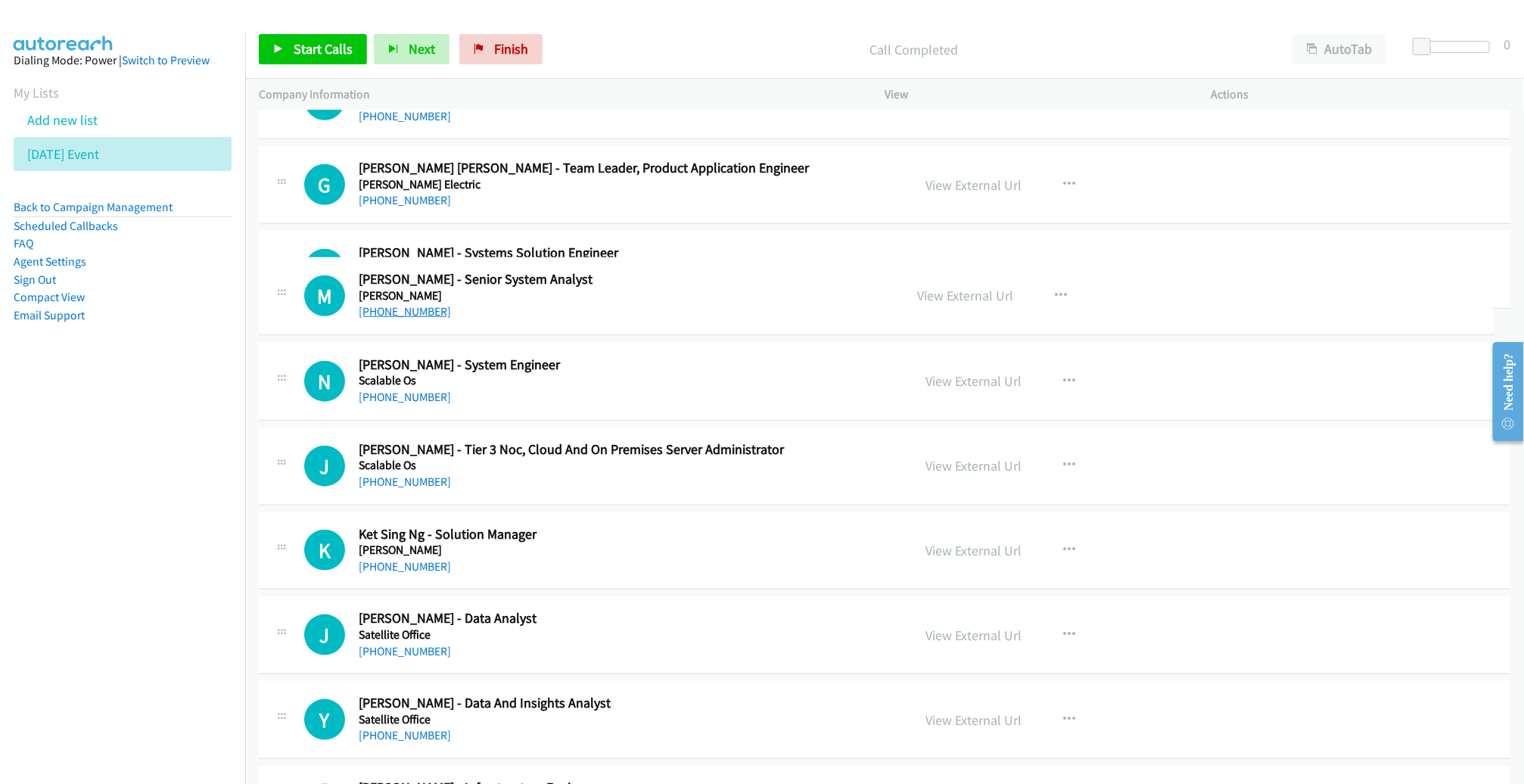
drag, startPoint x: 416, startPoint y: 440, endPoint x: 428, endPoint y: 307, distance: 133.5
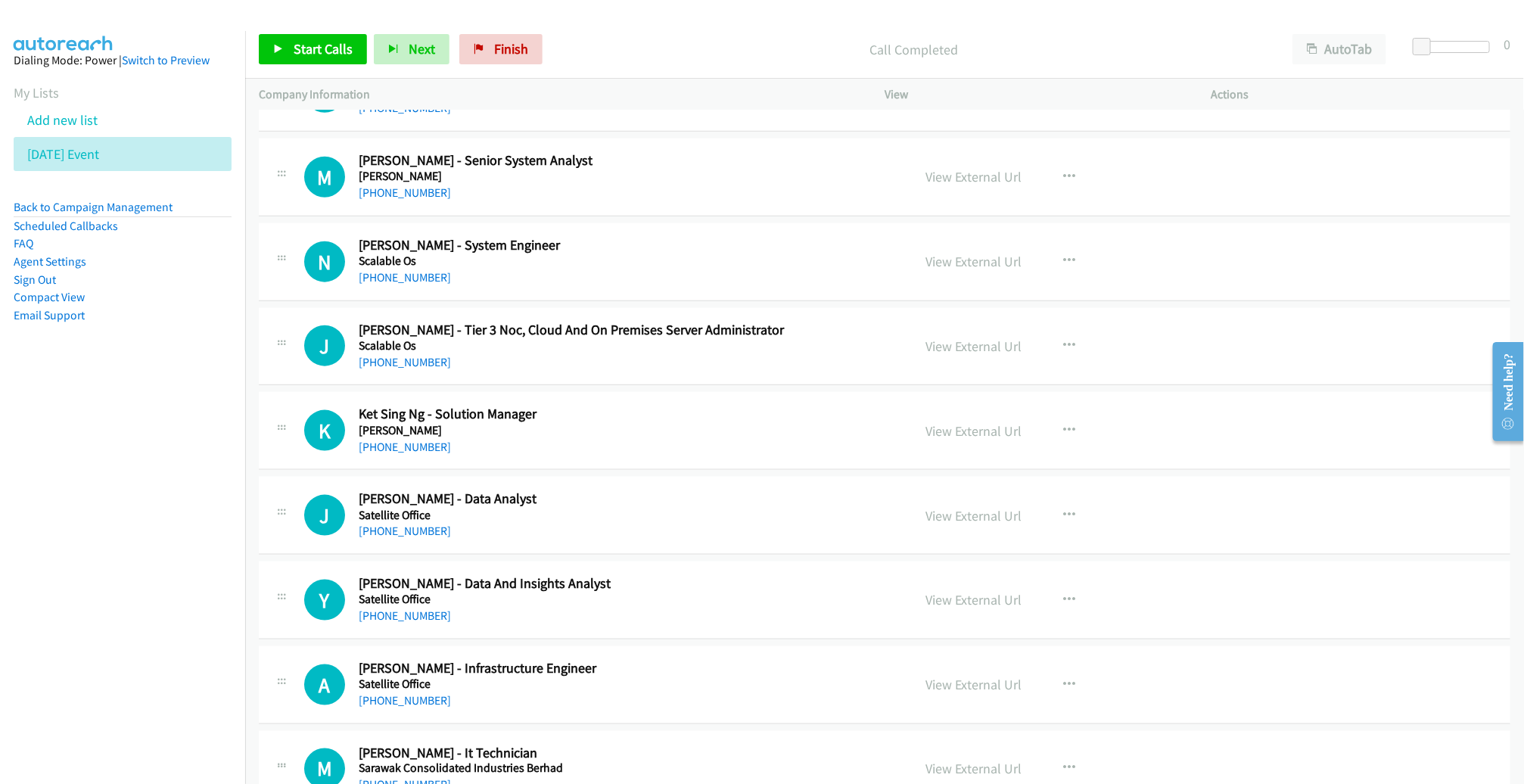
scroll to position [3916, 0]
click at [975, 171] on link "View External Url" at bounding box center [973, 175] width 96 height 18
click at [1063, 253] on icon "button" at bounding box center [1069, 259] width 12 height 12
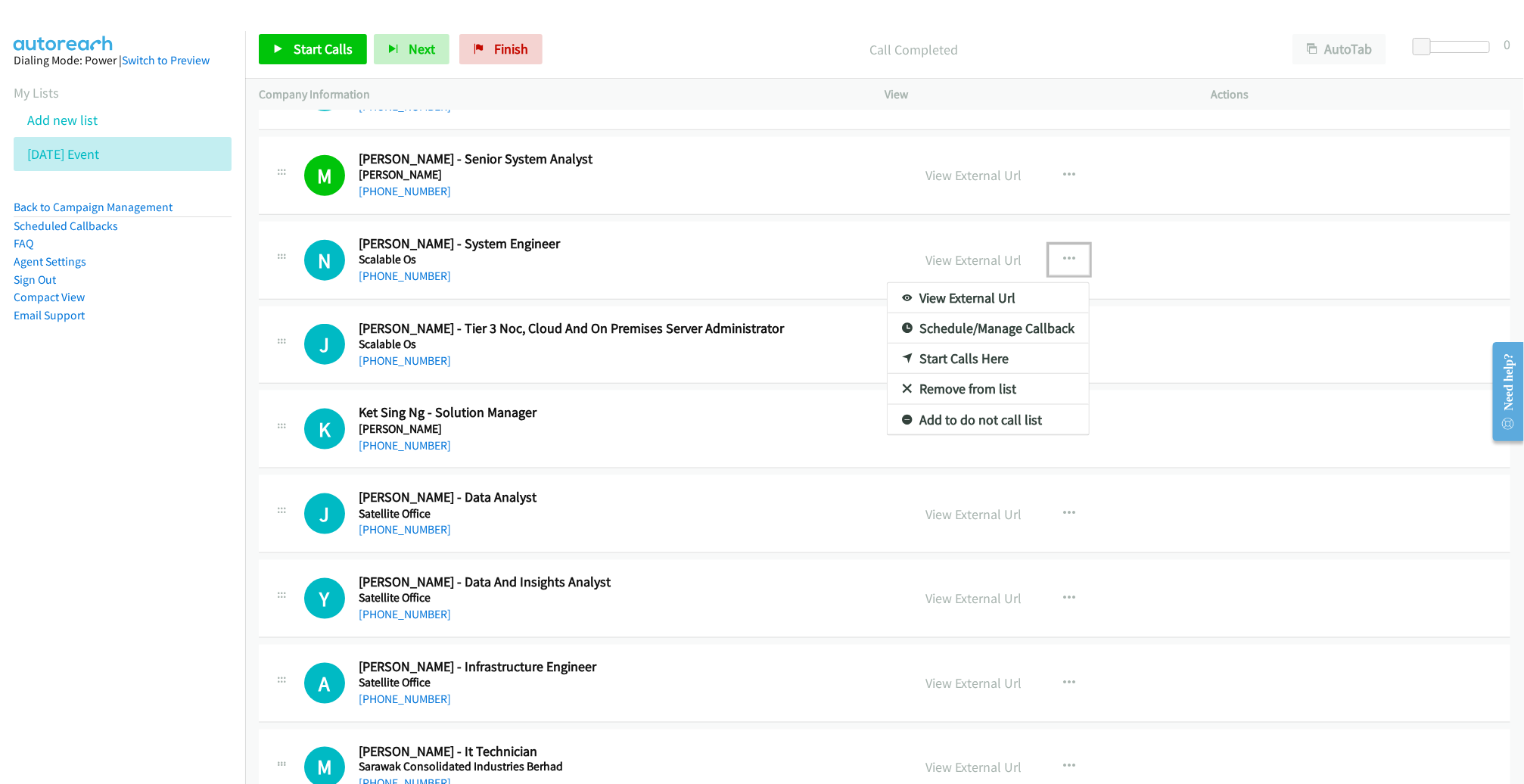
click at [1025, 349] on link "Start Calls Here" at bounding box center [988, 358] width 201 height 30
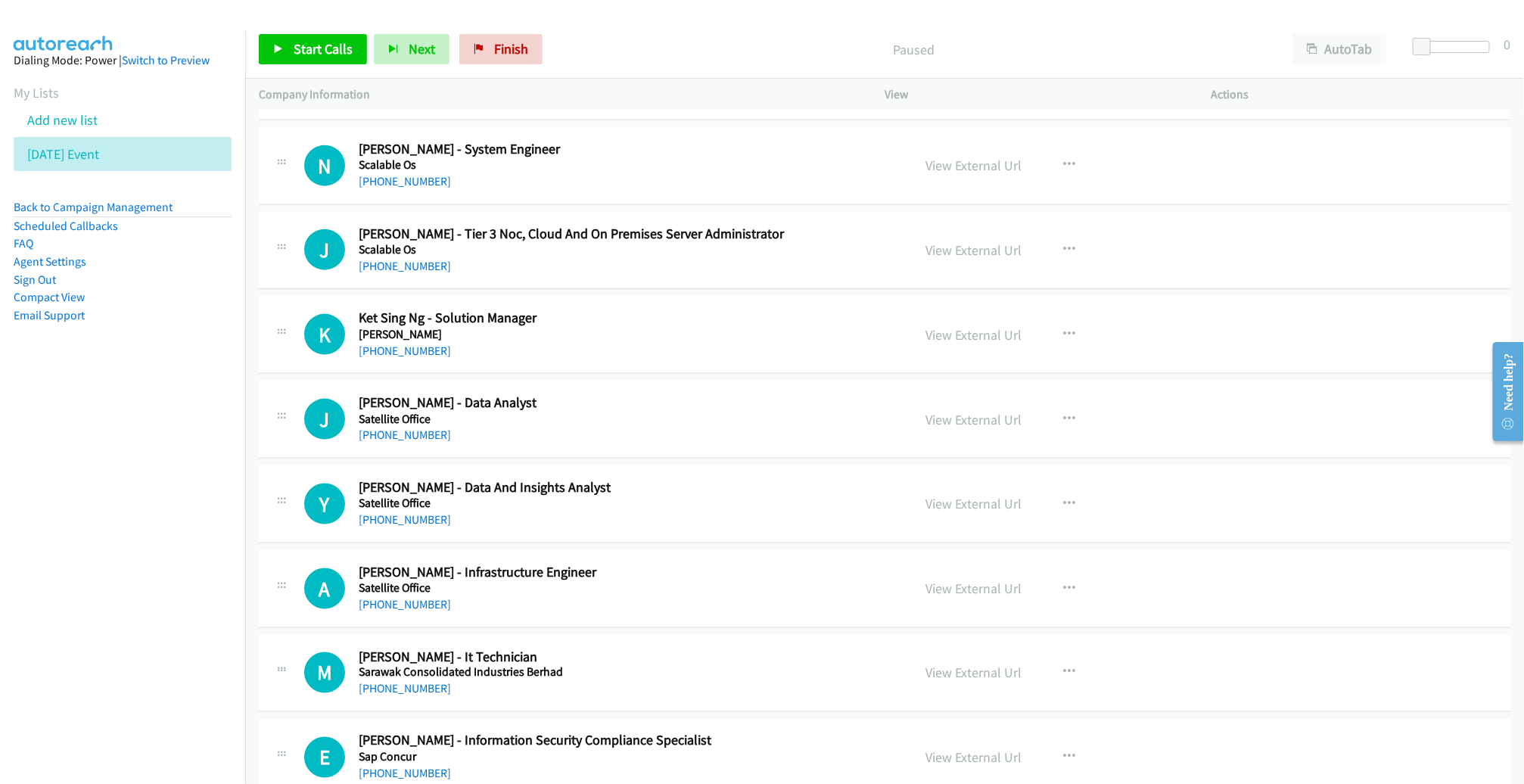
scroll to position [4014, 0]
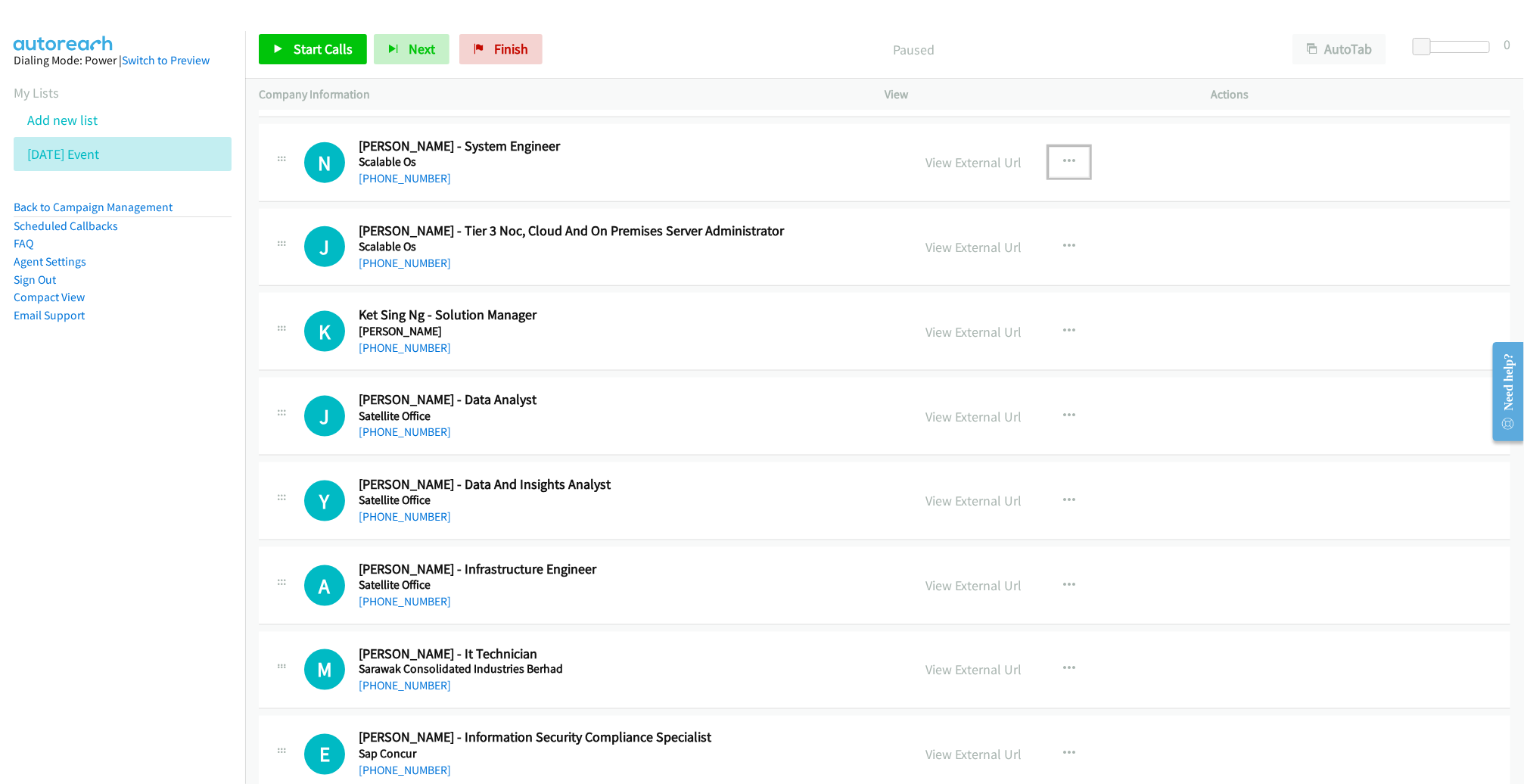
click at [1068, 151] on button "button" at bounding box center [1069, 161] width 41 height 30
click at [962, 255] on link "Start Calls Here" at bounding box center [988, 261] width 201 height 30
click at [326, 47] on span "Start Calls" at bounding box center [323, 49] width 59 height 18
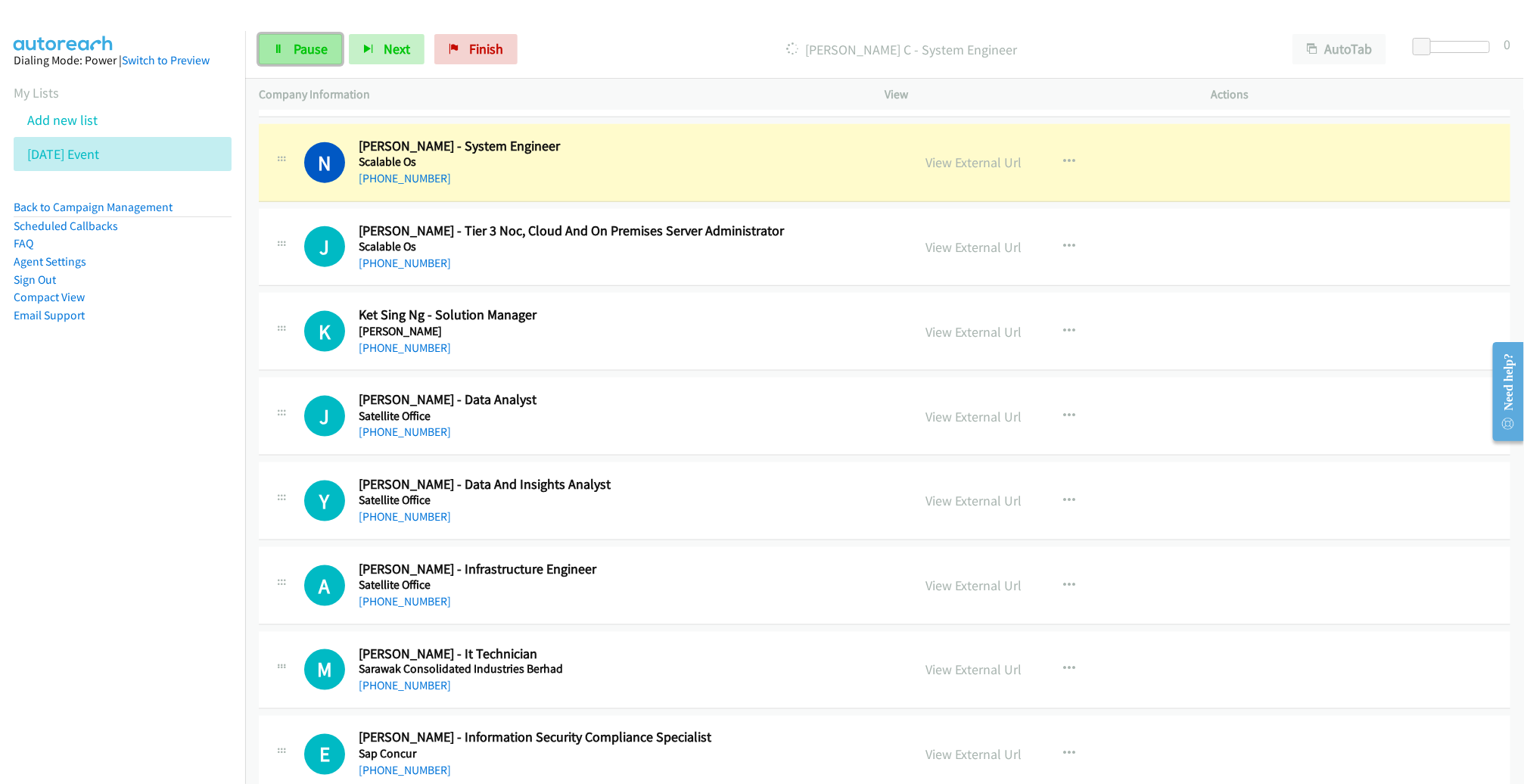
click at [313, 48] on span "Pause" at bounding box center [311, 49] width 34 height 18
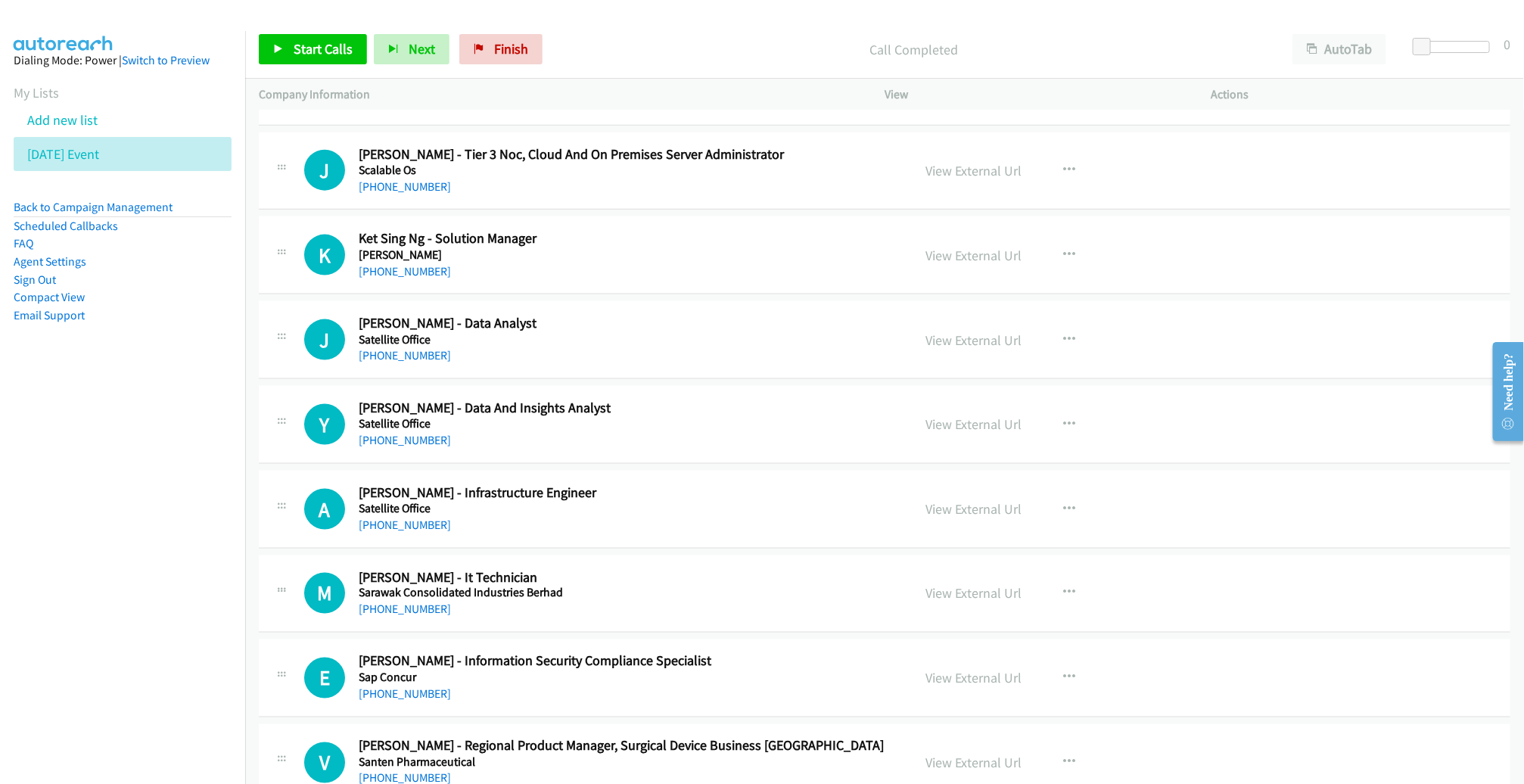
scroll to position [4112, 0]
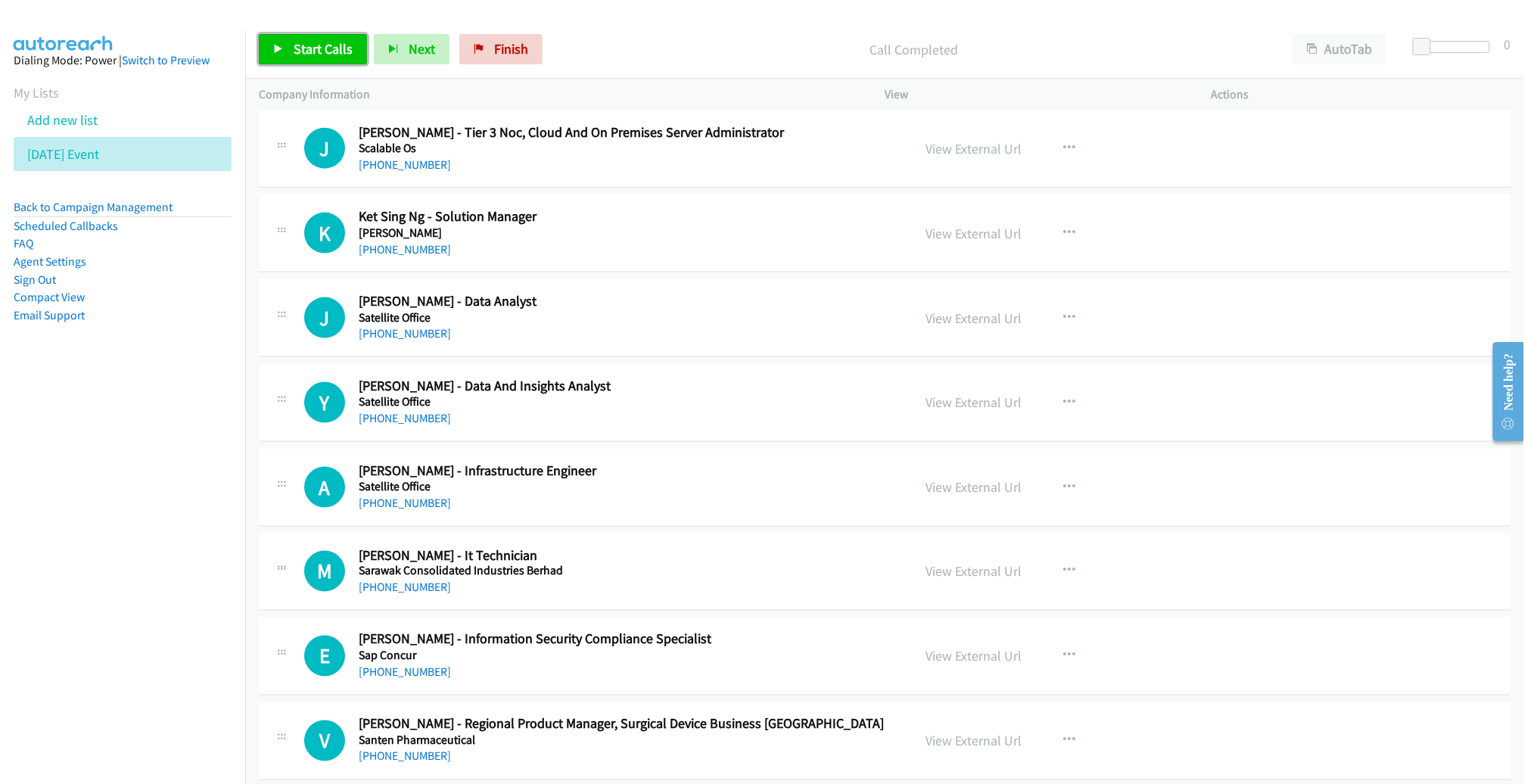
click at [333, 55] on span "Start Calls" at bounding box center [323, 49] width 59 height 18
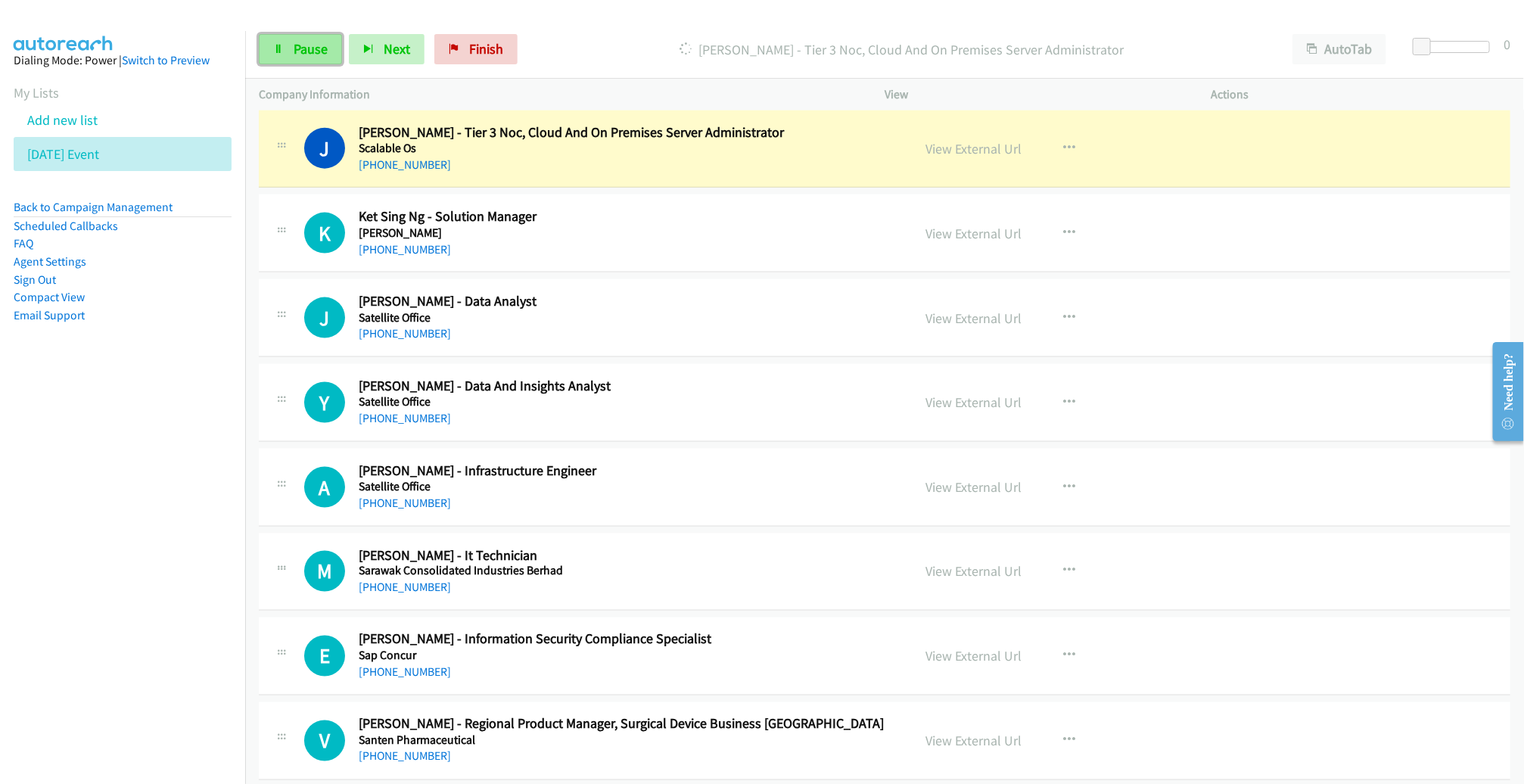
click at [294, 49] on span "Pause" at bounding box center [311, 49] width 34 height 18
click at [943, 225] on link "View External Url" at bounding box center [973, 233] width 96 height 18
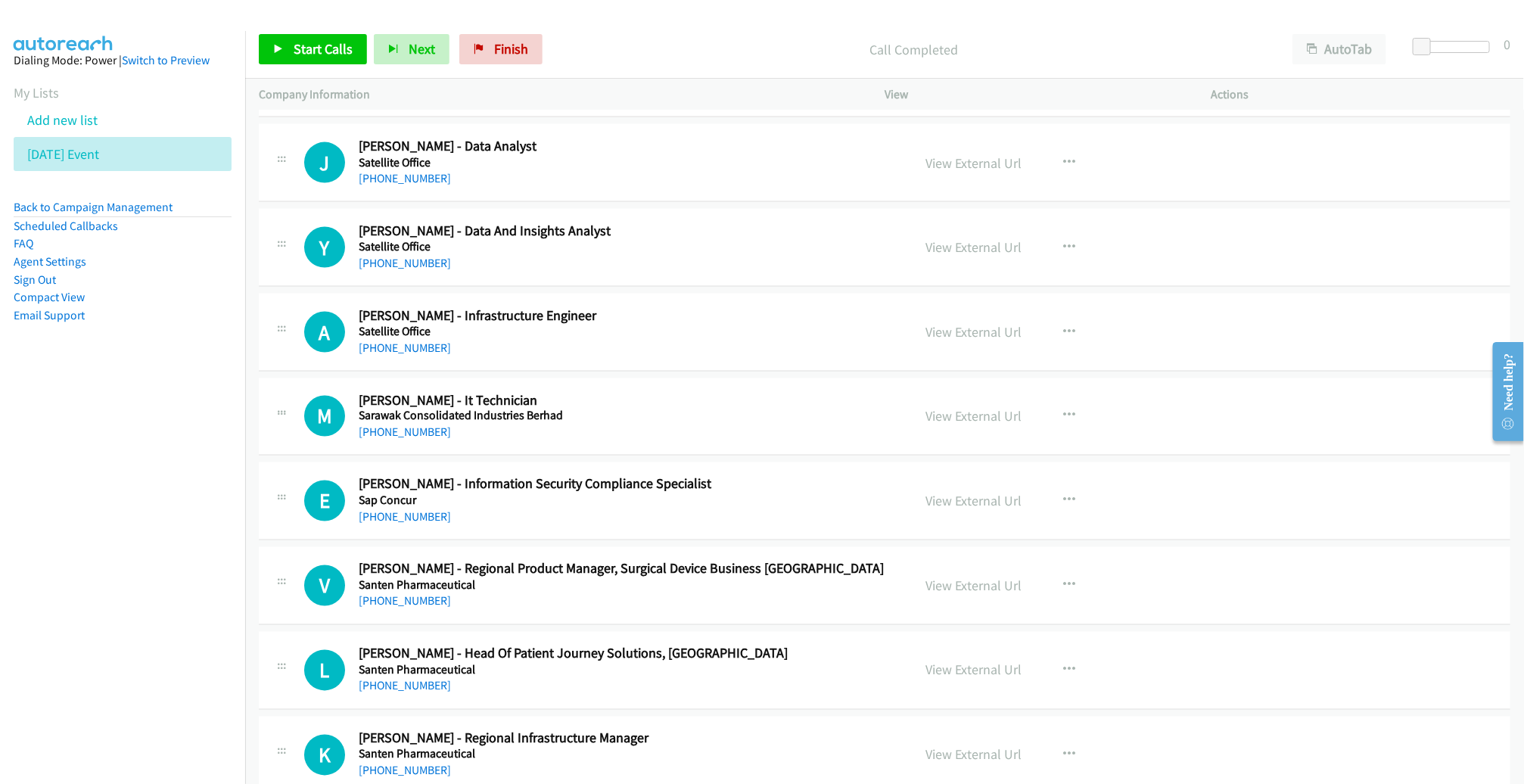
scroll to position [4268, 0]
click at [1063, 156] on icon "button" at bounding box center [1069, 161] width 12 height 12
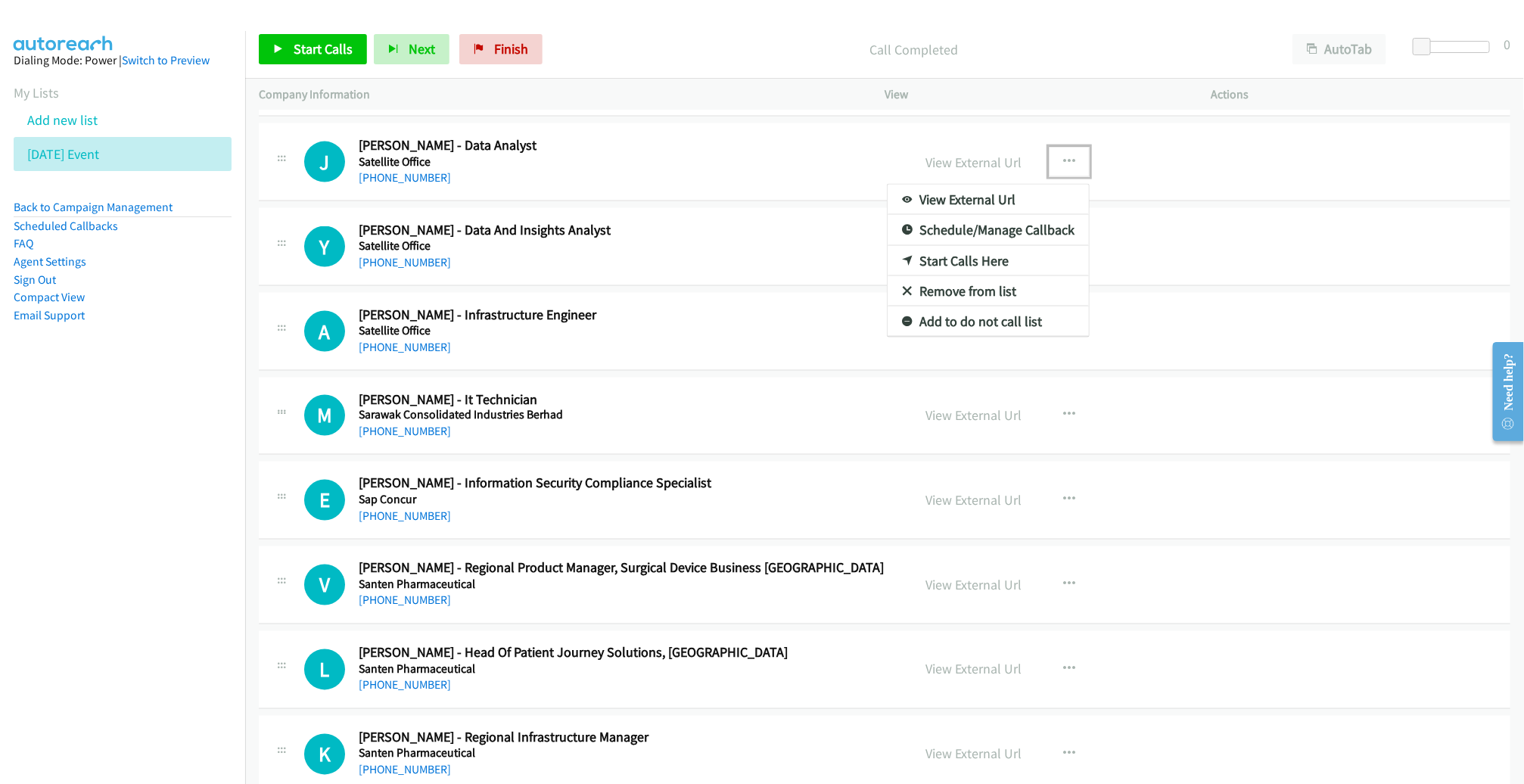
click at [999, 246] on link "Start Calls Here" at bounding box center [988, 261] width 201 height 30
click at [322, 50] on span "Start Calls" at bounding box center [323, 49] width 59 height 18
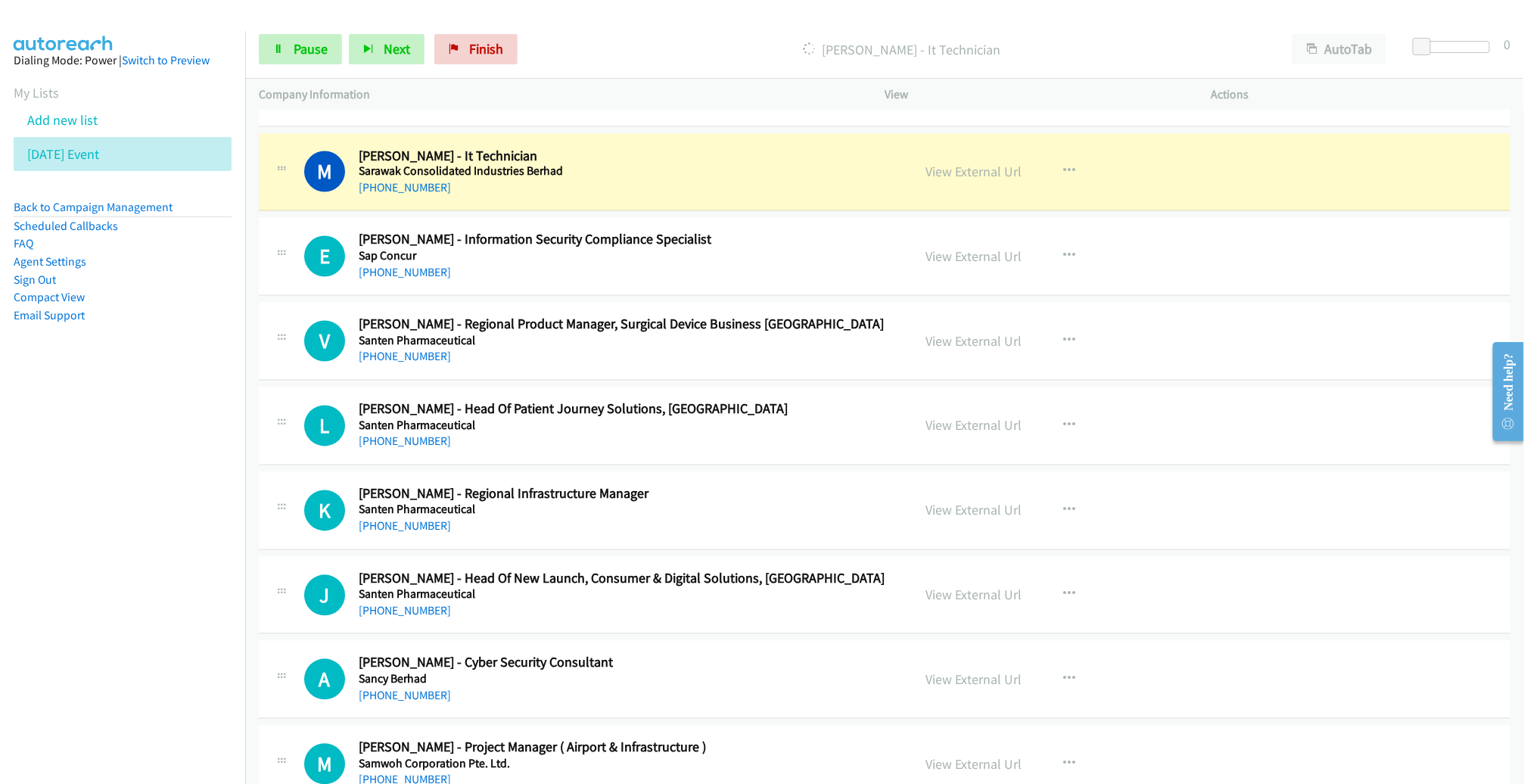
scroll to position [4511, 0]
click at [288, 41] on link "Pause" at bounding box center [300, 49] width 83 height 30
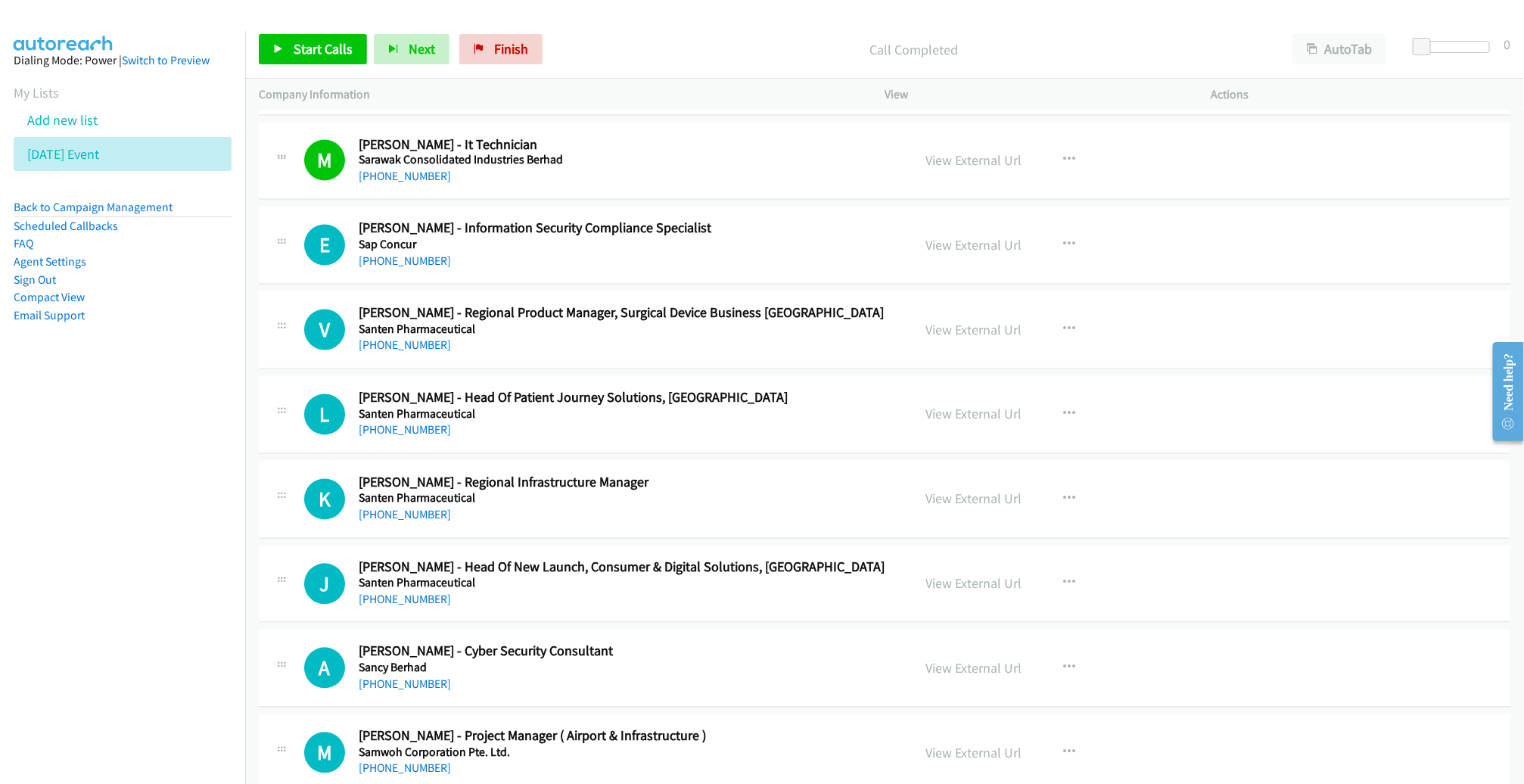
scroll to position [4525, 0]
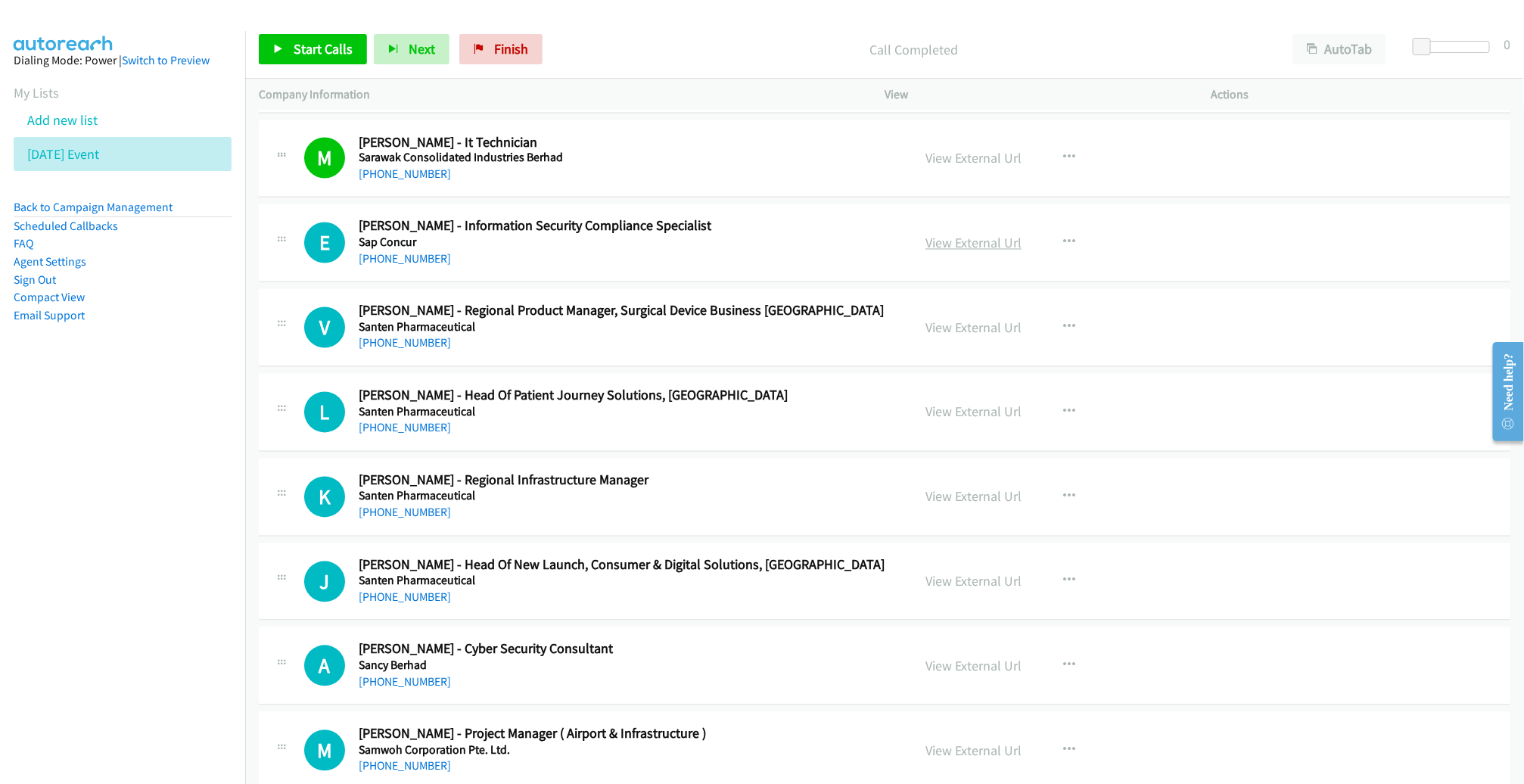
click at [972, 235] on link "View External Url" at bounding box center [973, 243] width 96 height 18
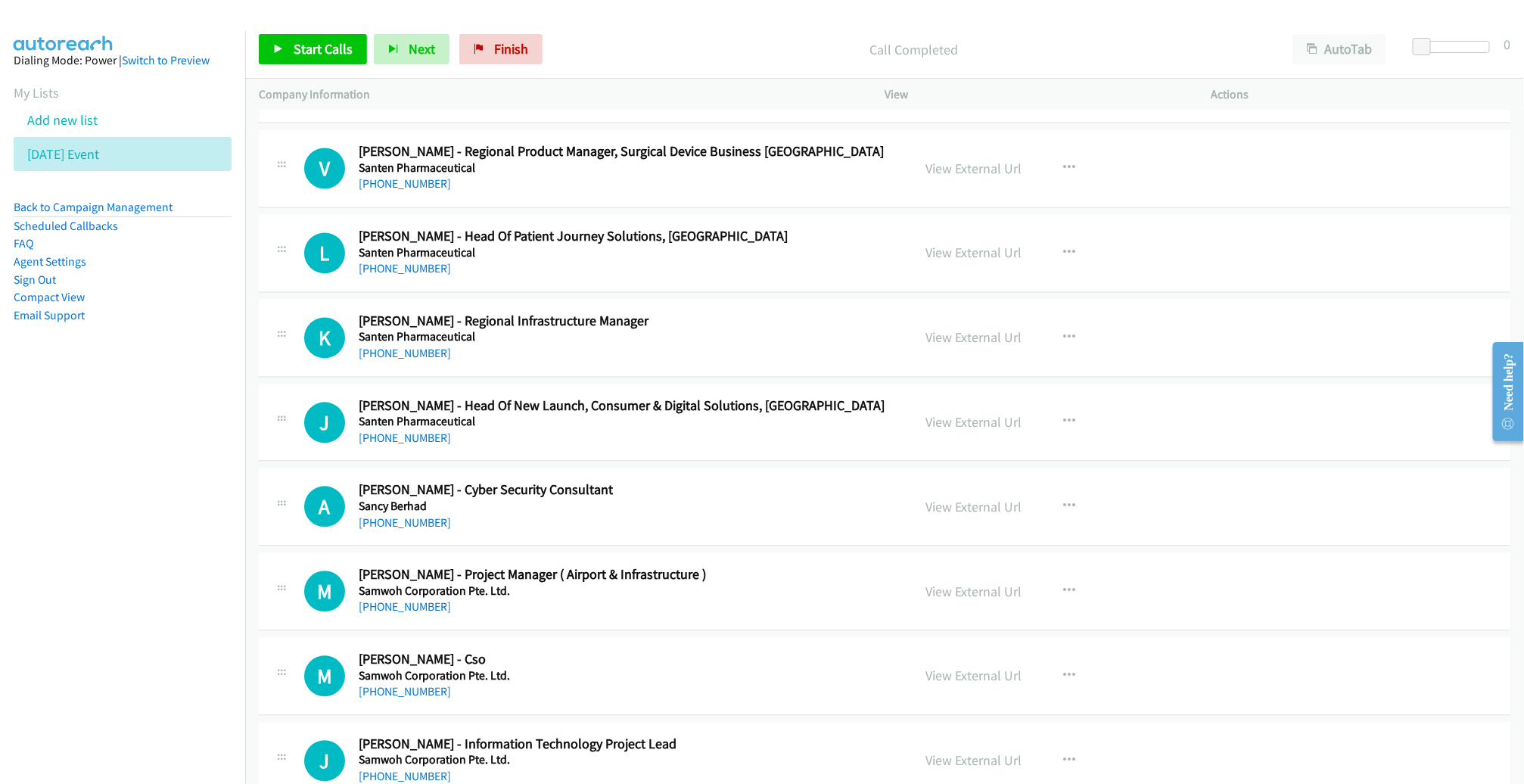
scroll to position [4686, 0]
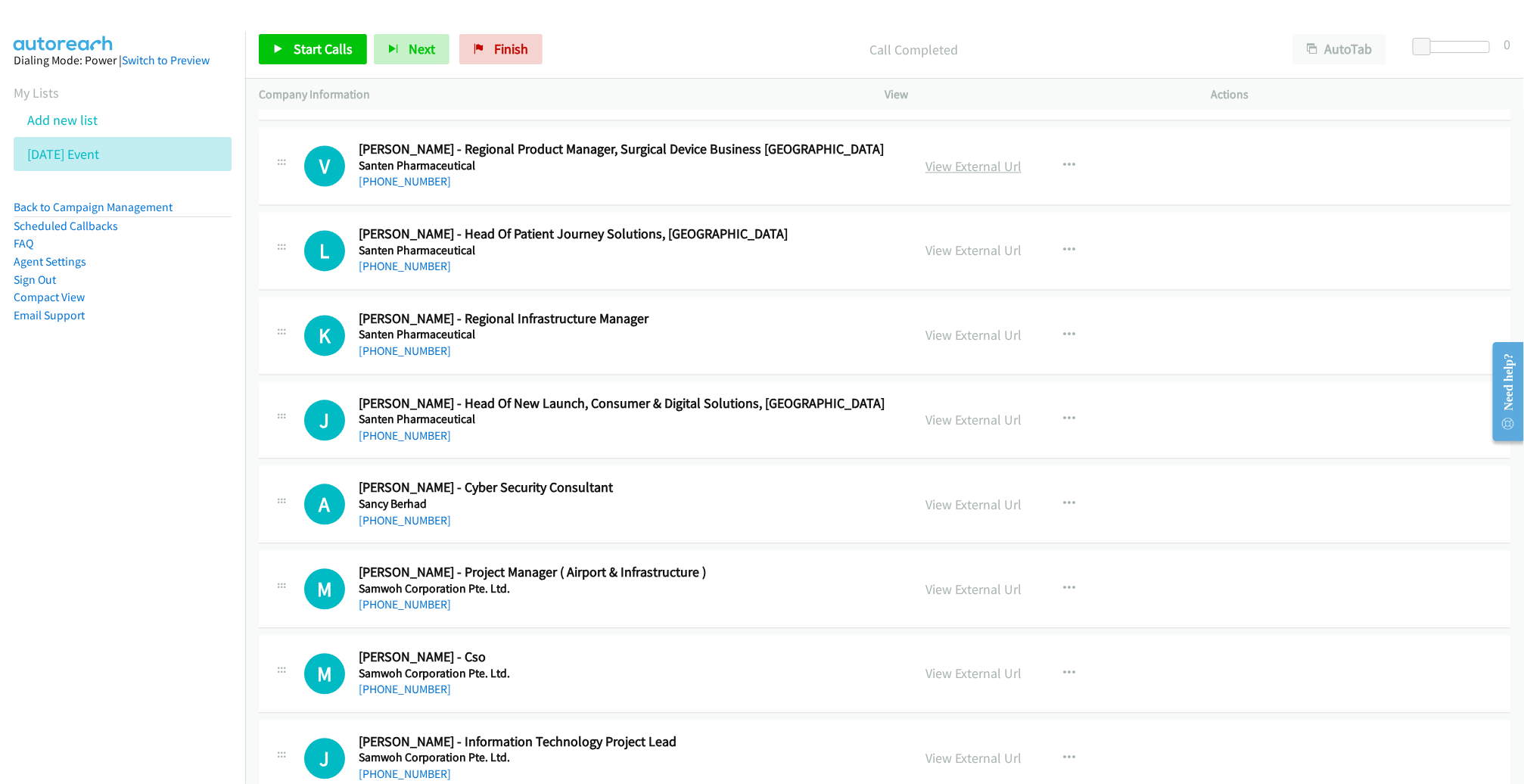
click at [979, 158] on link "View External Url" at bounding box center [973, 166] width 96 height 18
click at [994, 246] on link "View External Url" at bounding box center [973, 250] width 96 height 18
click at [967, 326] on link "View External Url" at bounding box center [973, 334] width 96 height 18
click at [975, 411] on link "View External Url" at bounding box center [973, 419] width 96 height 18
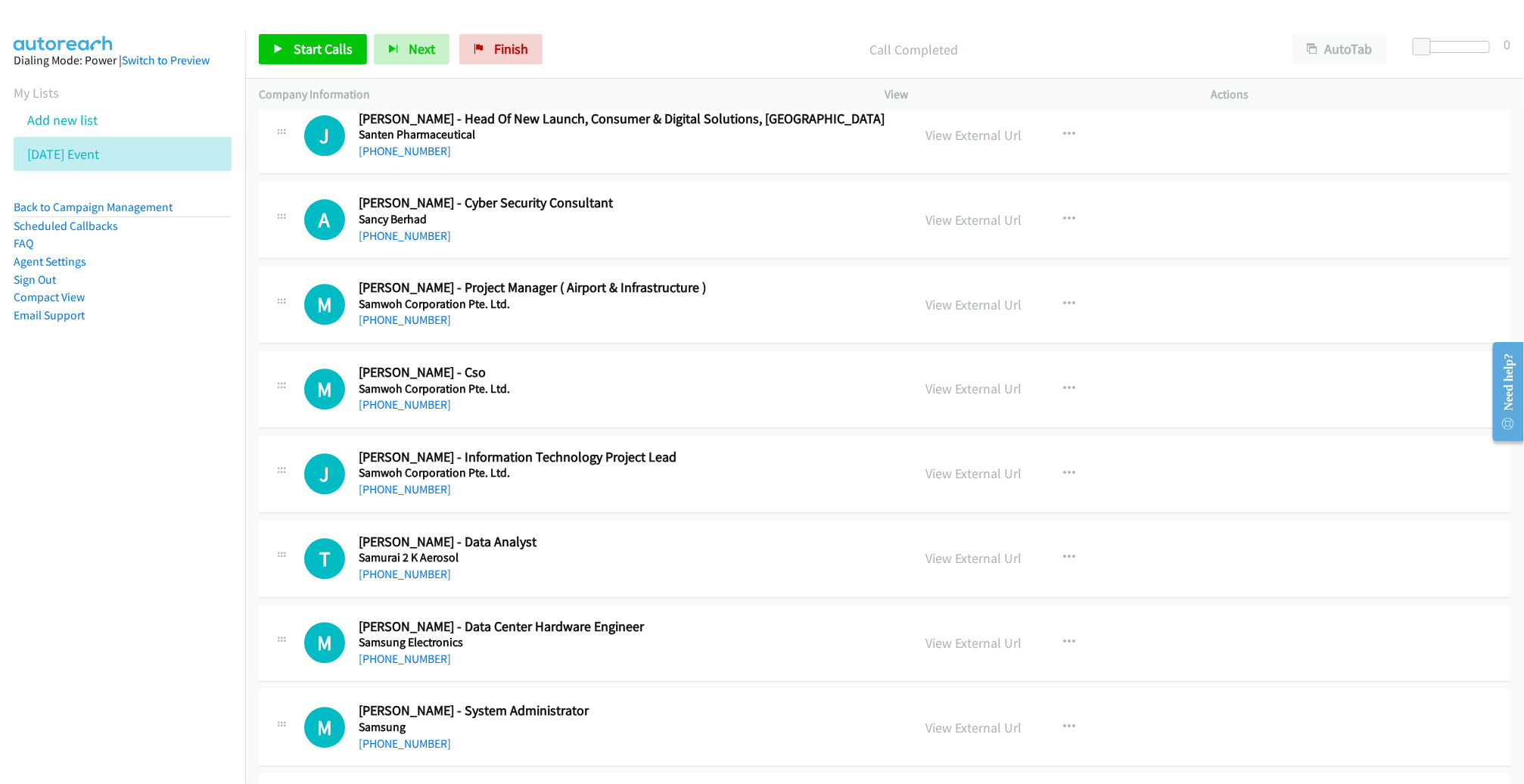
scroll to position [4976, 0]
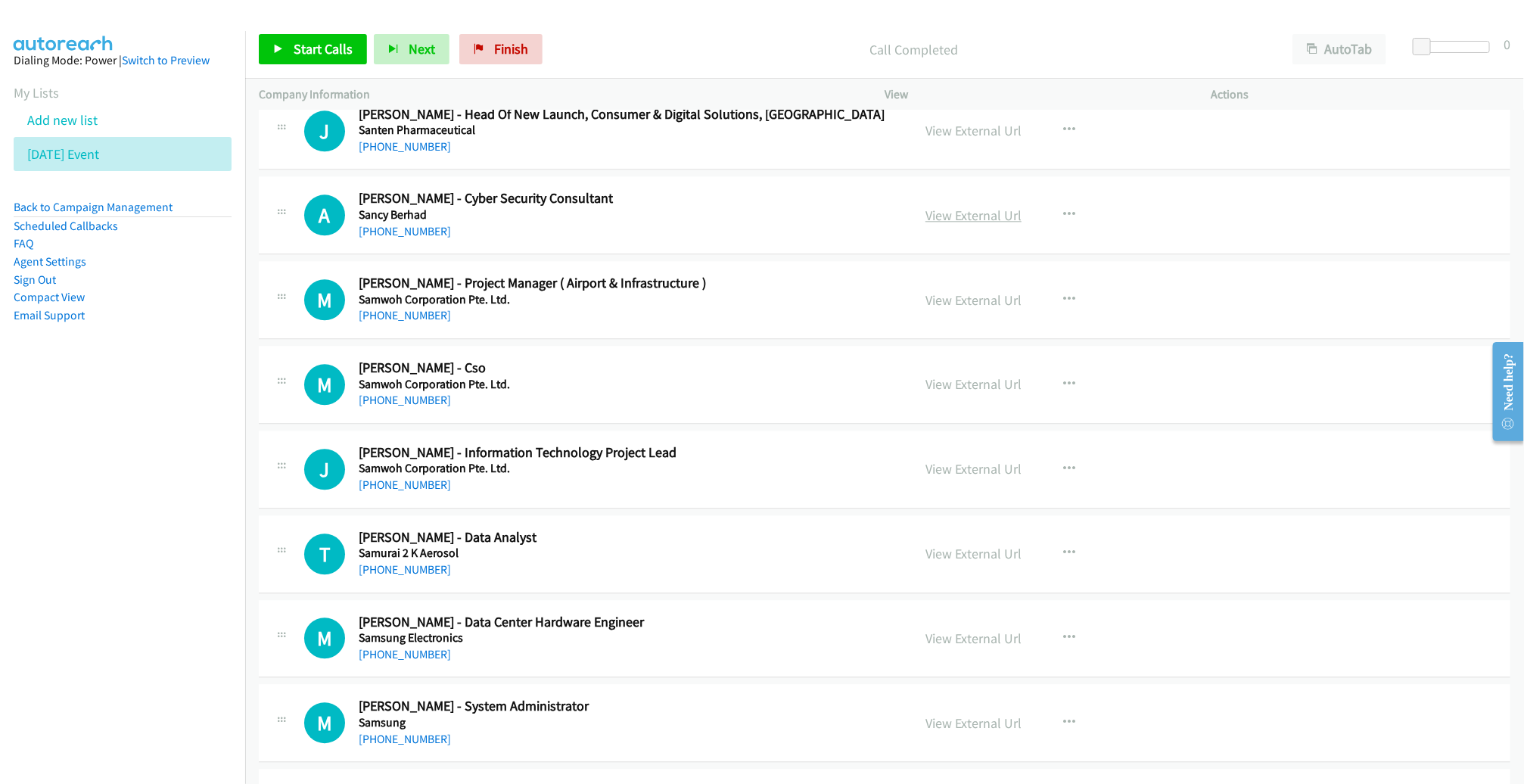
click at [973, 206] on link "View External Url" at bounding box center [973, 215] width 96 height 18
click at [959, 291] on link "View External Url" at bounding box center [973, 299] width 96 height 18
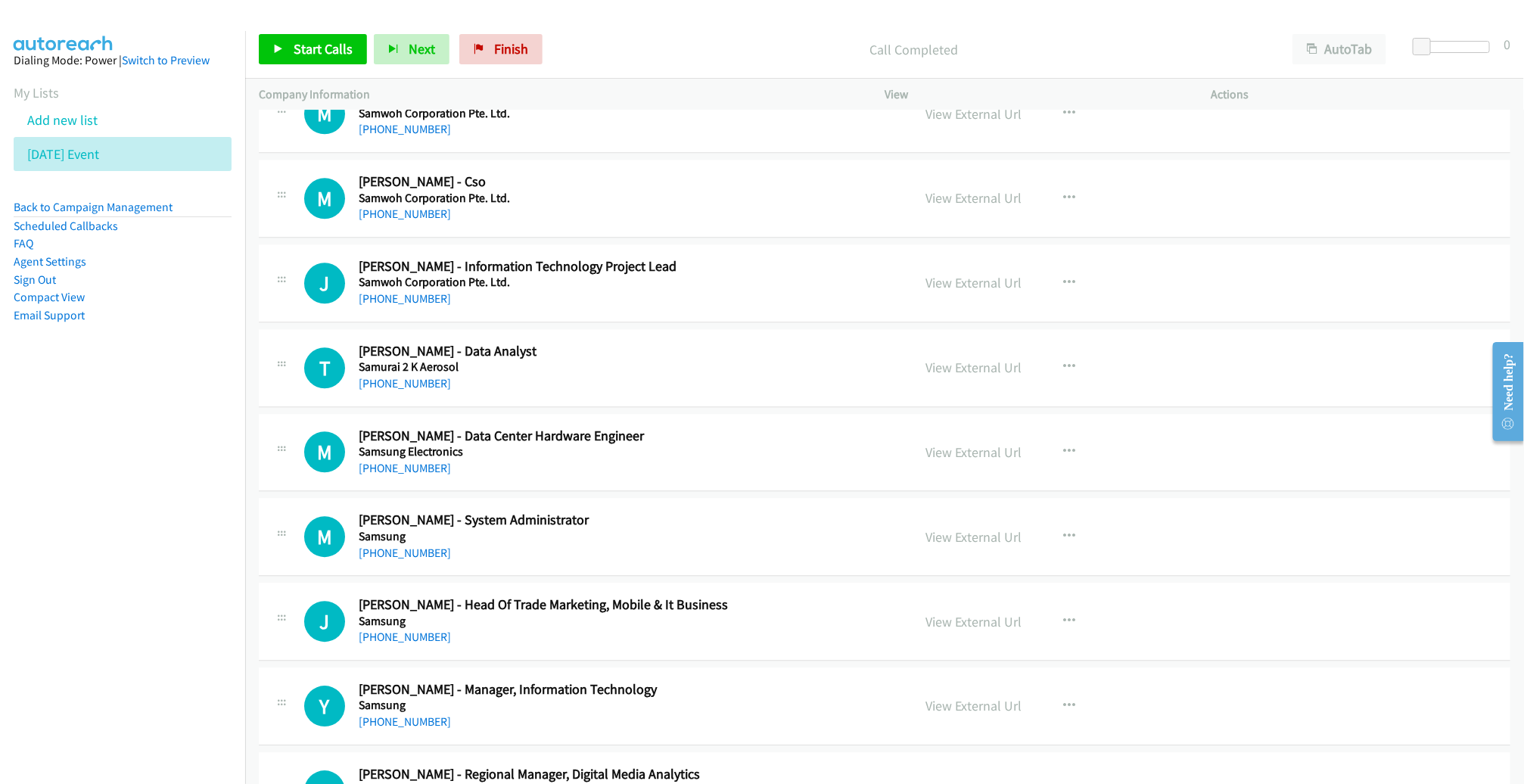
scroll to position [5190, 0]
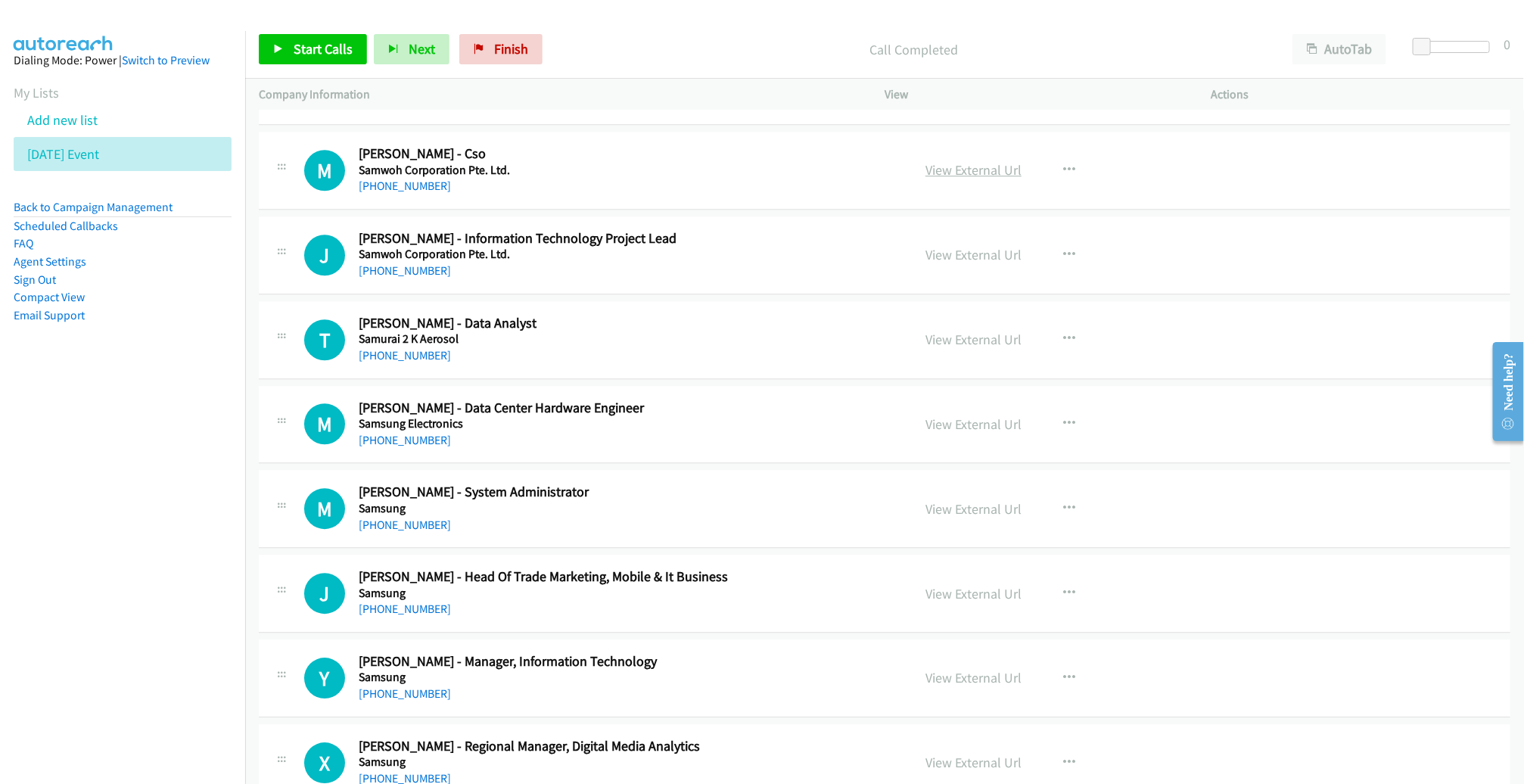
click at [956, 161] on link "View External Url" at bounding box center [973, 170] width 96 height 18
click at [962, 246] on link "View External Url" at bounding box center [973, 254] width 96 height 18
click at [967, 331] on link "View External Url" at bounding box center [973, 339] width 96 height 18
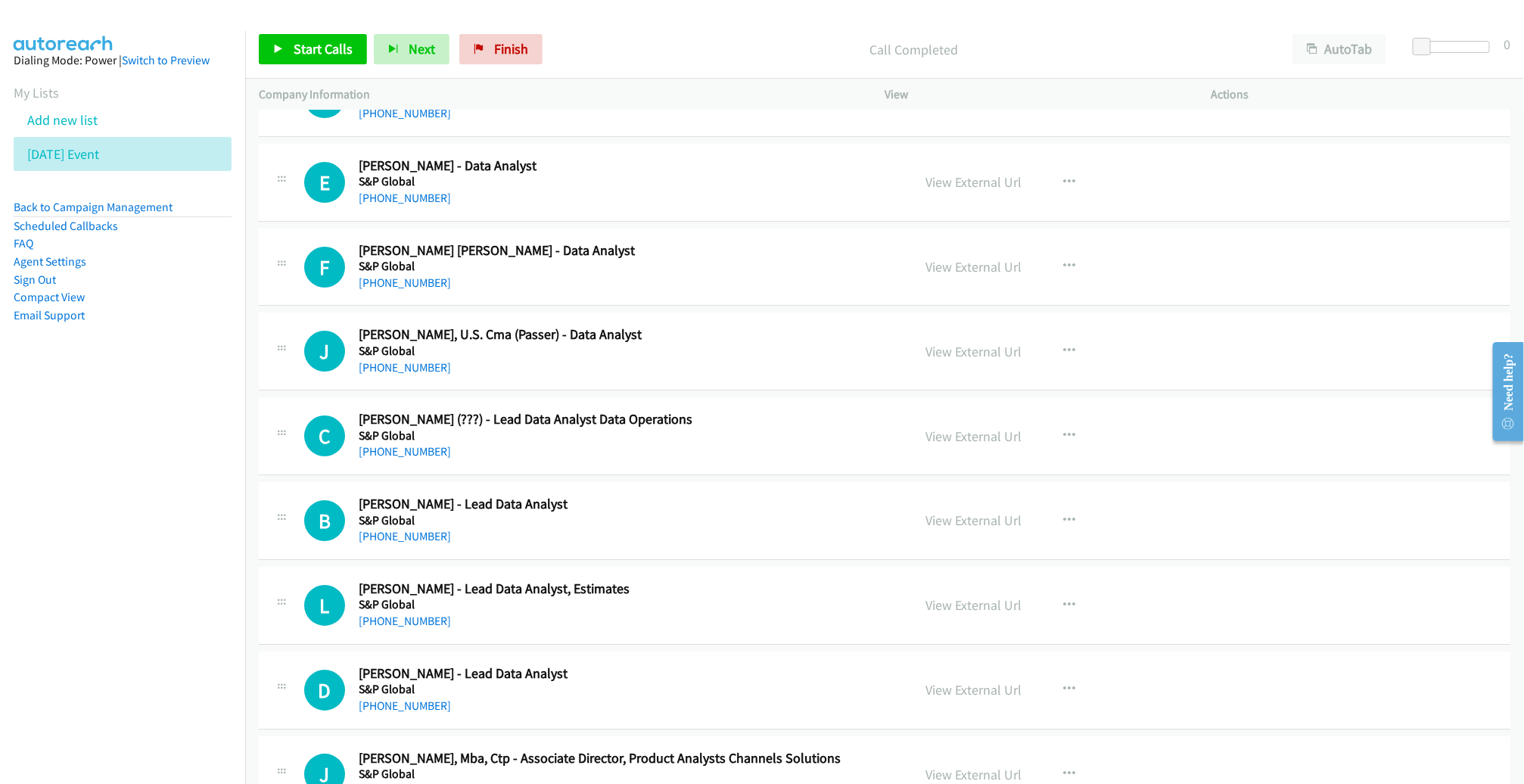
scroll to position [8900, 0]
click at [1061, 167] on button "button" at bounding box center [1069, 181] width 41 height 30
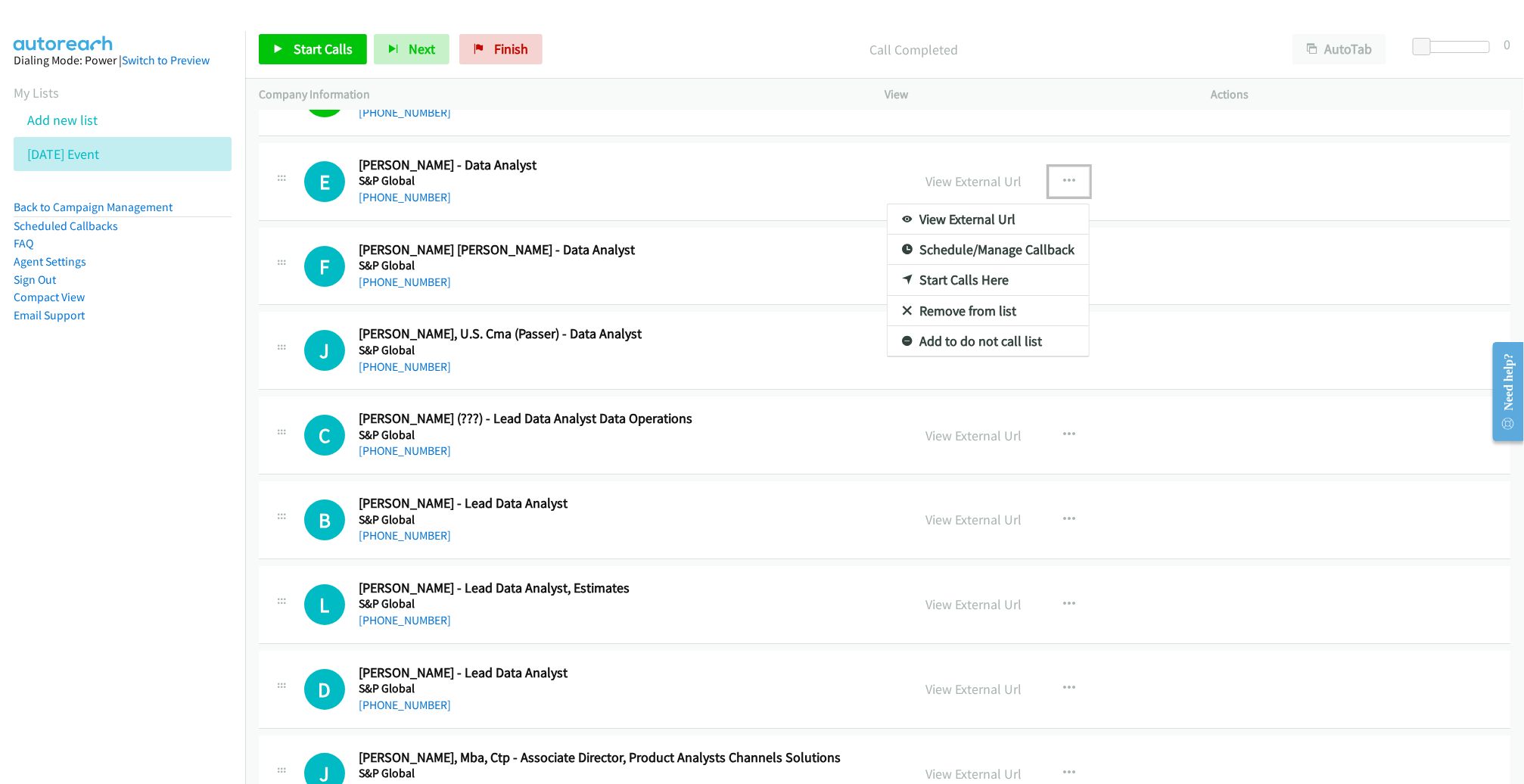
click at [1025, 264] on link "Start Calls Here" at bounding box center [988, 279] width 201 height 30
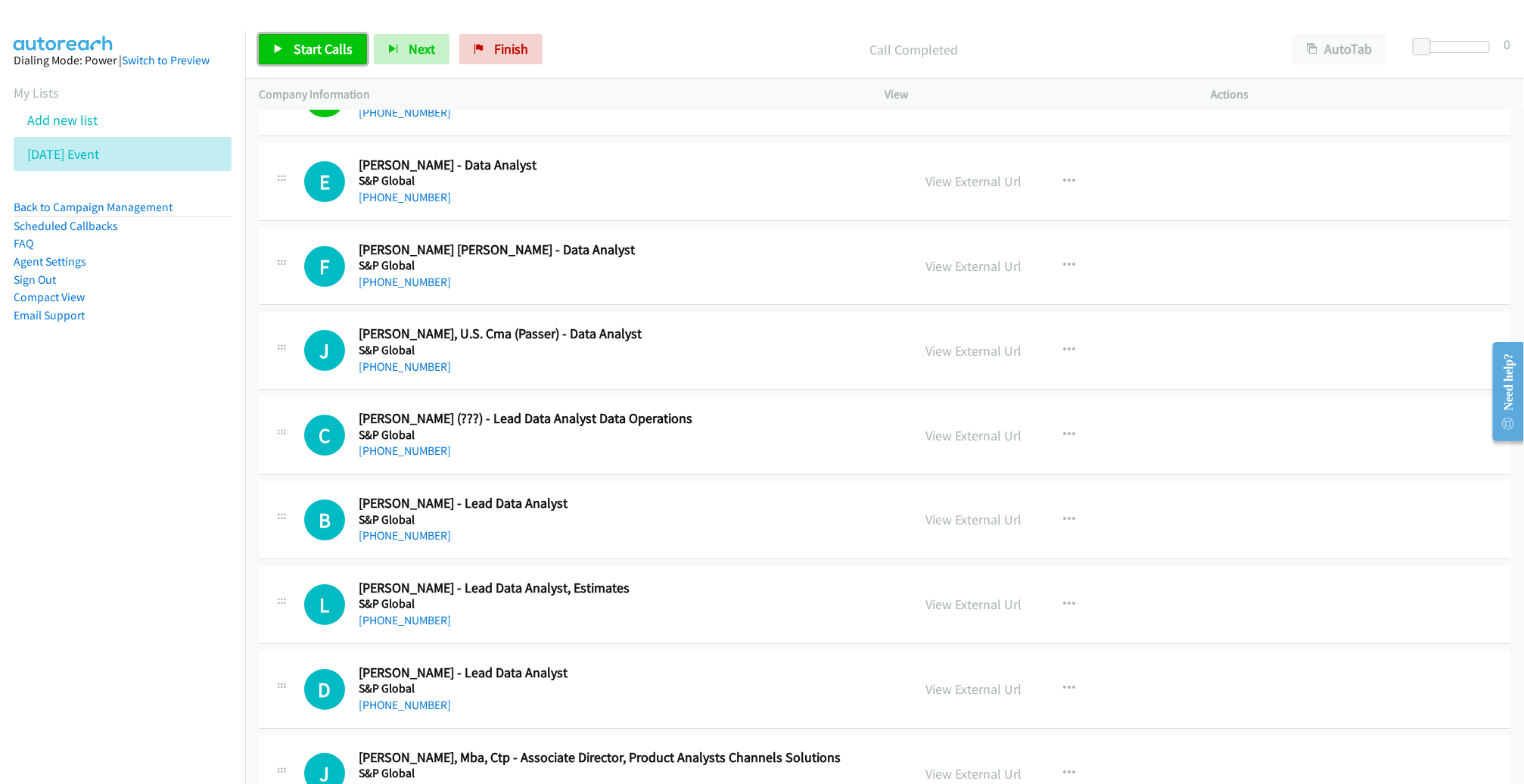
click at [311, 38] on link "Start Calls" at bounding box center [312, 49] width 108 height 30
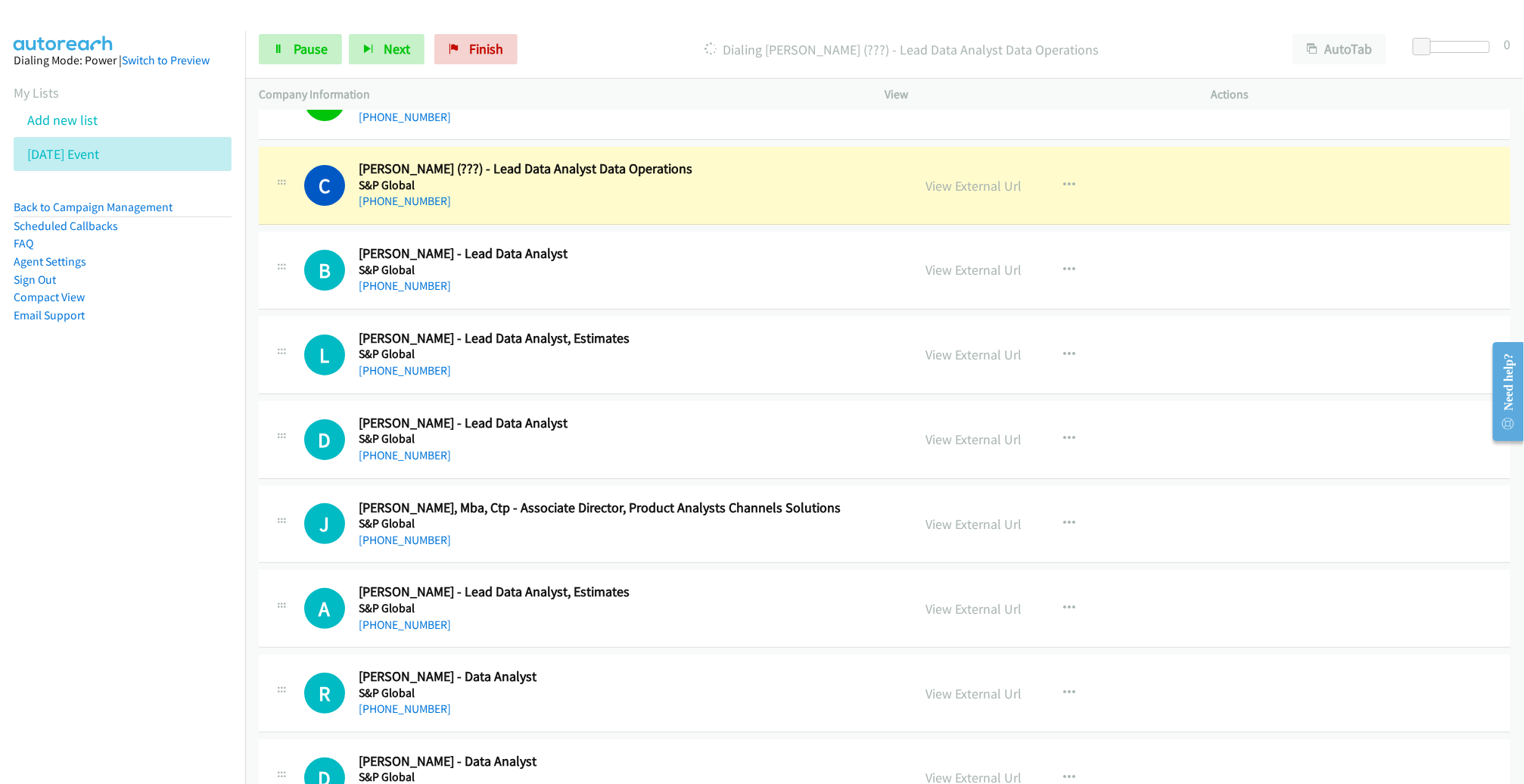
scroll to position [9155, 0]
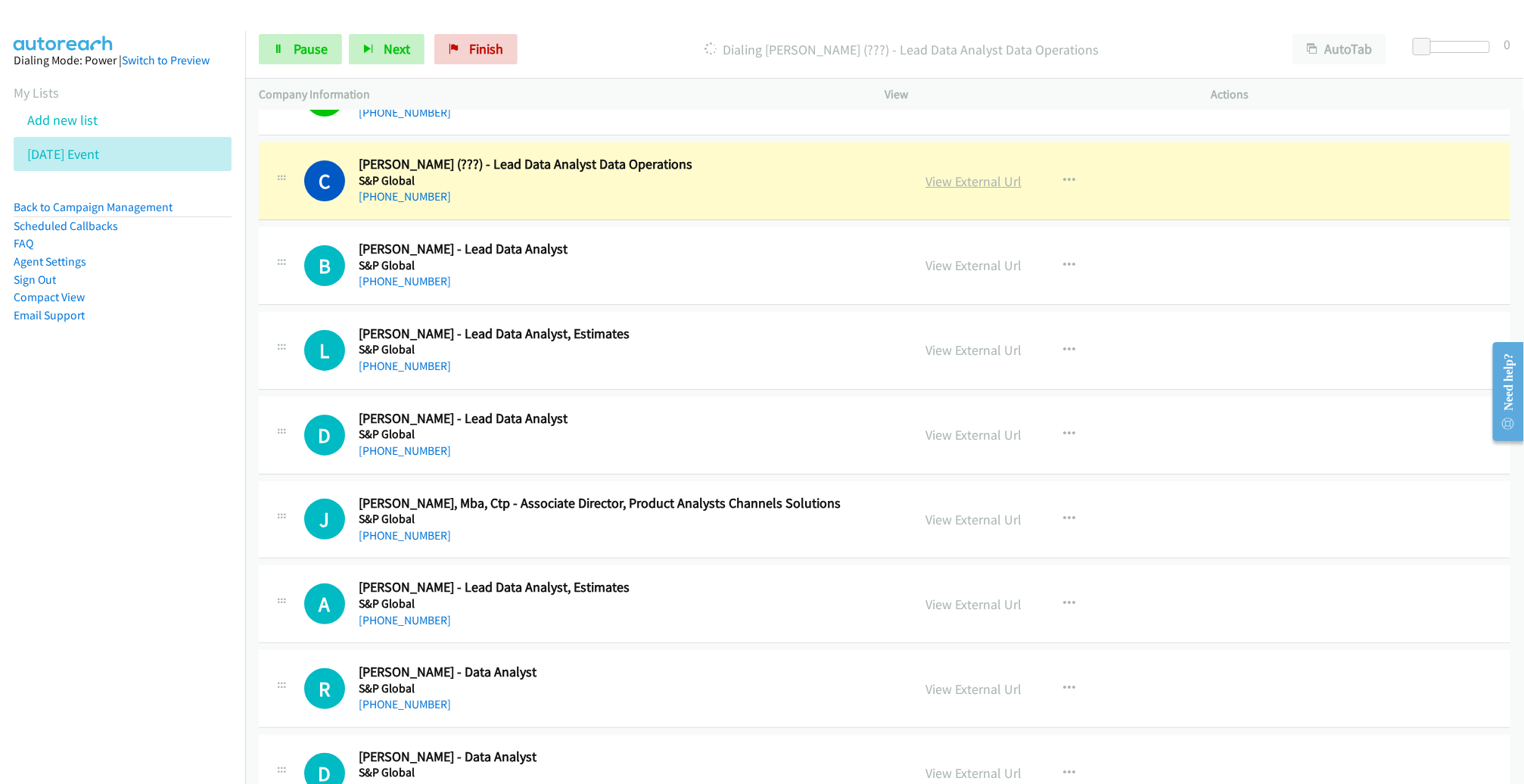
click at [949, 172] on link "View External Url" at bounding box center [973, 181] width 96 height 18
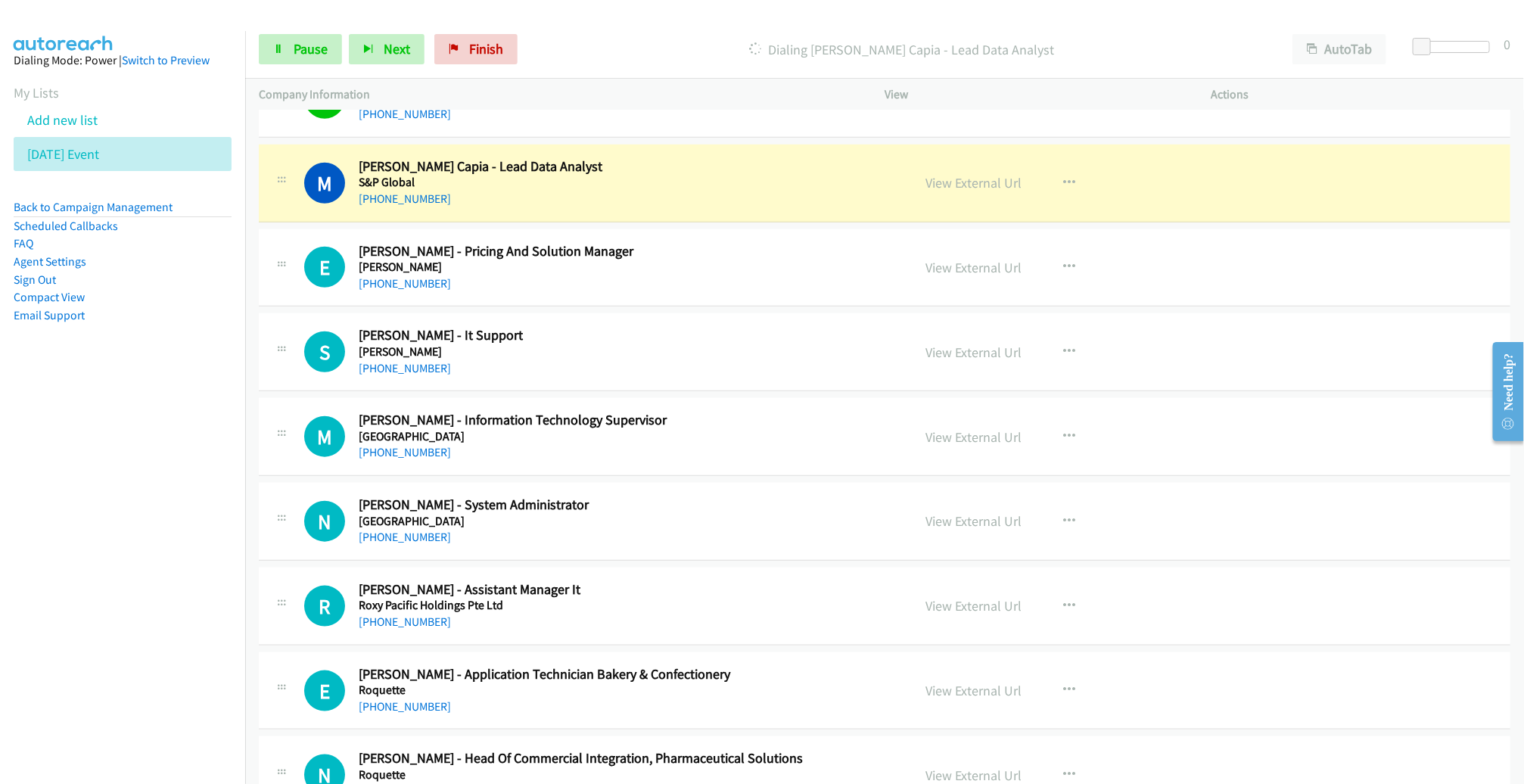
scroll to position [9831, 0]
click at [317, 49] on span "Pause" at bounding box center [311, 49] width 34 height 18
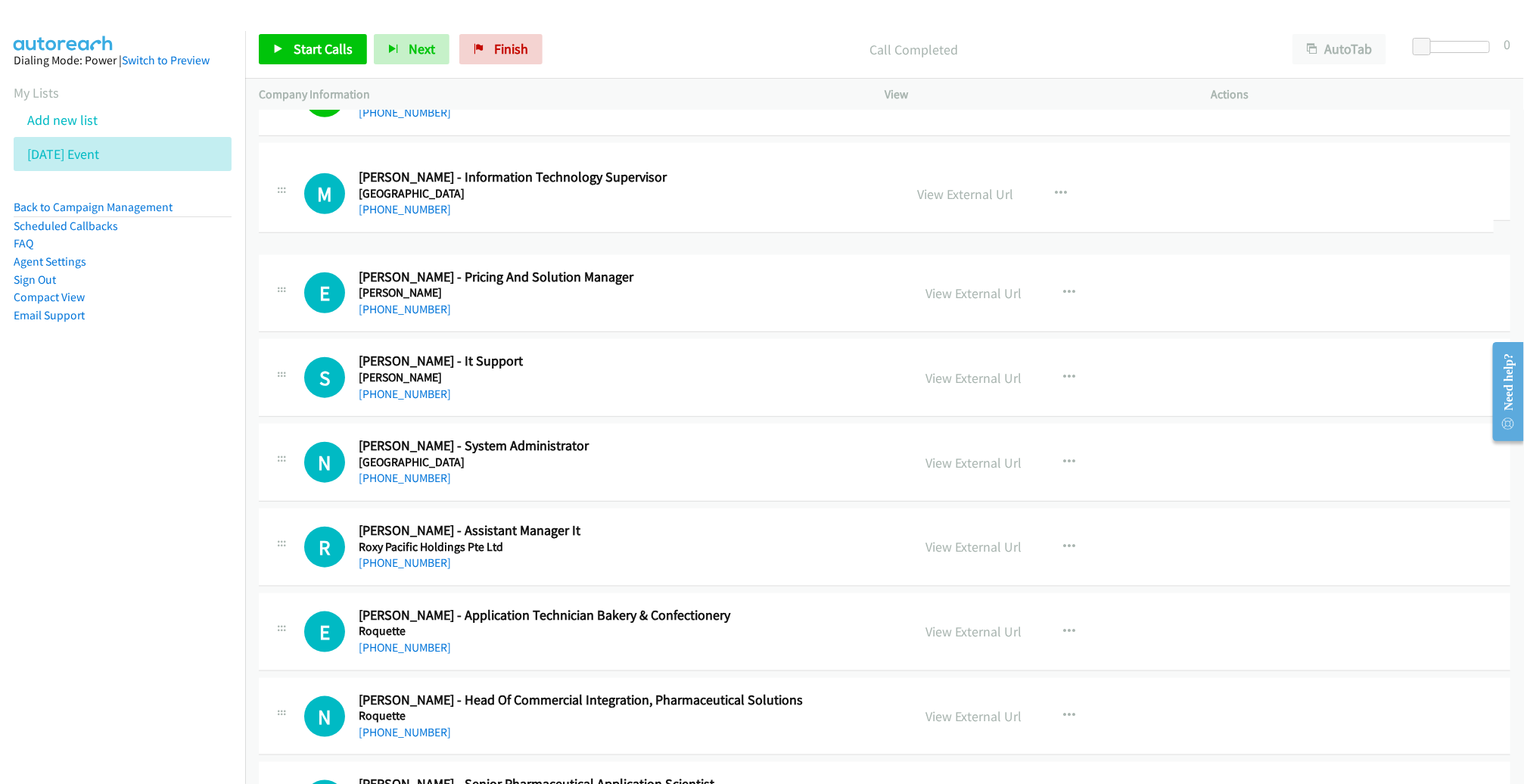
drag, startPoint x: 461, startPoint y: 425, endPoint x: 466, endPoint y: 205, distance: 220.1
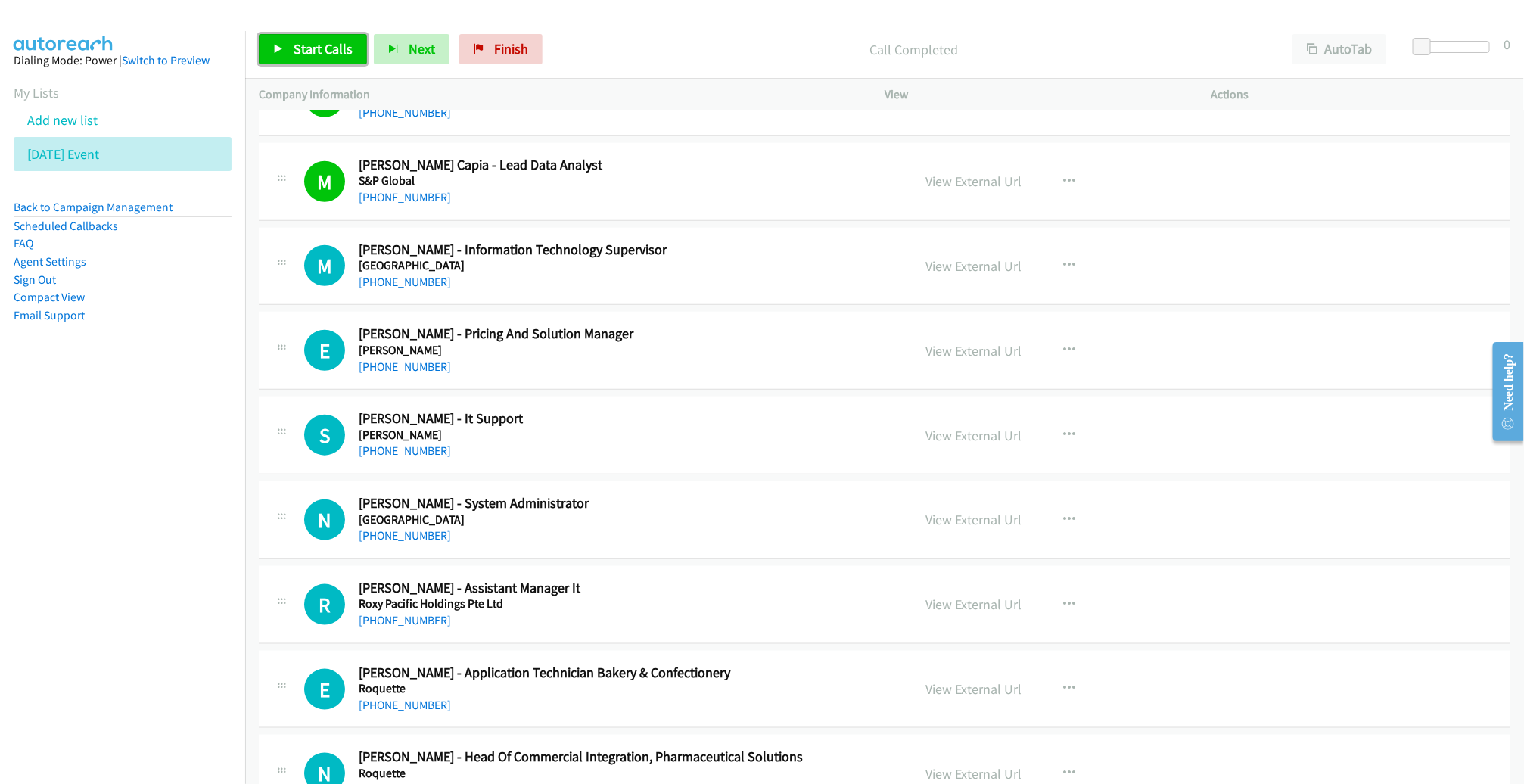
click at [308, 55] on span "Start Calls" at bounding box center [323, 49] width 59 height 18
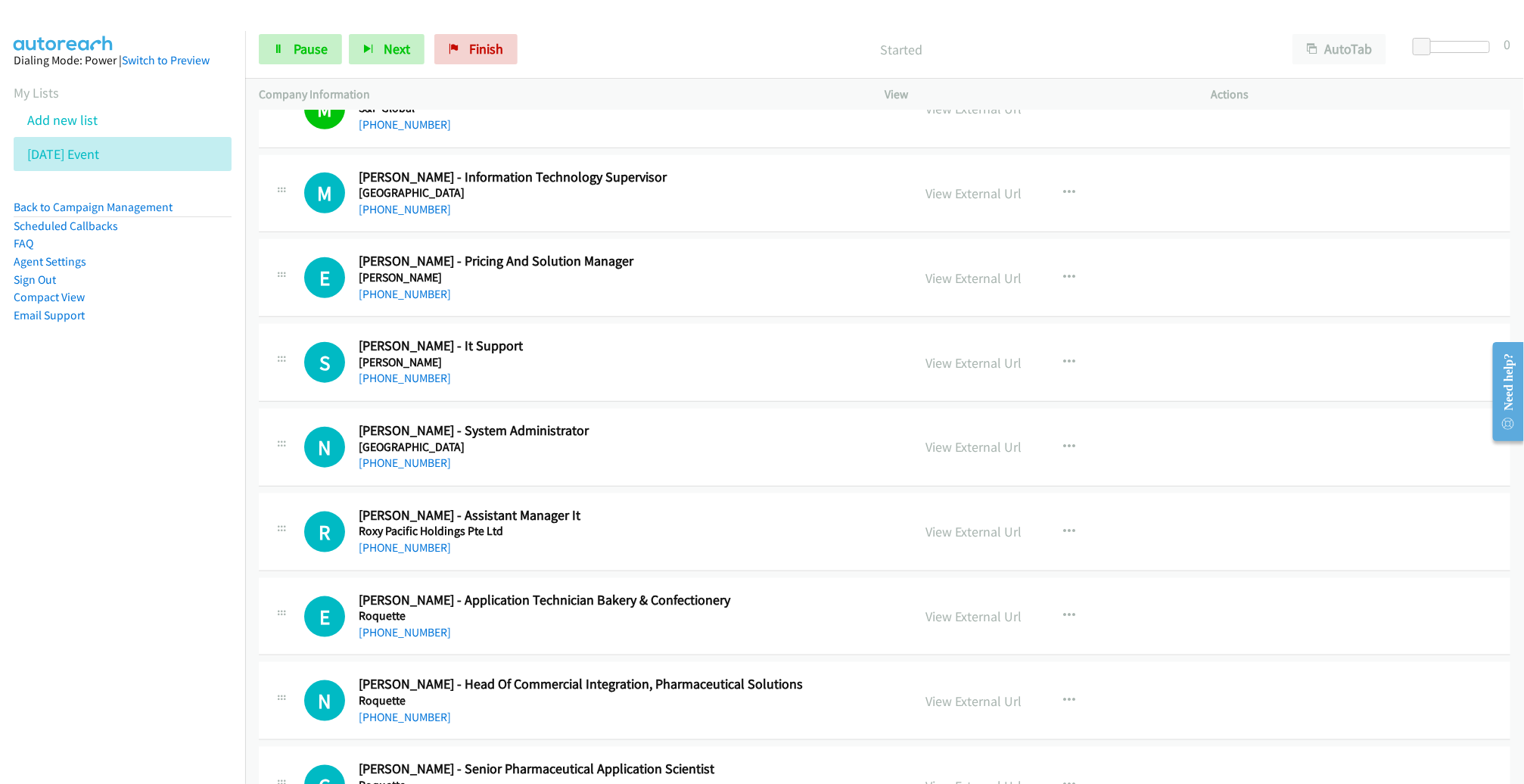
scroll to position [9905, 0]
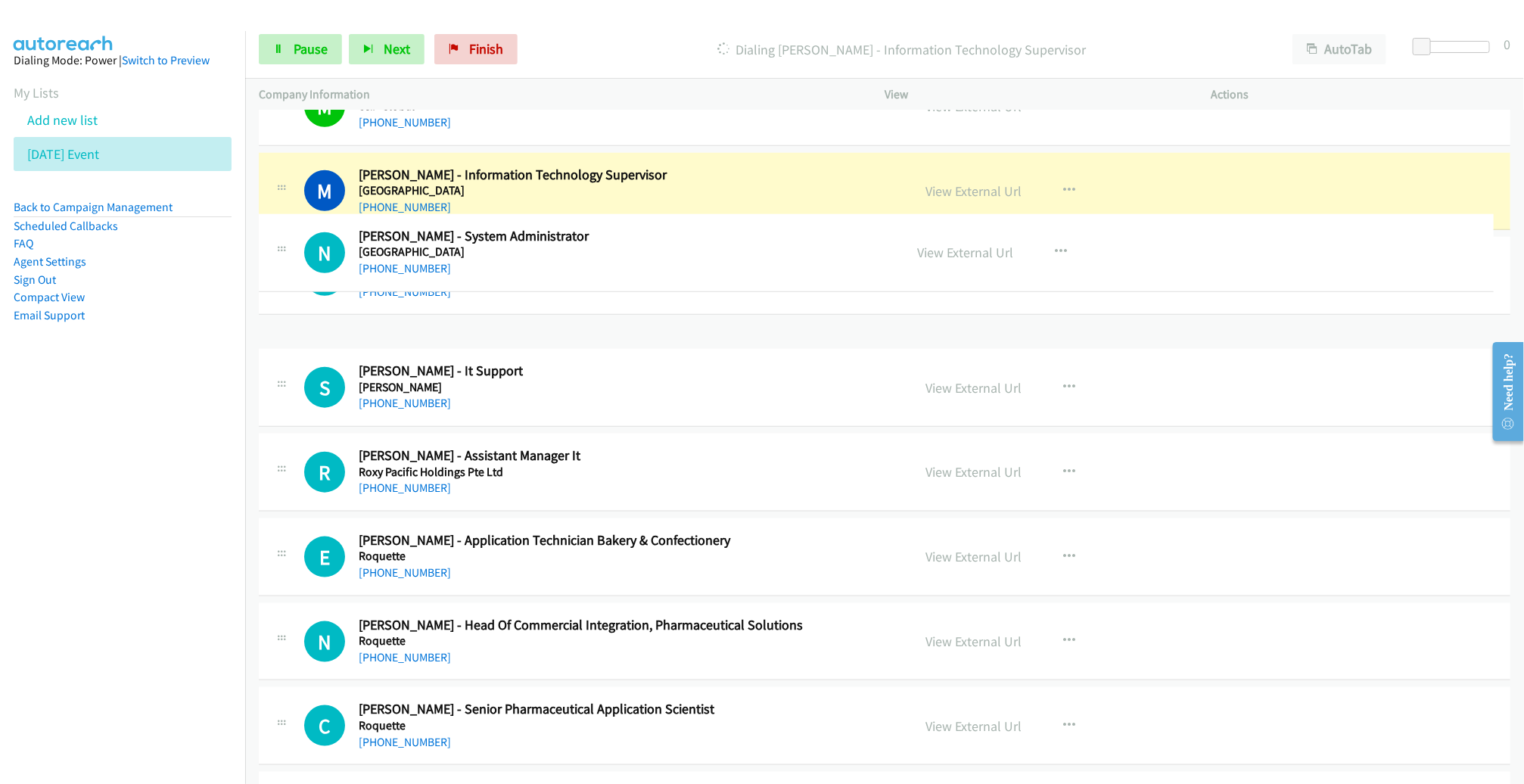
drag, startPoint x: 556, startPoint y: 439, endPoint x: 555, endPoint y: 268, distance: 171.0
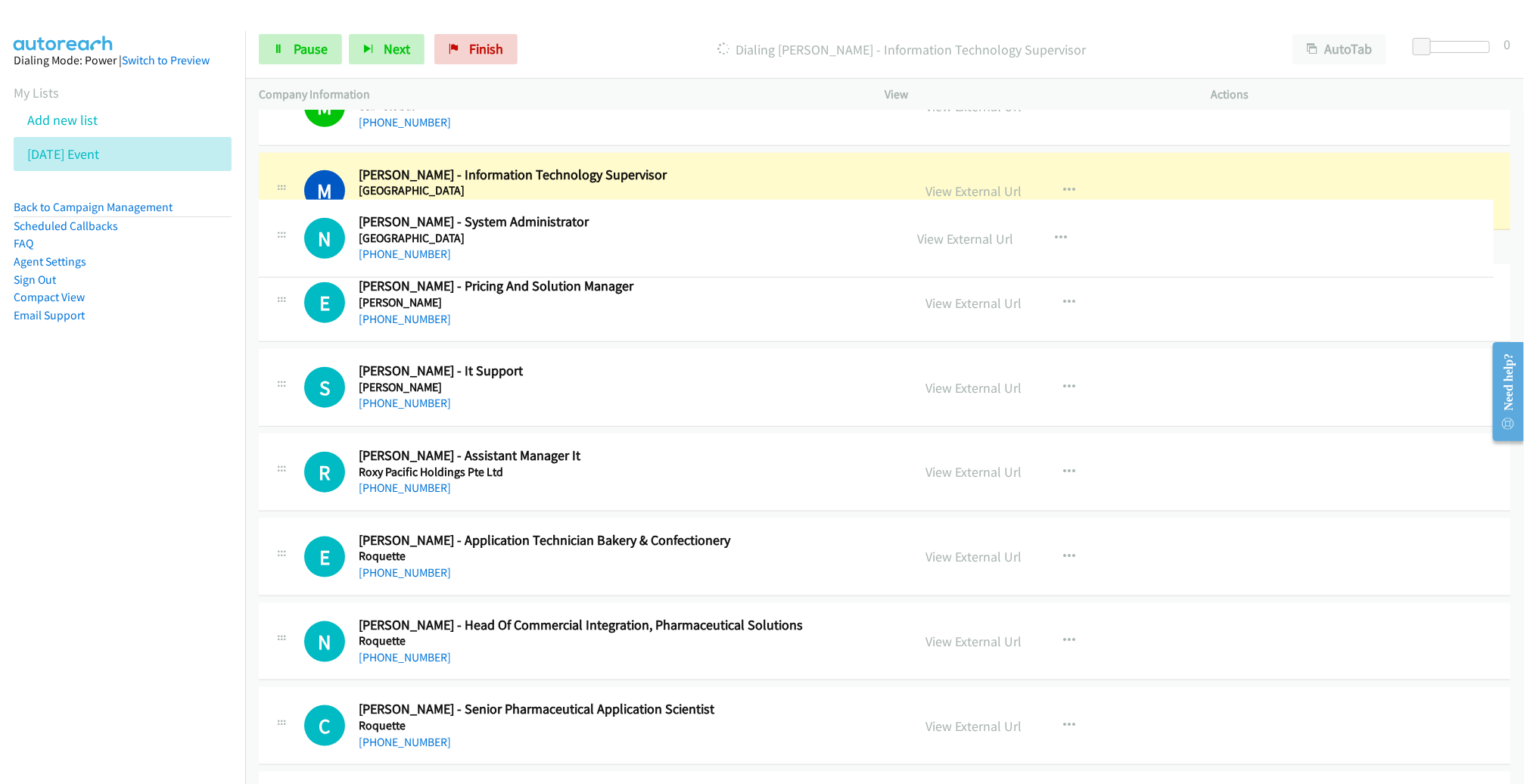
drag, startPoint x: 544, startPoint y: 345, endPoint x: 537, endPoint y: 244, distance: 101.2
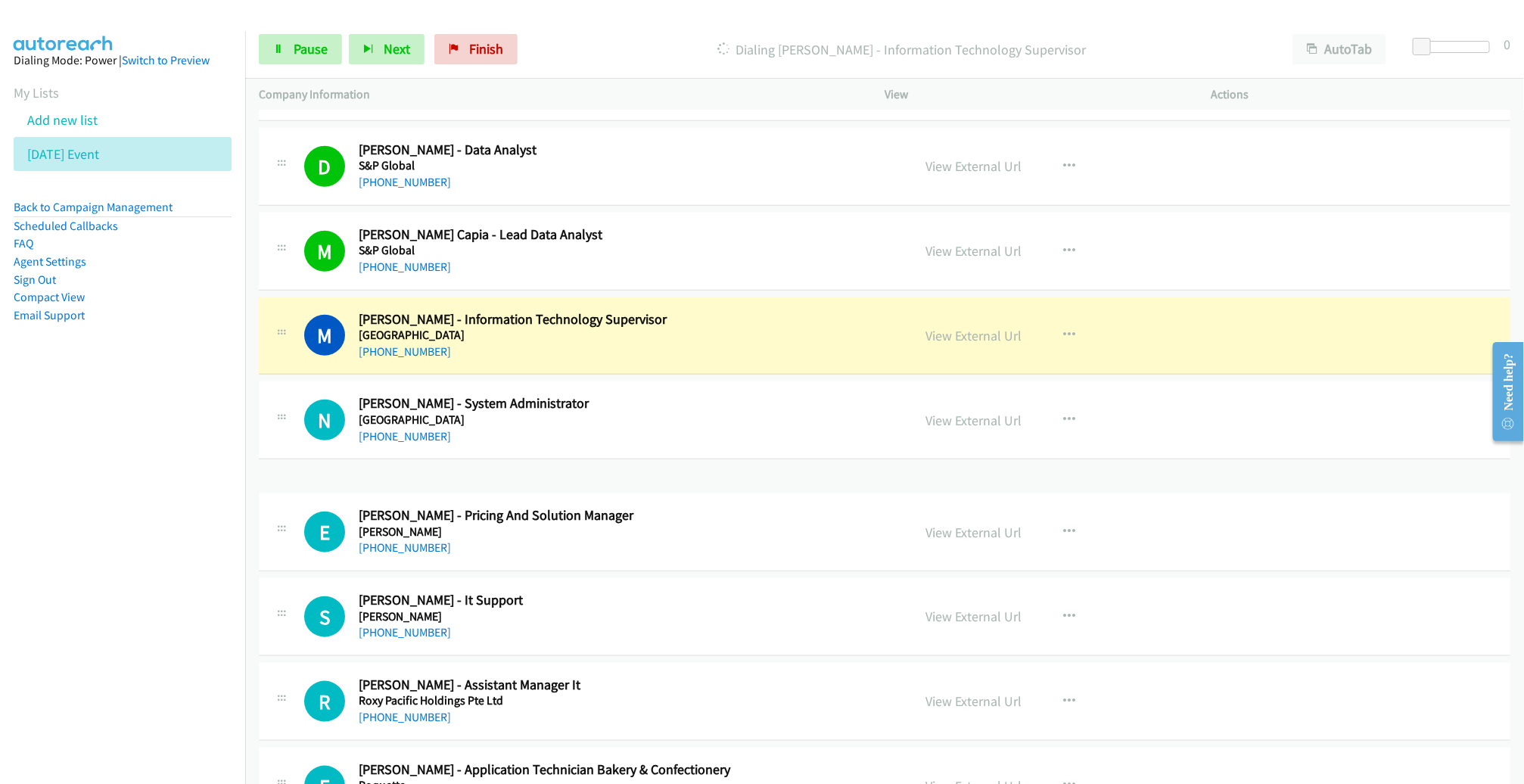
scroll to position [9700, 0]
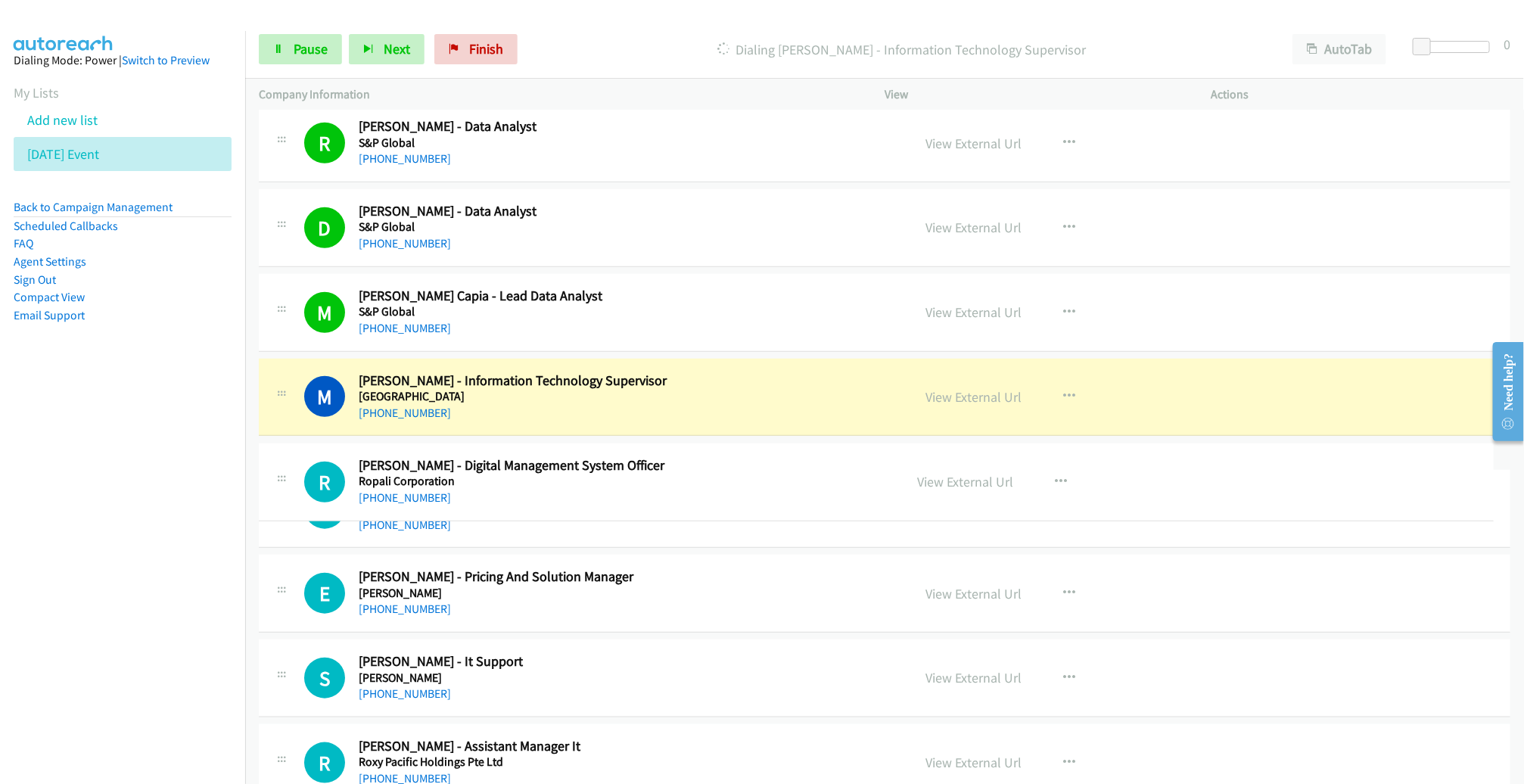
drag, startPoint x: 536, startPoint y: 636, endPoint x: 557, endPoint y: 481, distance: 156.4
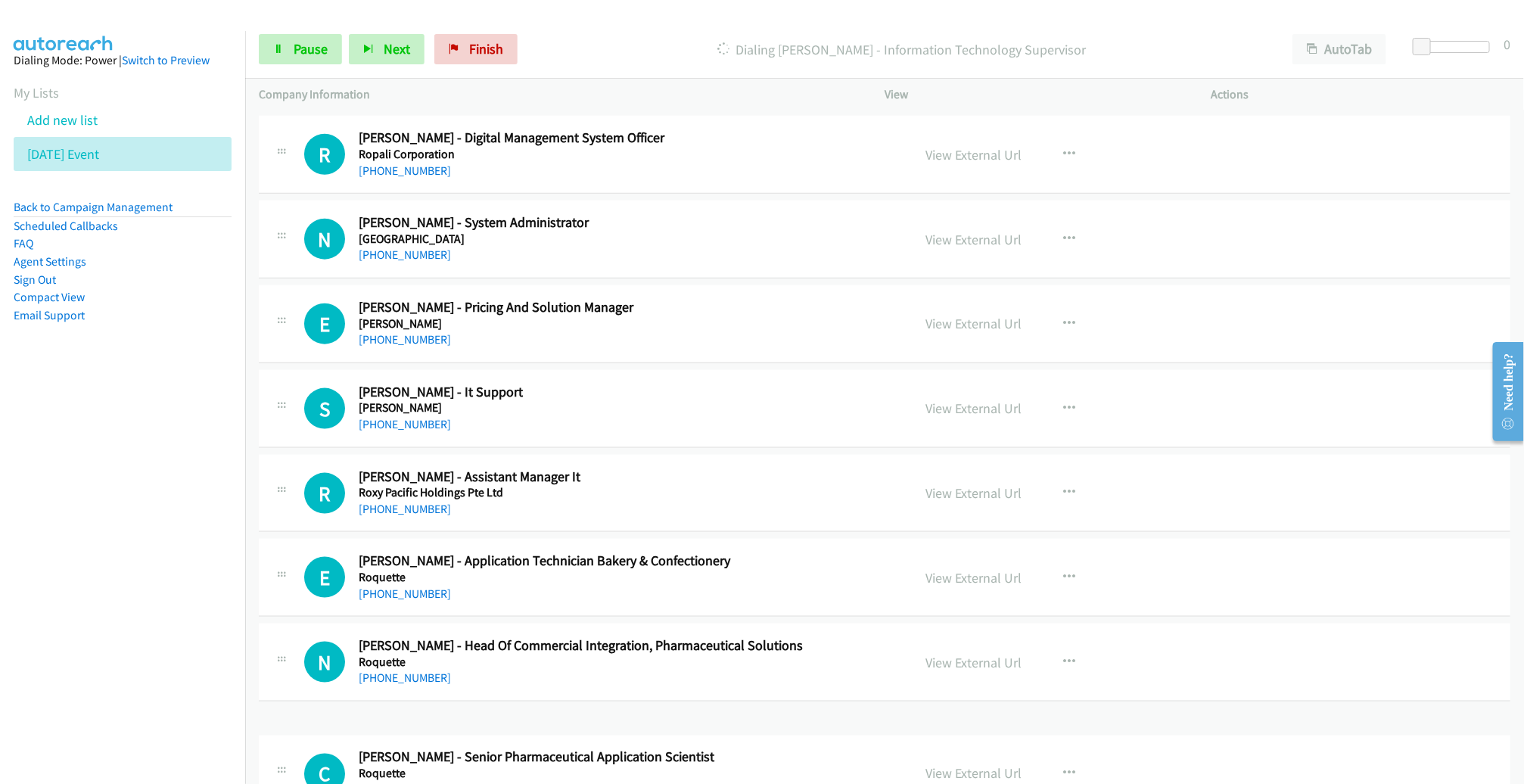
scroll to position [9828, 0]
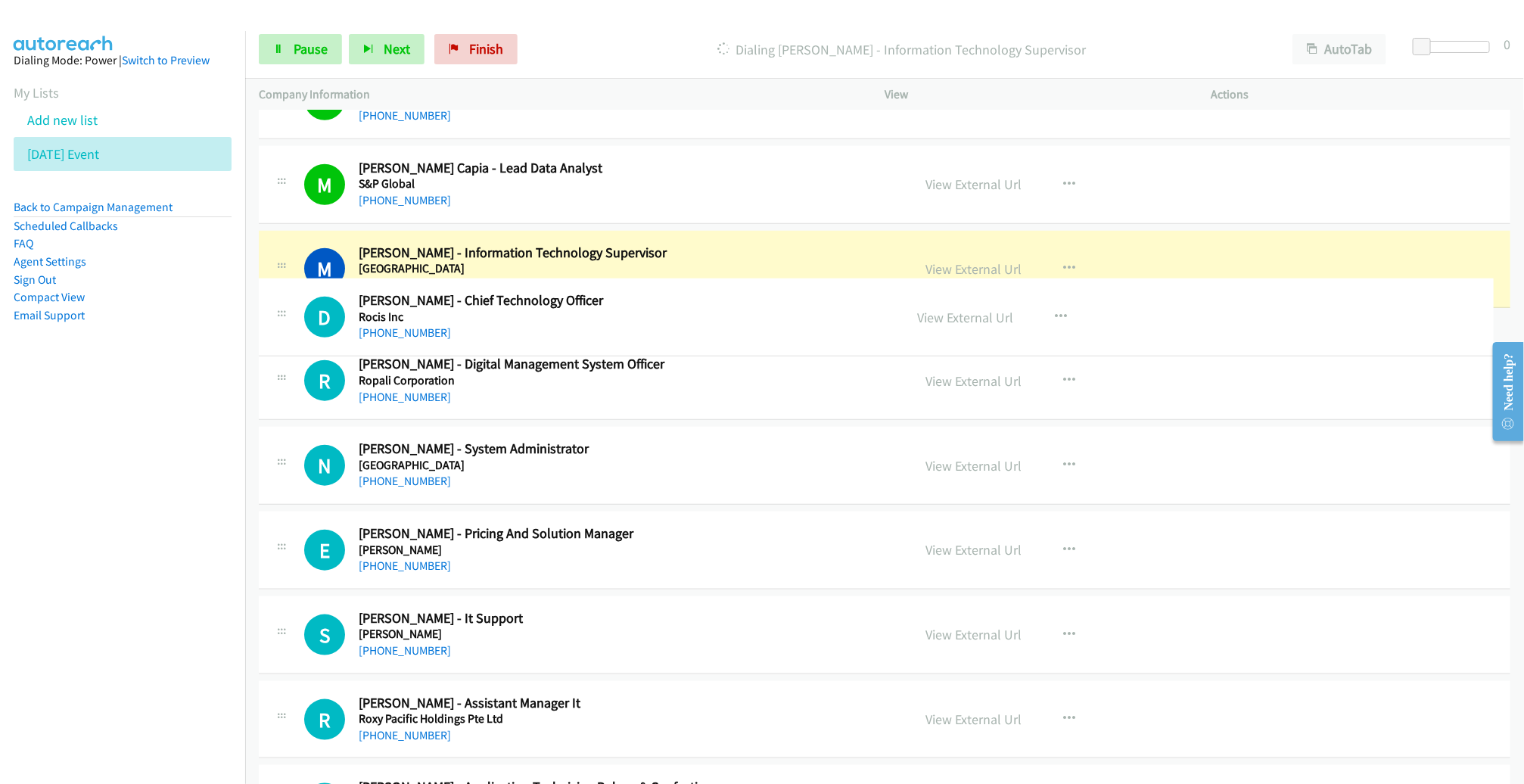
drag, startPoint x: 520, startPoint y: 328, endPoint x: 500, endPoint y: 321, distance: 21.2
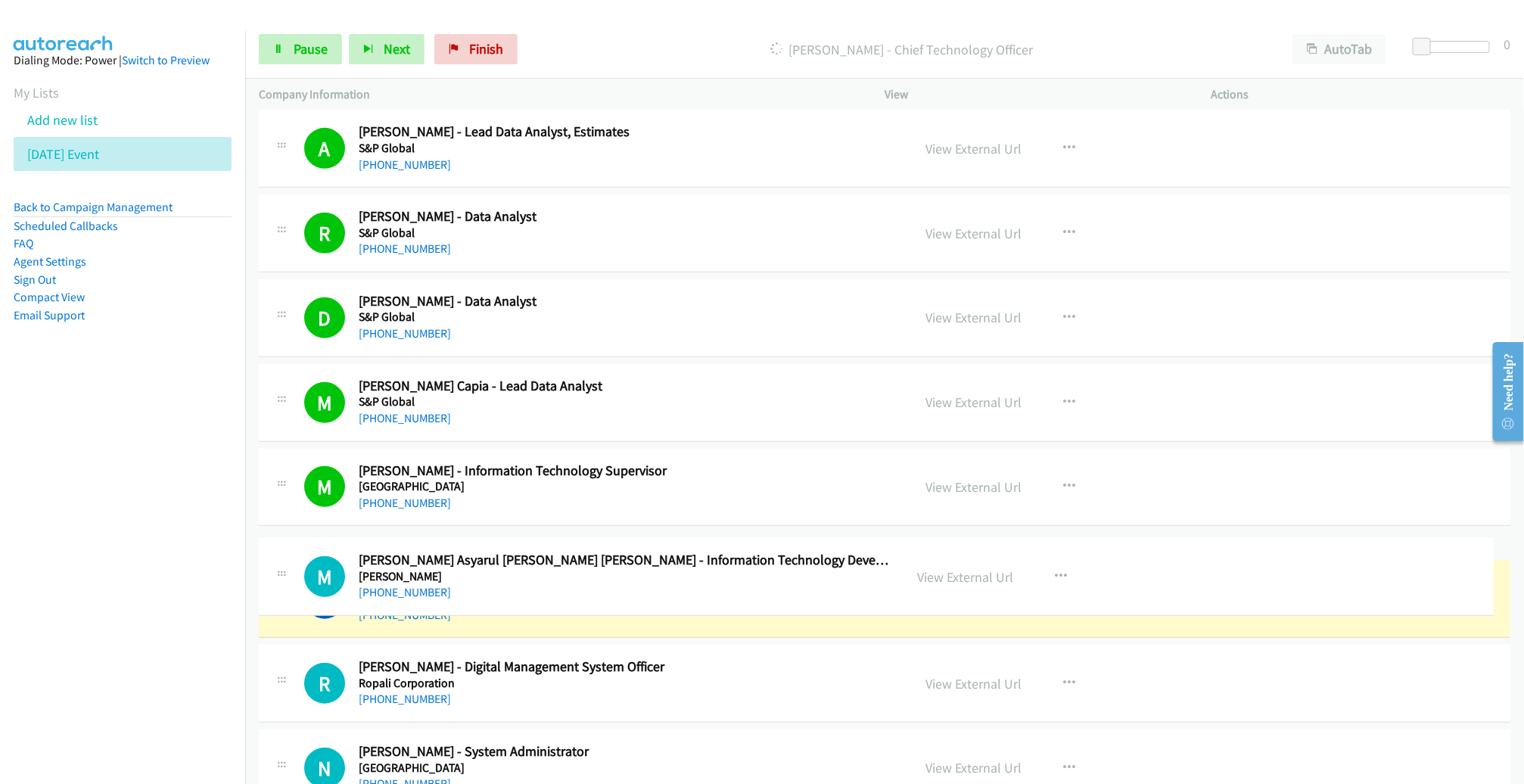
scroll to position [9753, 0]
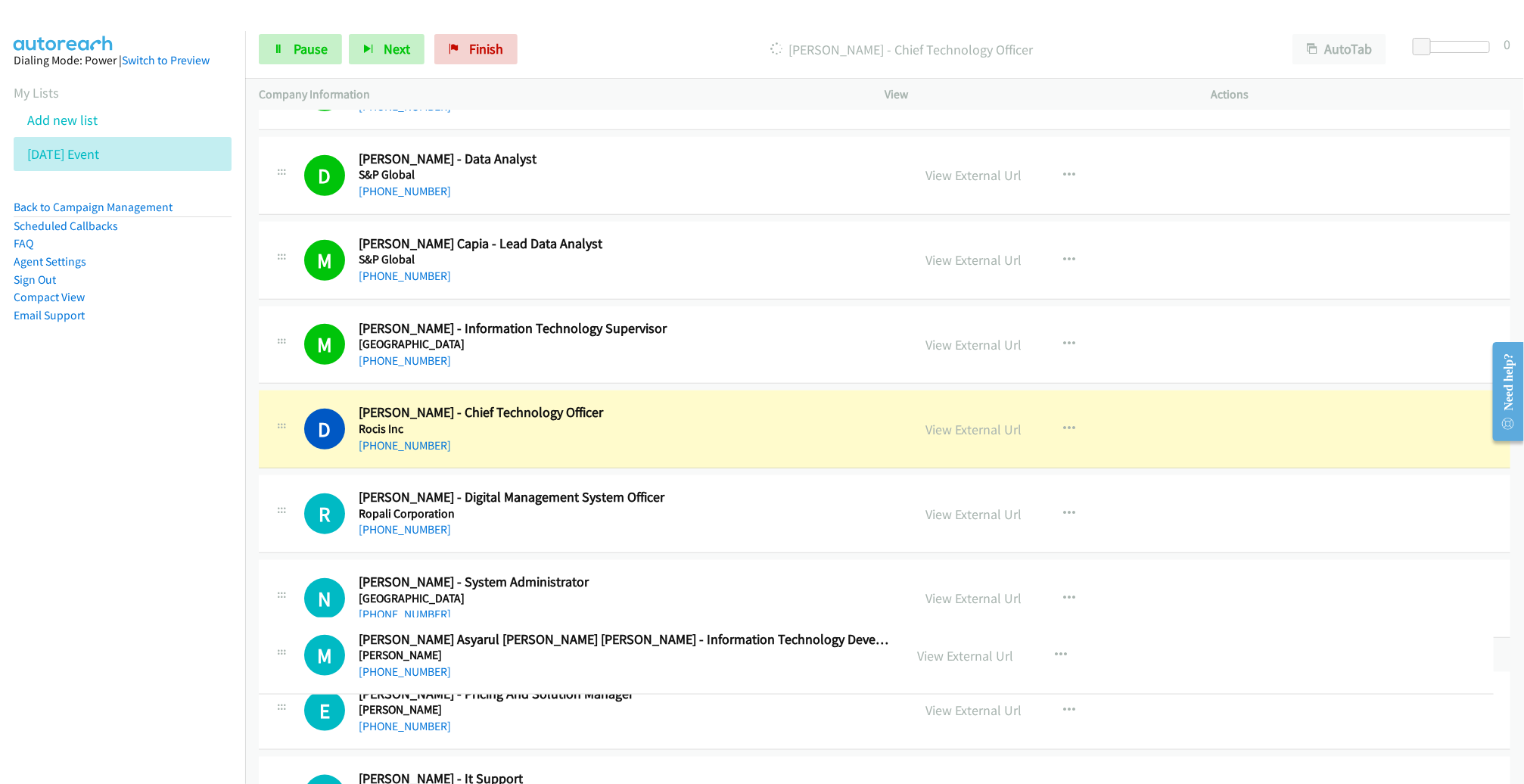
drag, startPoint x: 641, startPoint y: 573, endPoint x: 651, endPoint y: 652, distance: 79.6
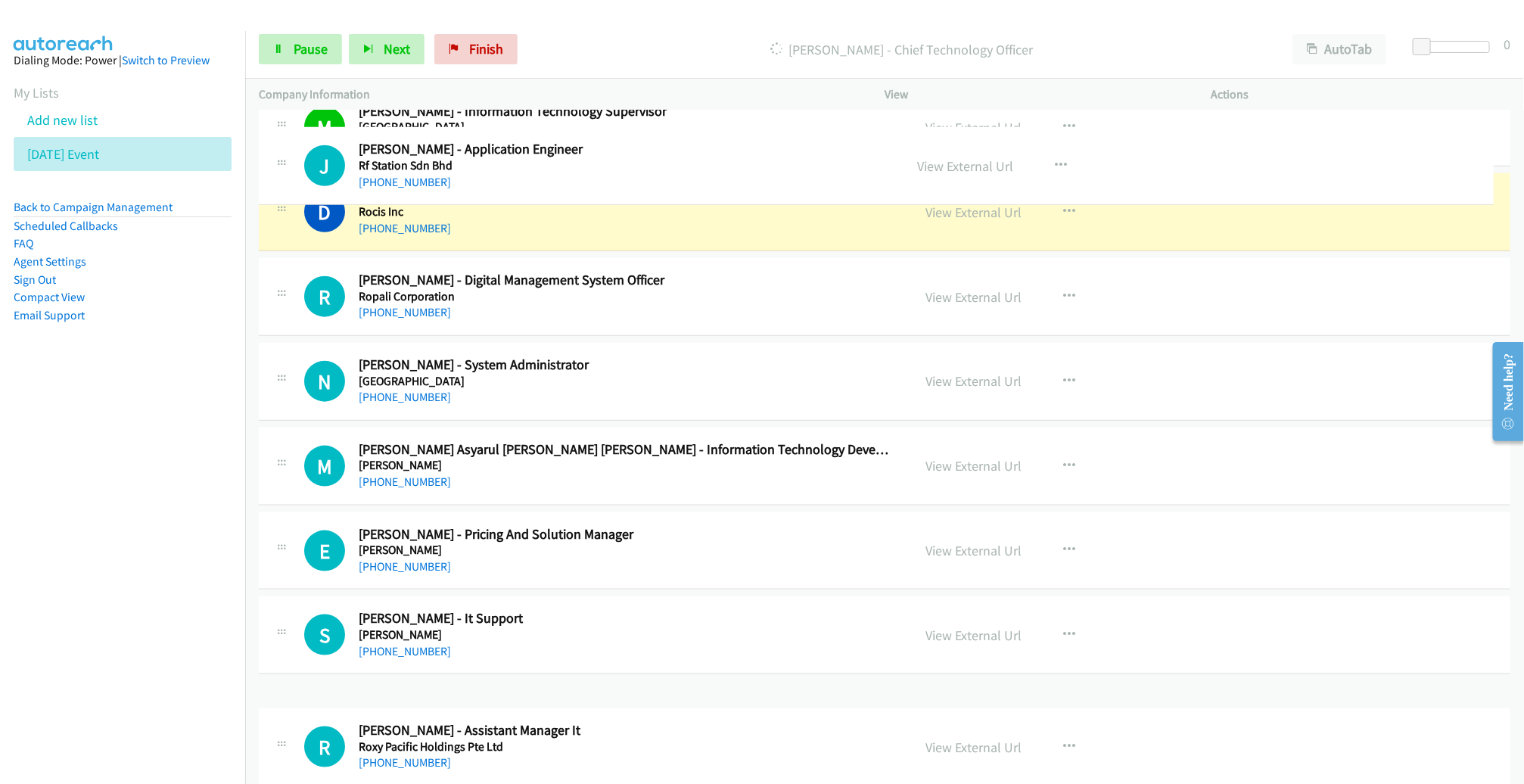
scroll to position [9923, 0]
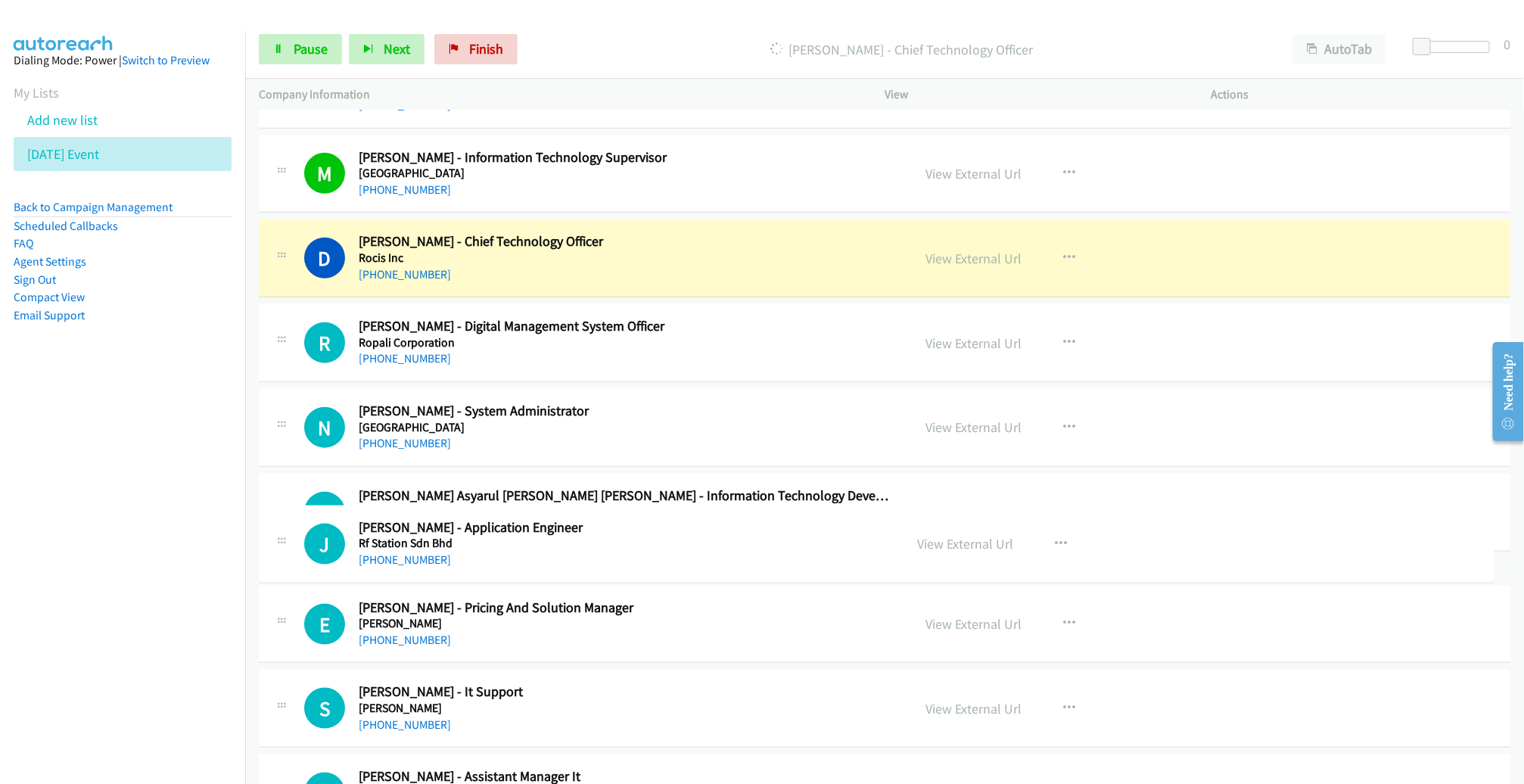
drag, startPoint x: 644, startPoint y: 463, endPoint x: 624, endPoint y: 544, distance: 83.4
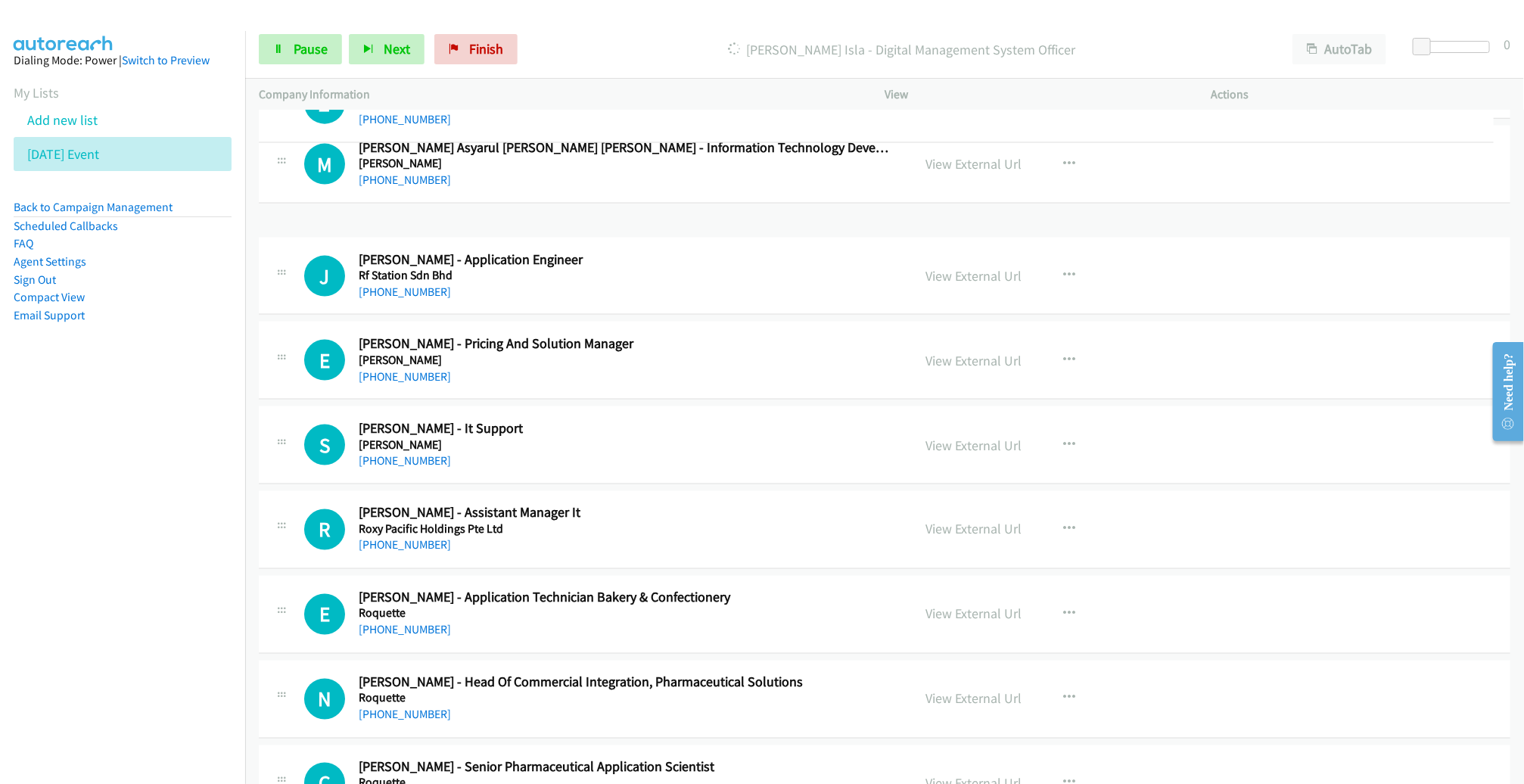
scroll to position [10210, 0]
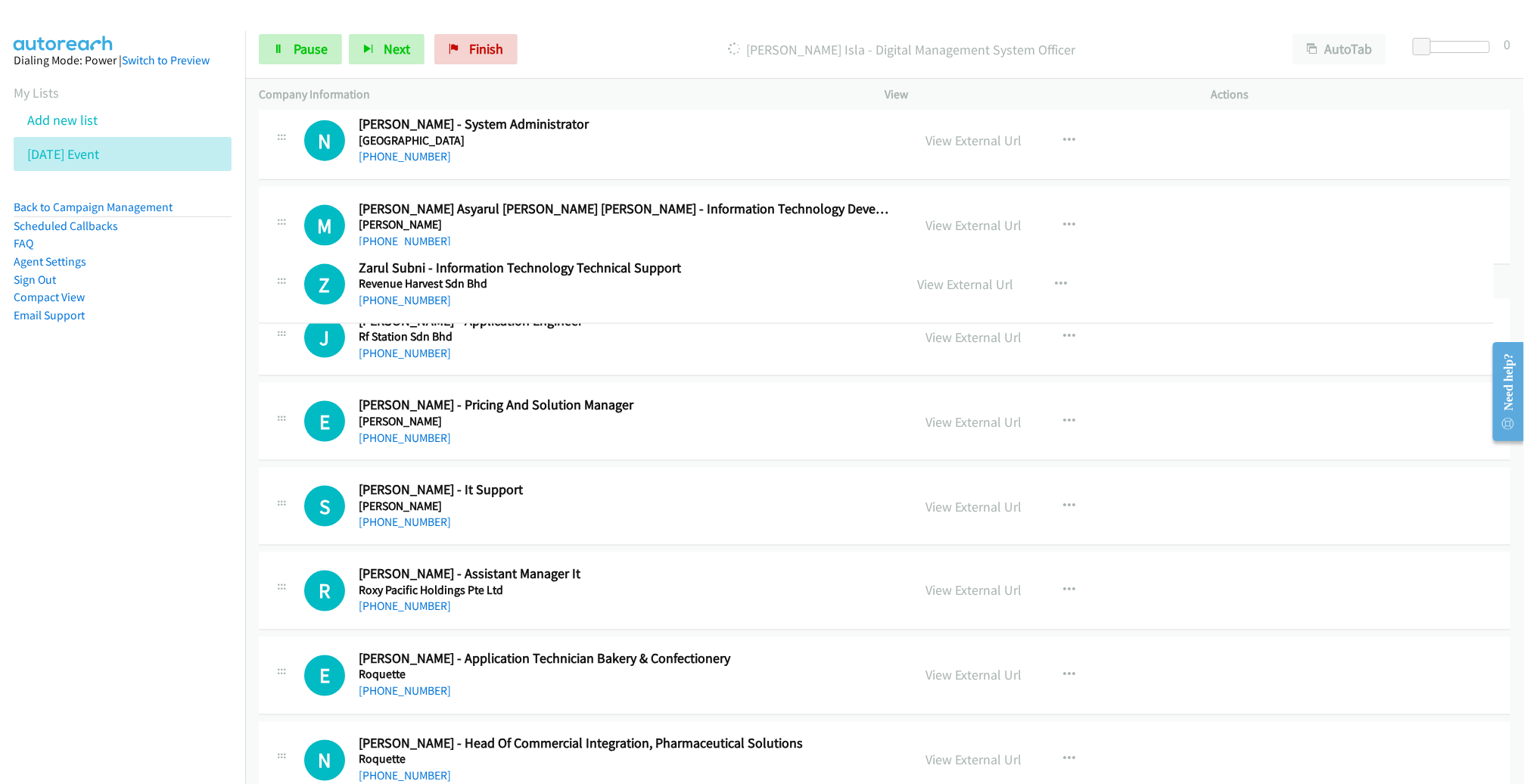
drag, startPoint x: 586, startPoint y: 394, endPoint x: 544, endPoint y: 298, distance: 104.8
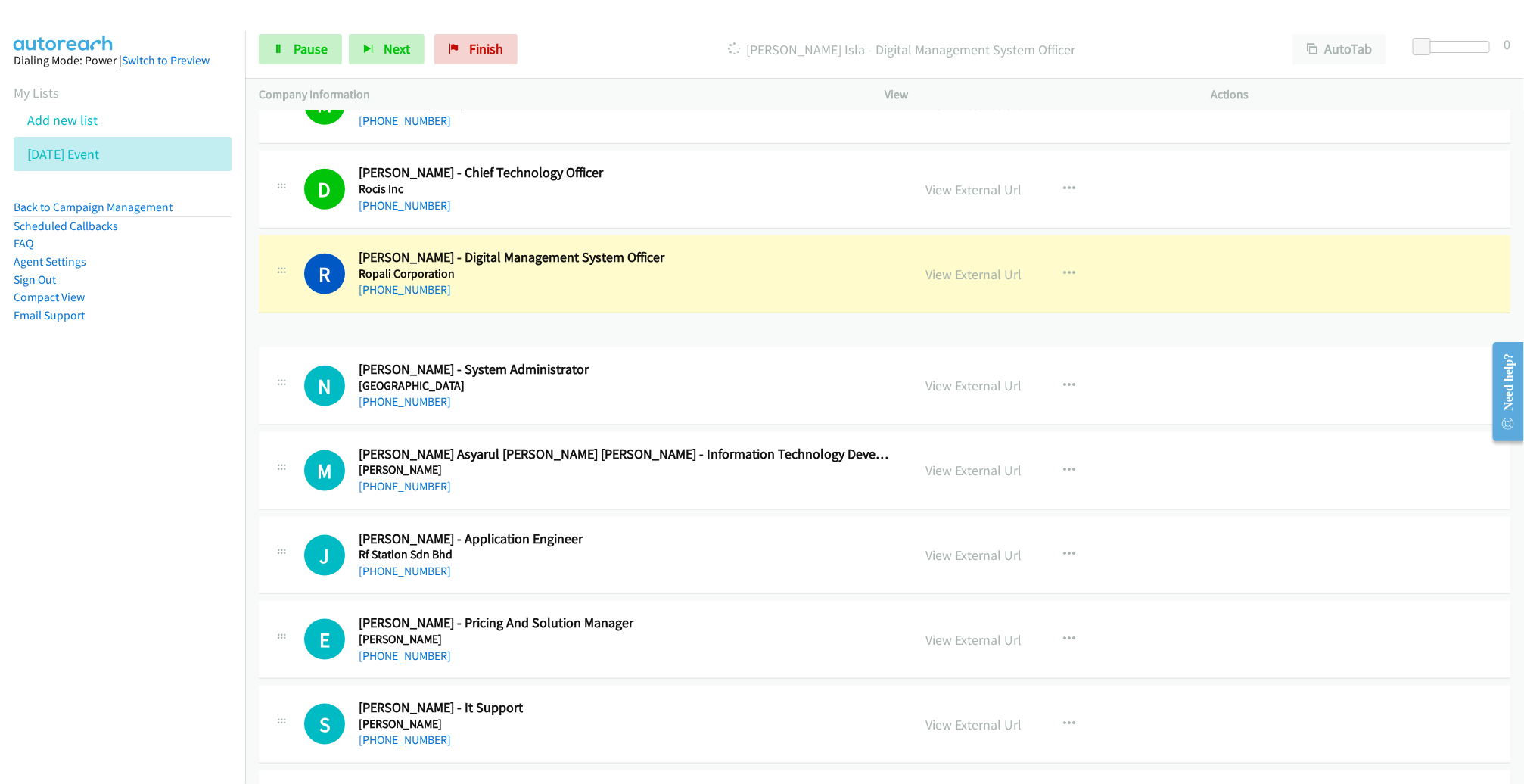
scroll to position [9930, 0]
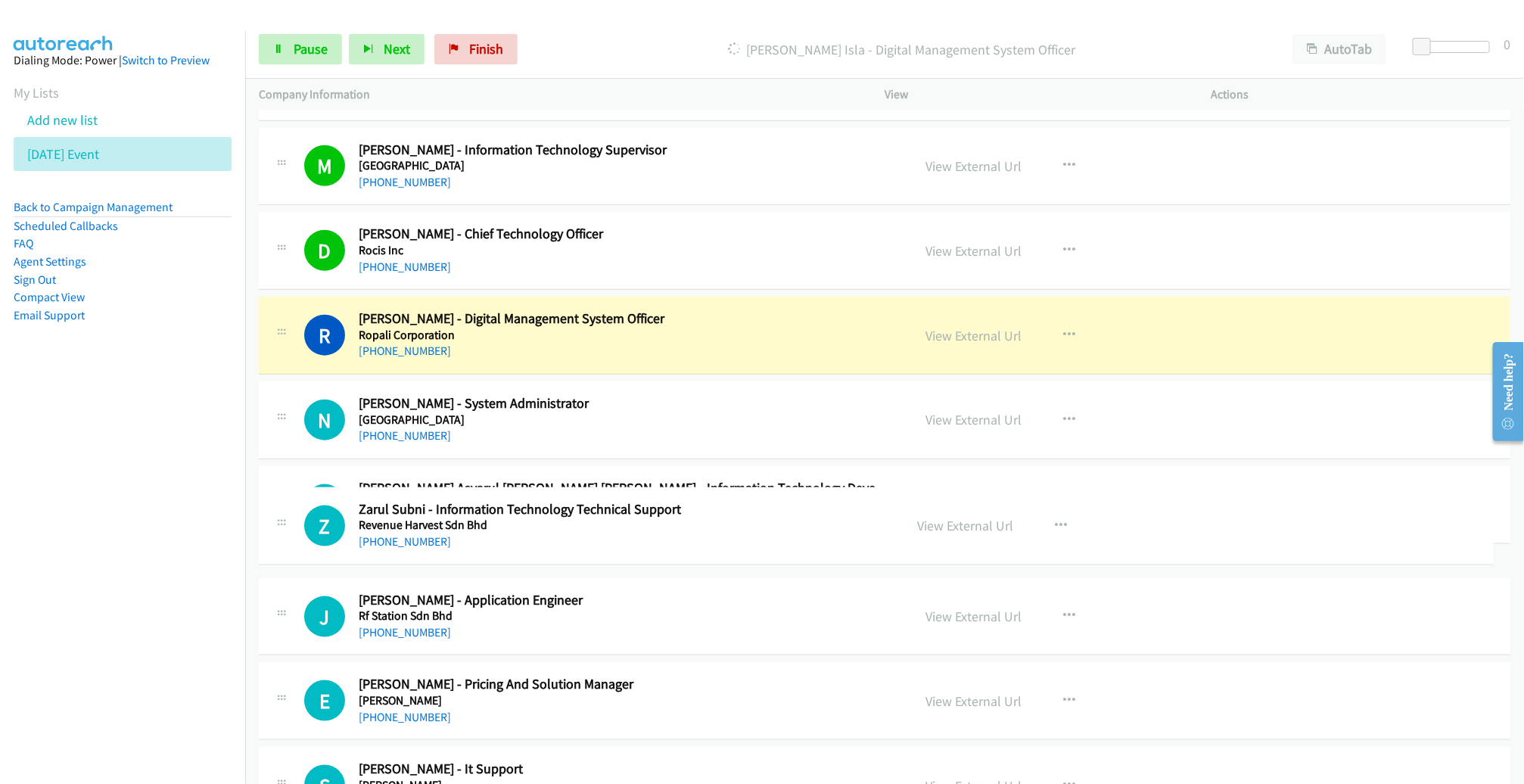
drag, startPoint x: 561, startPoint y: 294, endPoint x: 717, endPoint y: 539, distance: 290.4
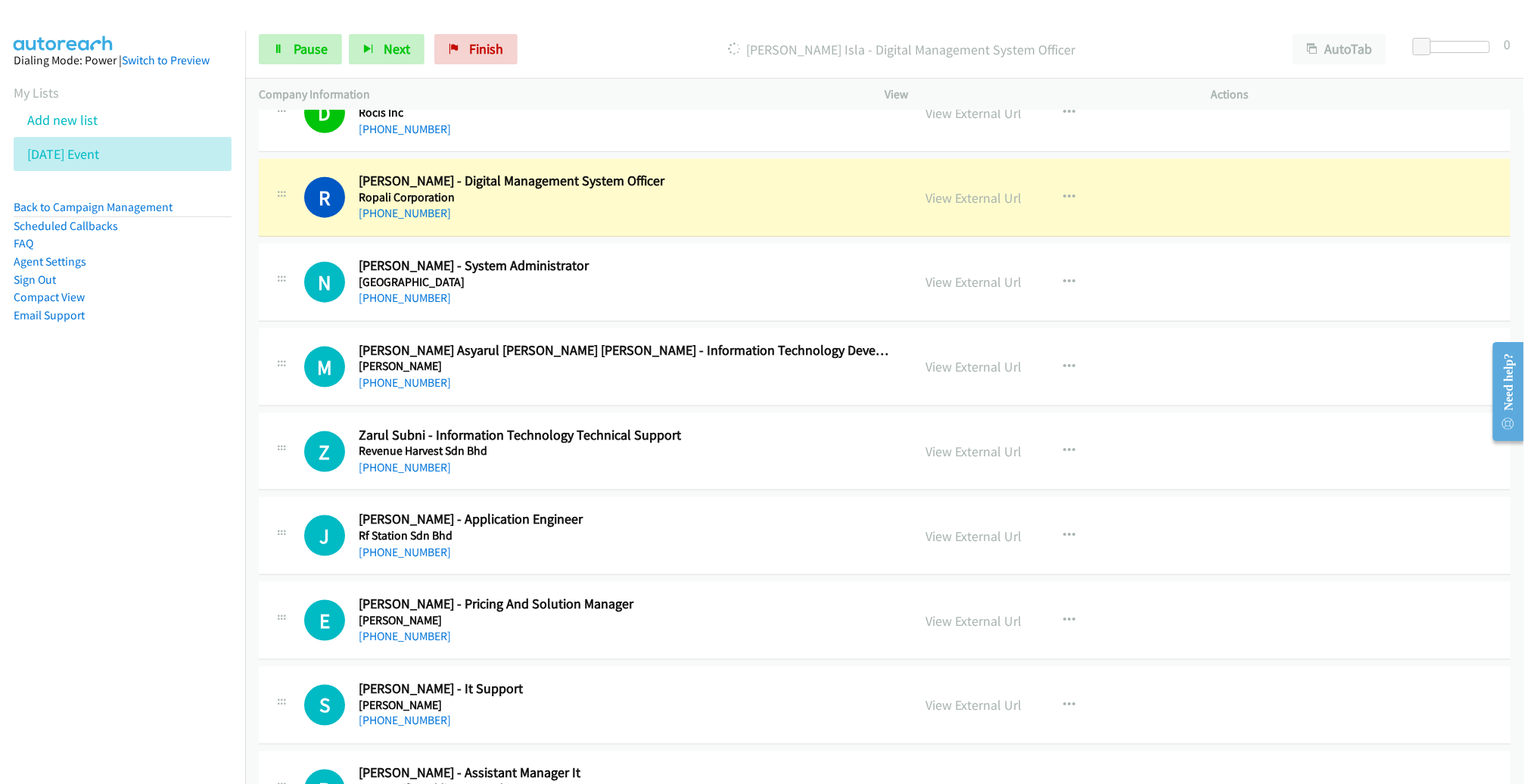
scroll to position [10073, 0]
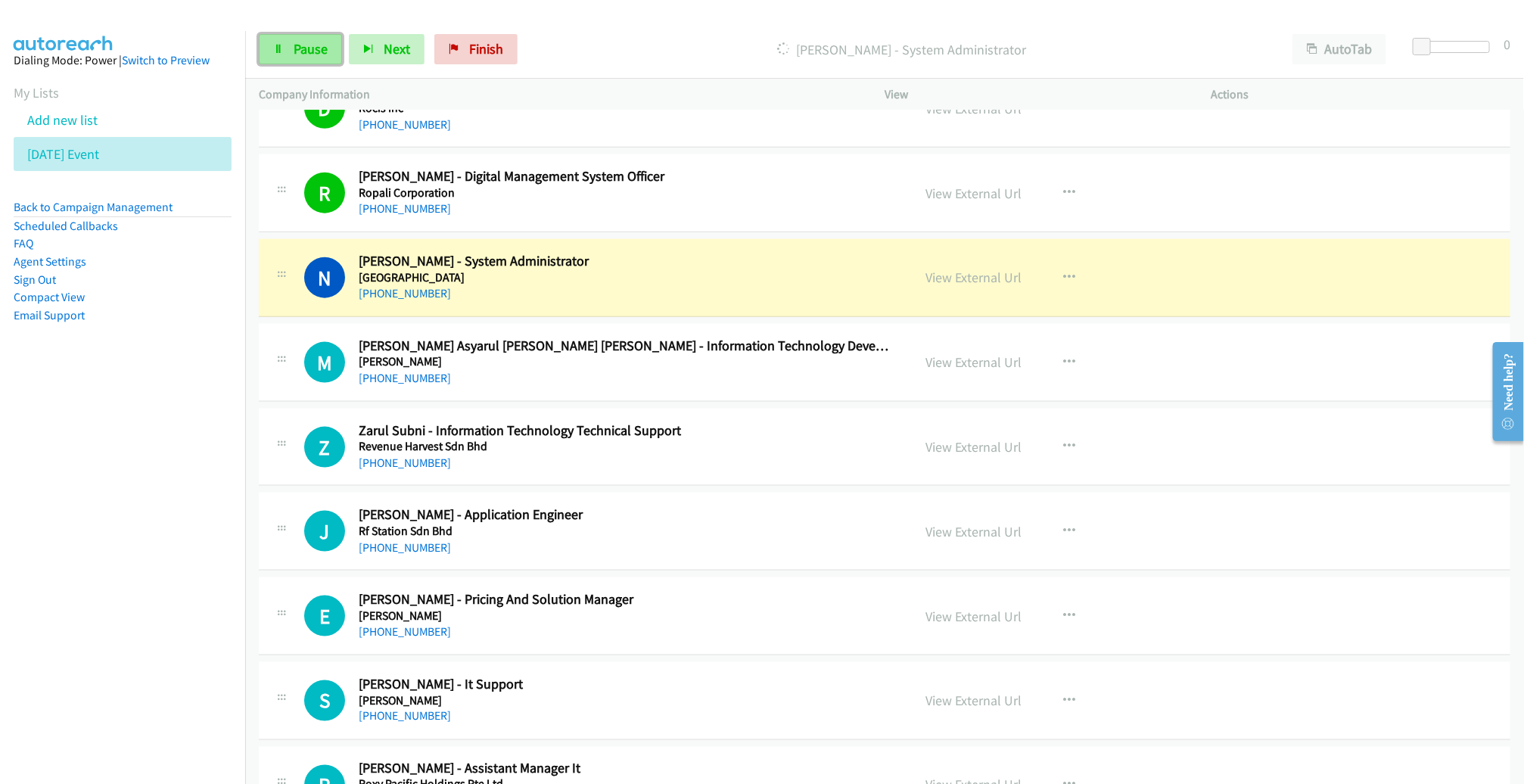
click at [317, 46] on span "Pause" at bounding box center [311, 49] width 34 height 18
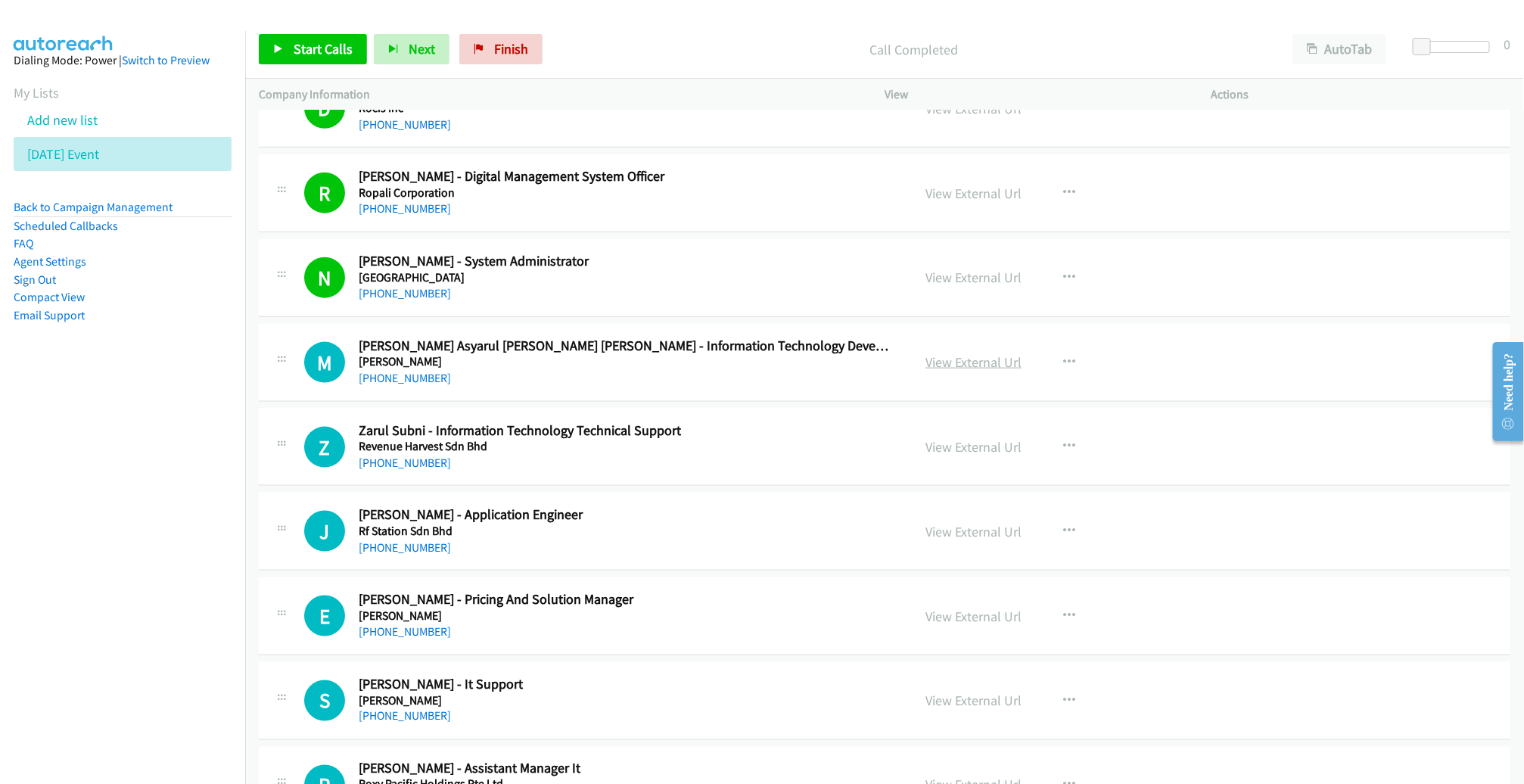
click at [945, 353] on link "View External Url" at bounding box center [973, 361] width 96 height 18
click at [958, 438] on link "View External Url" at bounding box center [973, 446] width 96 height 18
click at [938, 522] on link "View External Url" at bounding box center [973, 531] width 96 height 18
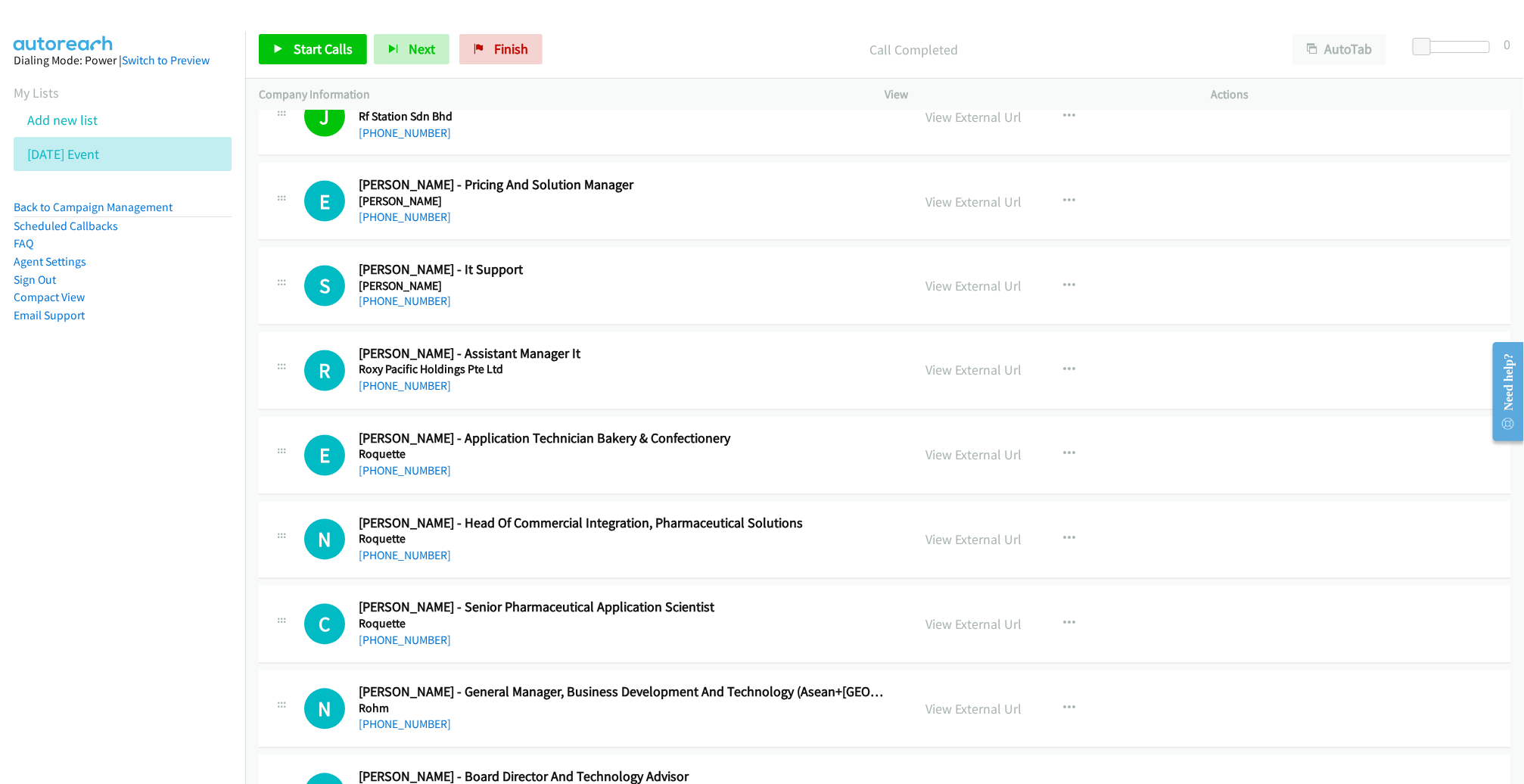
scroll to position [10488, 0]
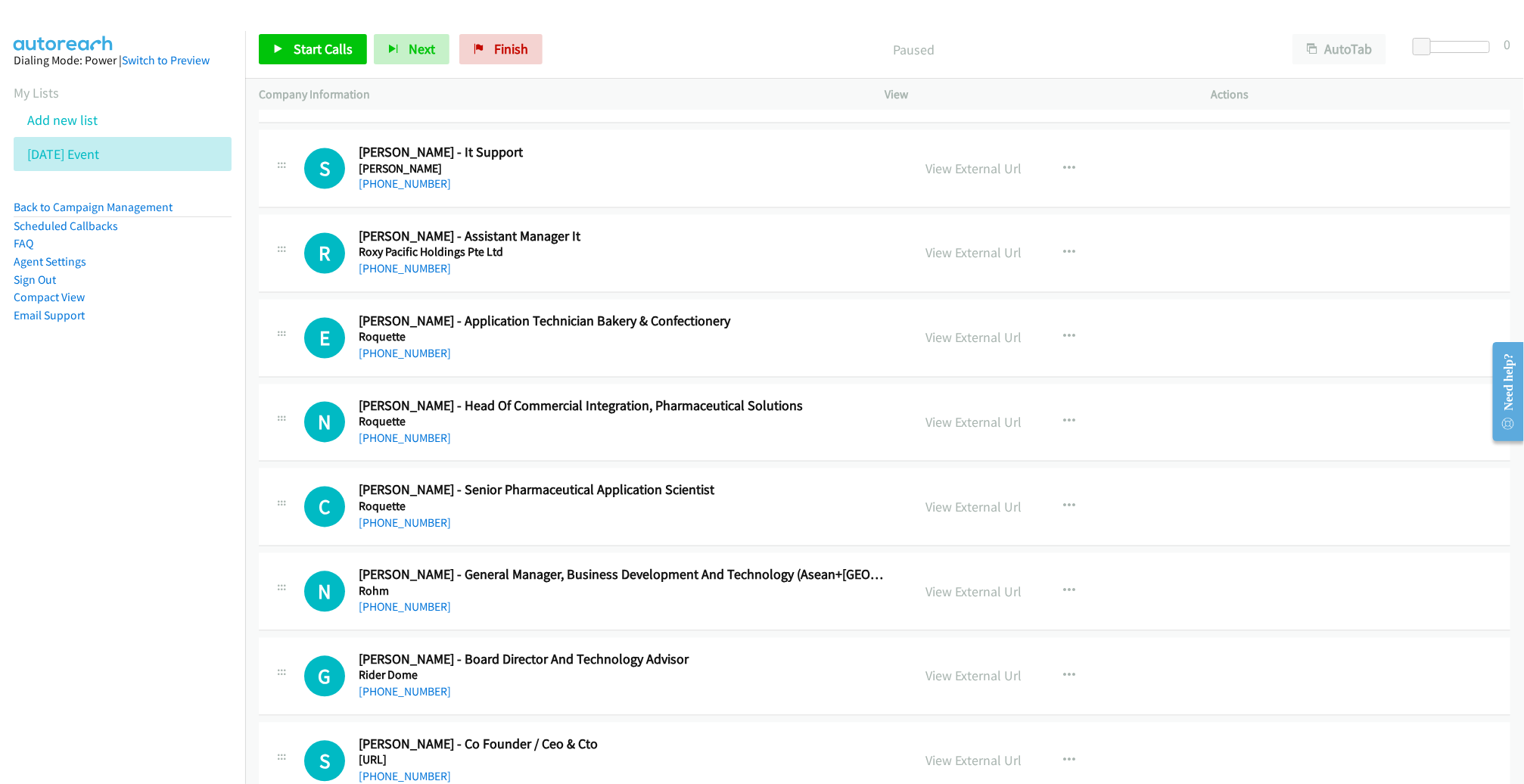
scroll to position [10606, 0]
click at [1063, 162] on icon "button" at bounding box center [1069, 168] width 12 height 12
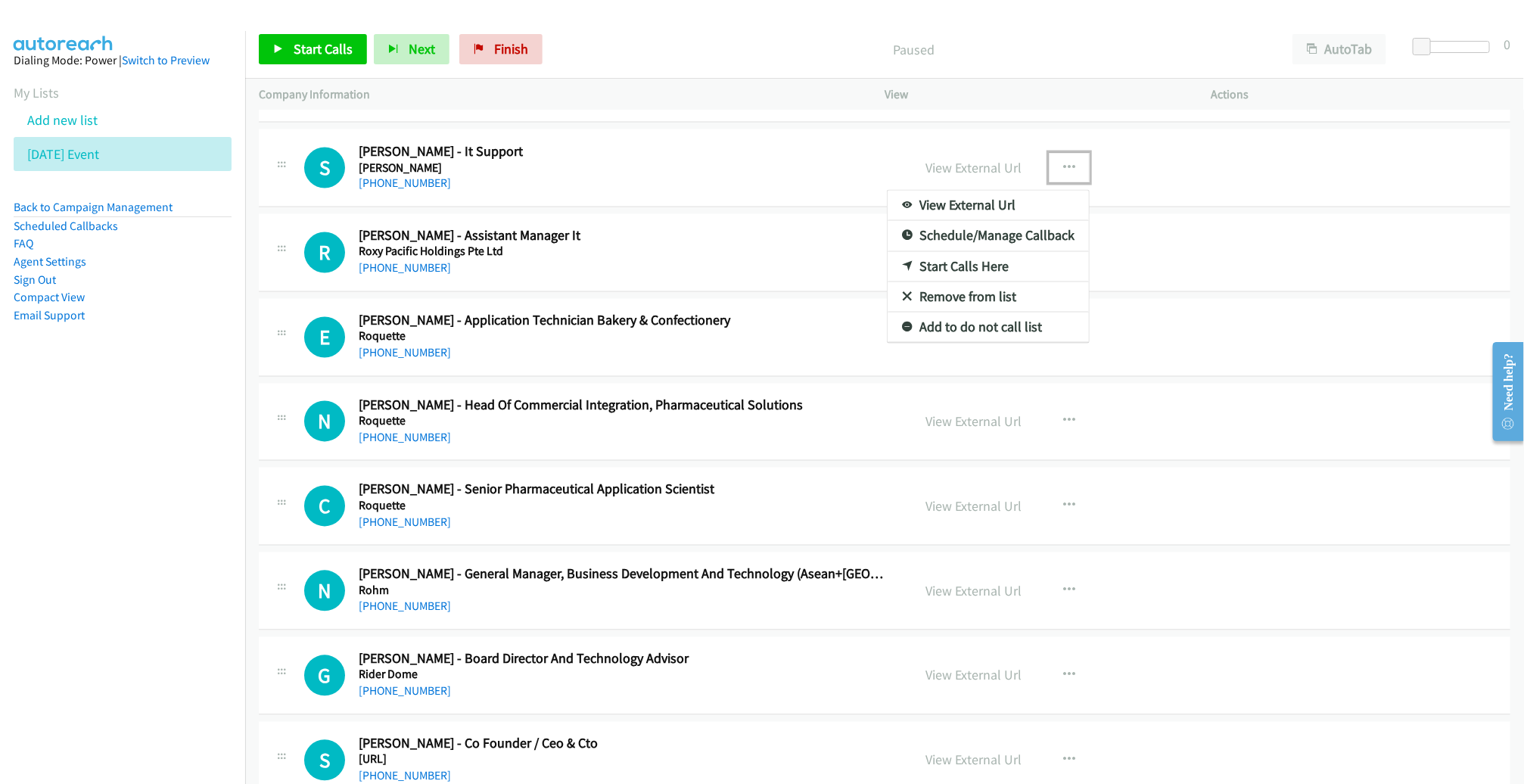
click at [977, 252] on link "Start Calls Here" at bounding box center [988, 266] width 201 height 30
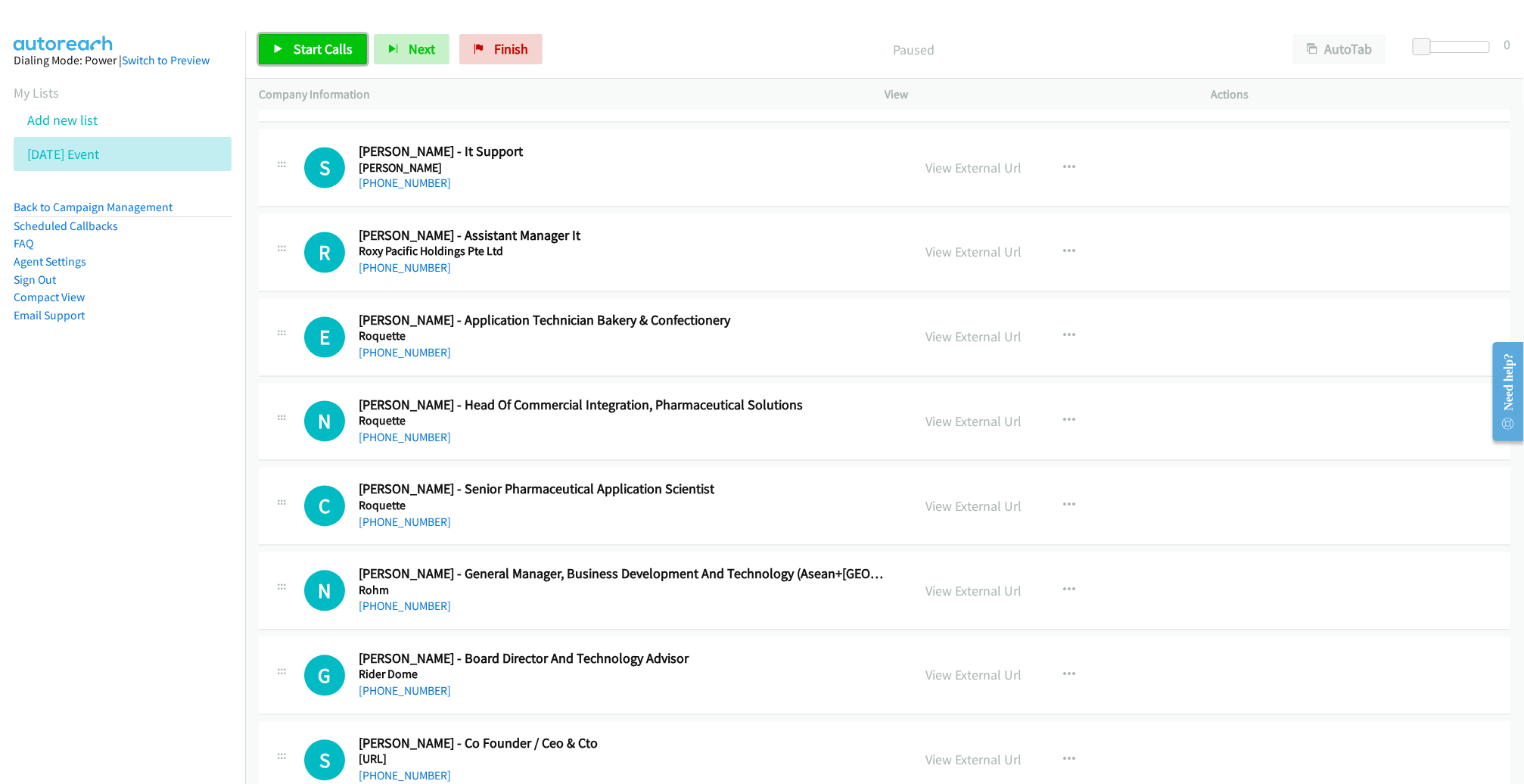
click at [299, 48] on span "Start Calls" at bounding box center [323, 49] width 59 height 18
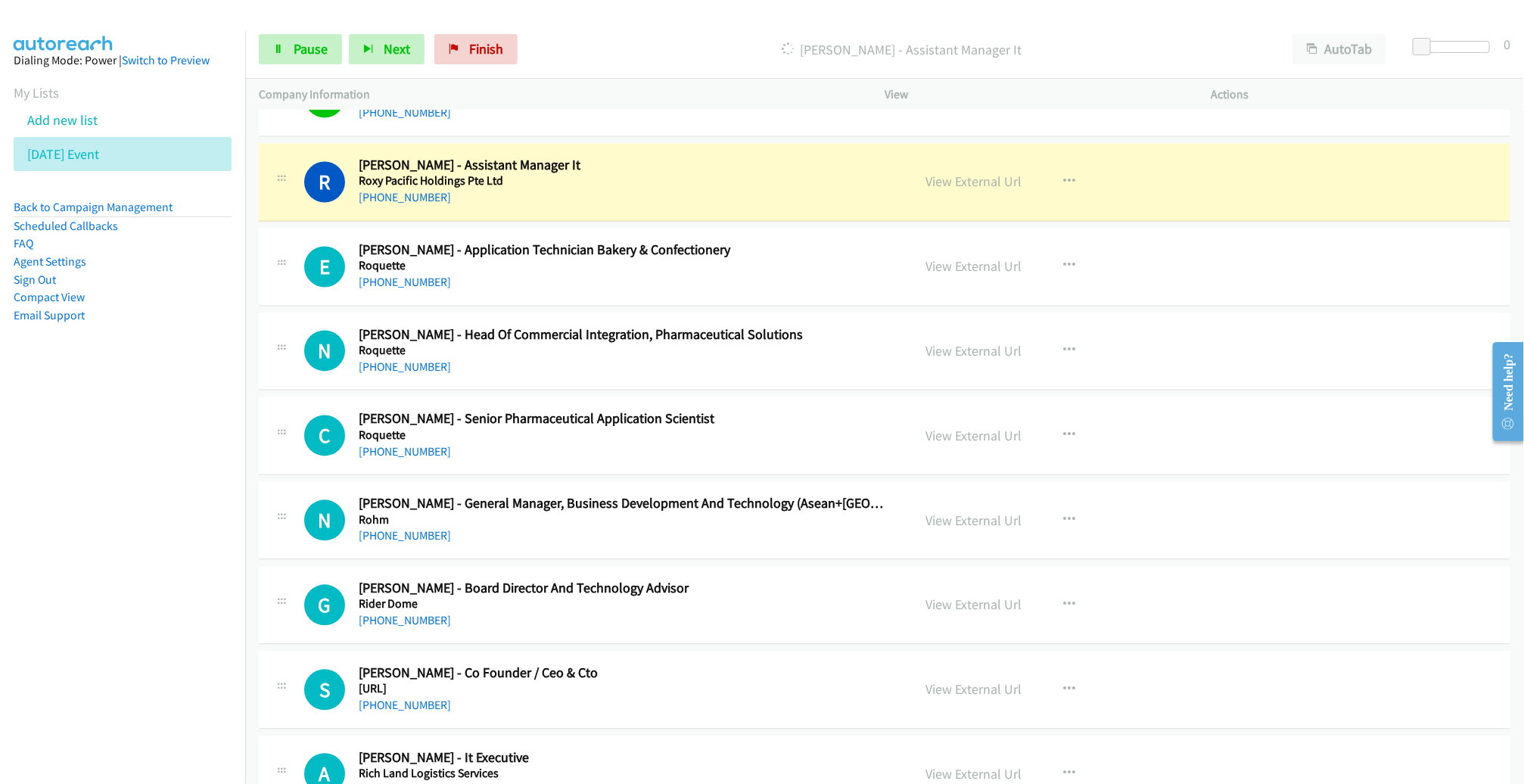
scroll to position [10677, 0]
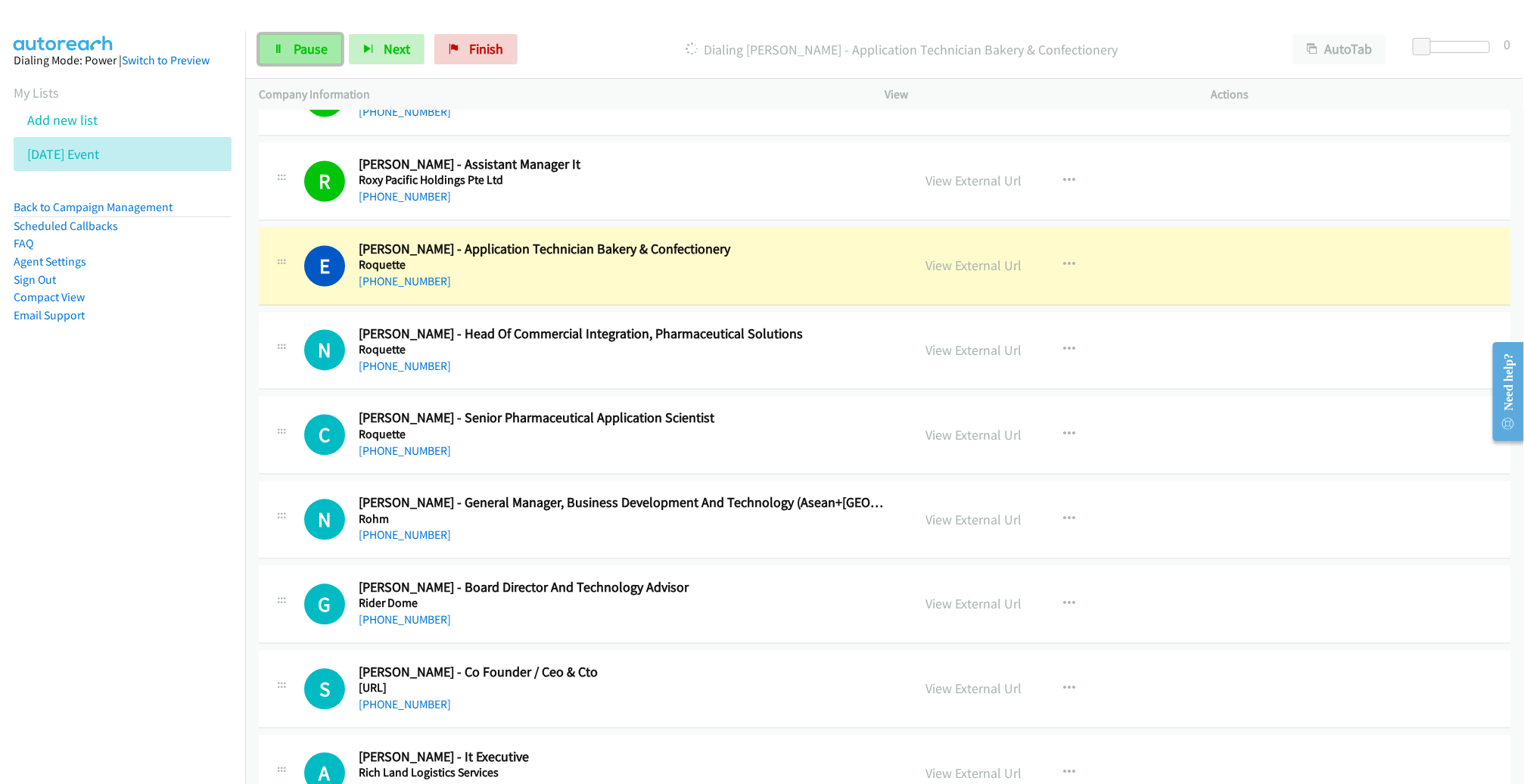
click at [316, 53] on span "Pause" at bounding box center [311, 49] width 34 height 18
click at [956, 257] on link "View External Url" at bounding box center [973, 265] width 96 height 18
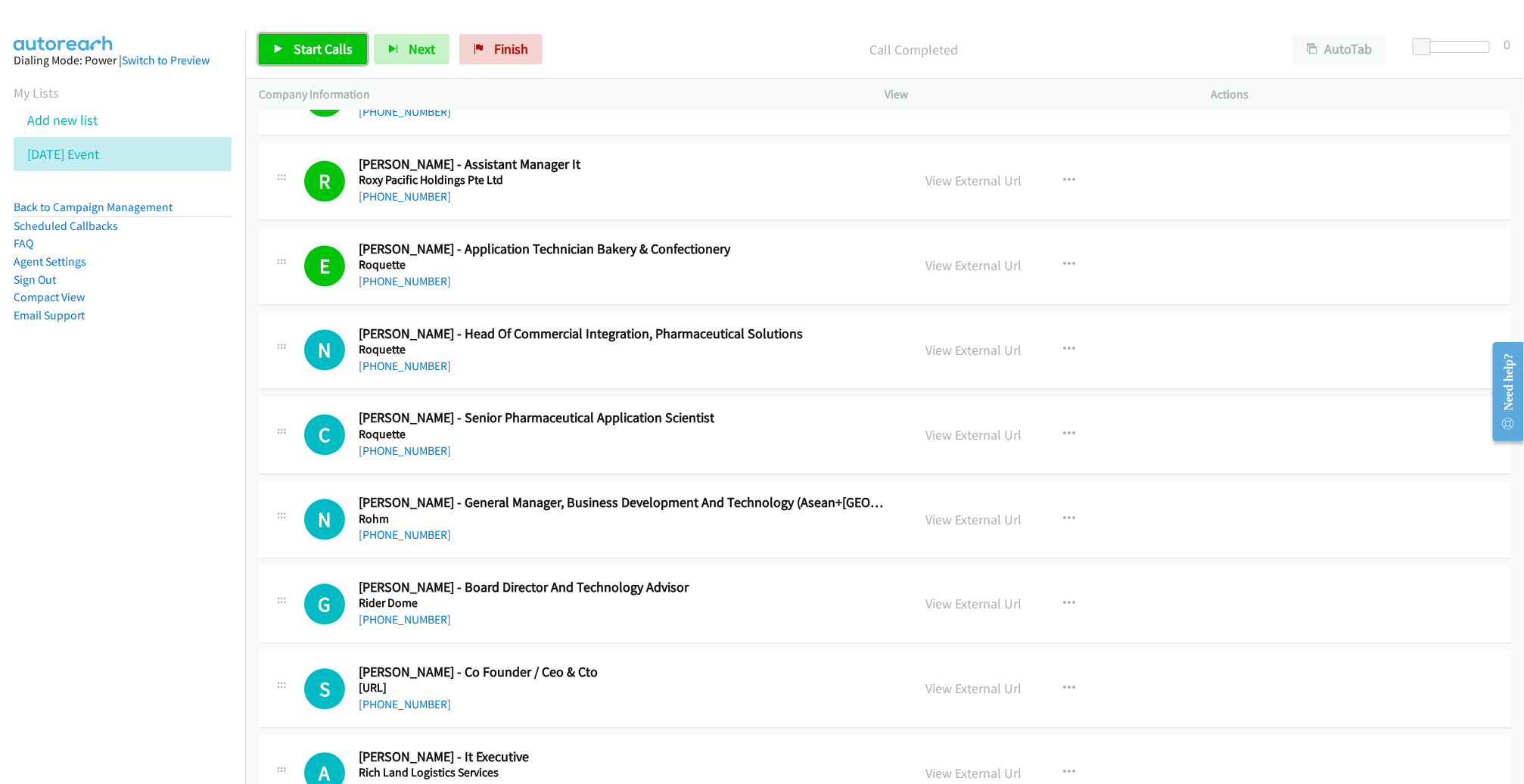
click at [314, 57] on span "Start Calls" at bounding box center [323, 49] width 59 height 18
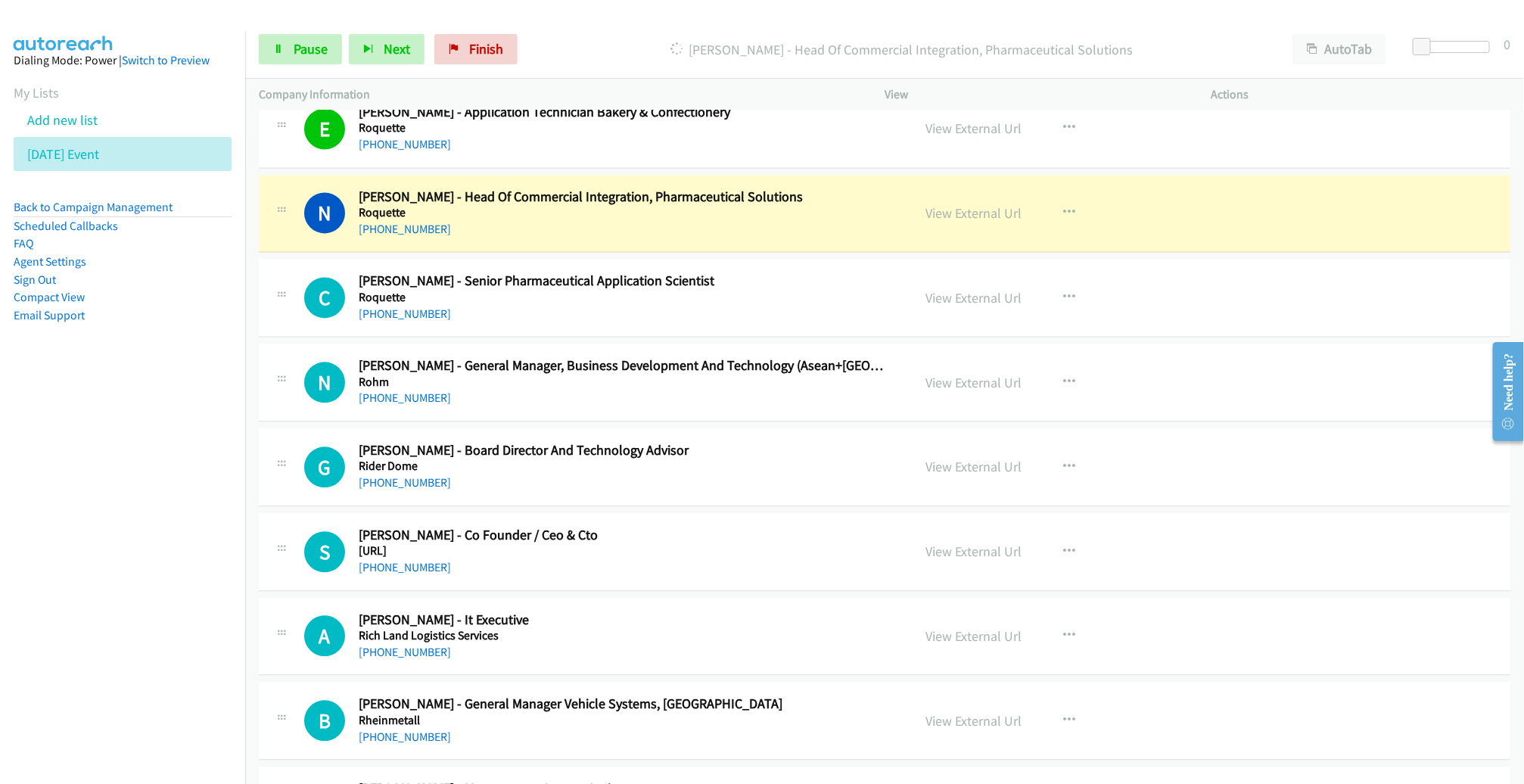
scroll to position [10815, 0]
click at [296, 53] on span "Pause" at bounding box center [311, 49] width 34 height 18
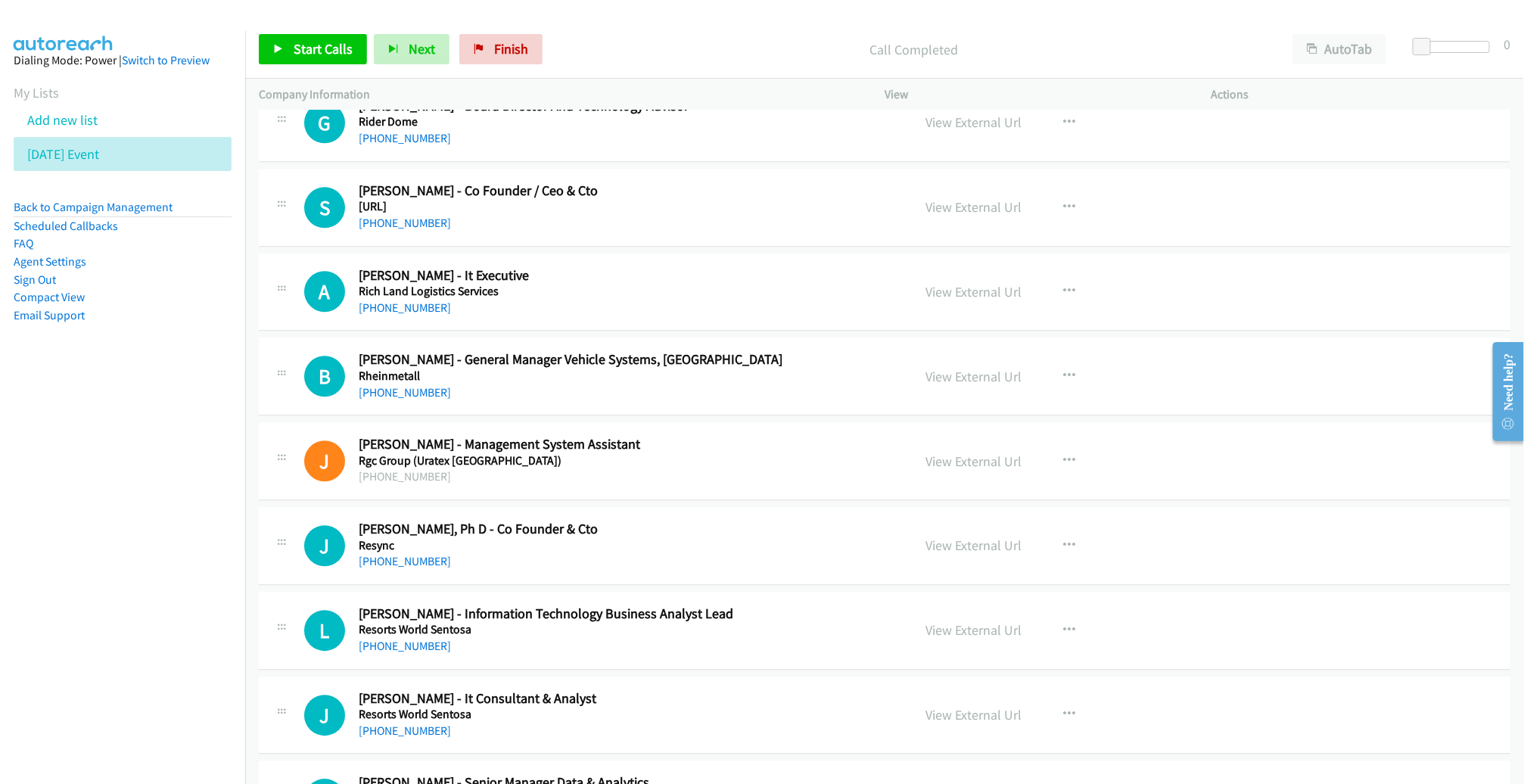
scroll to position [11160, 0]
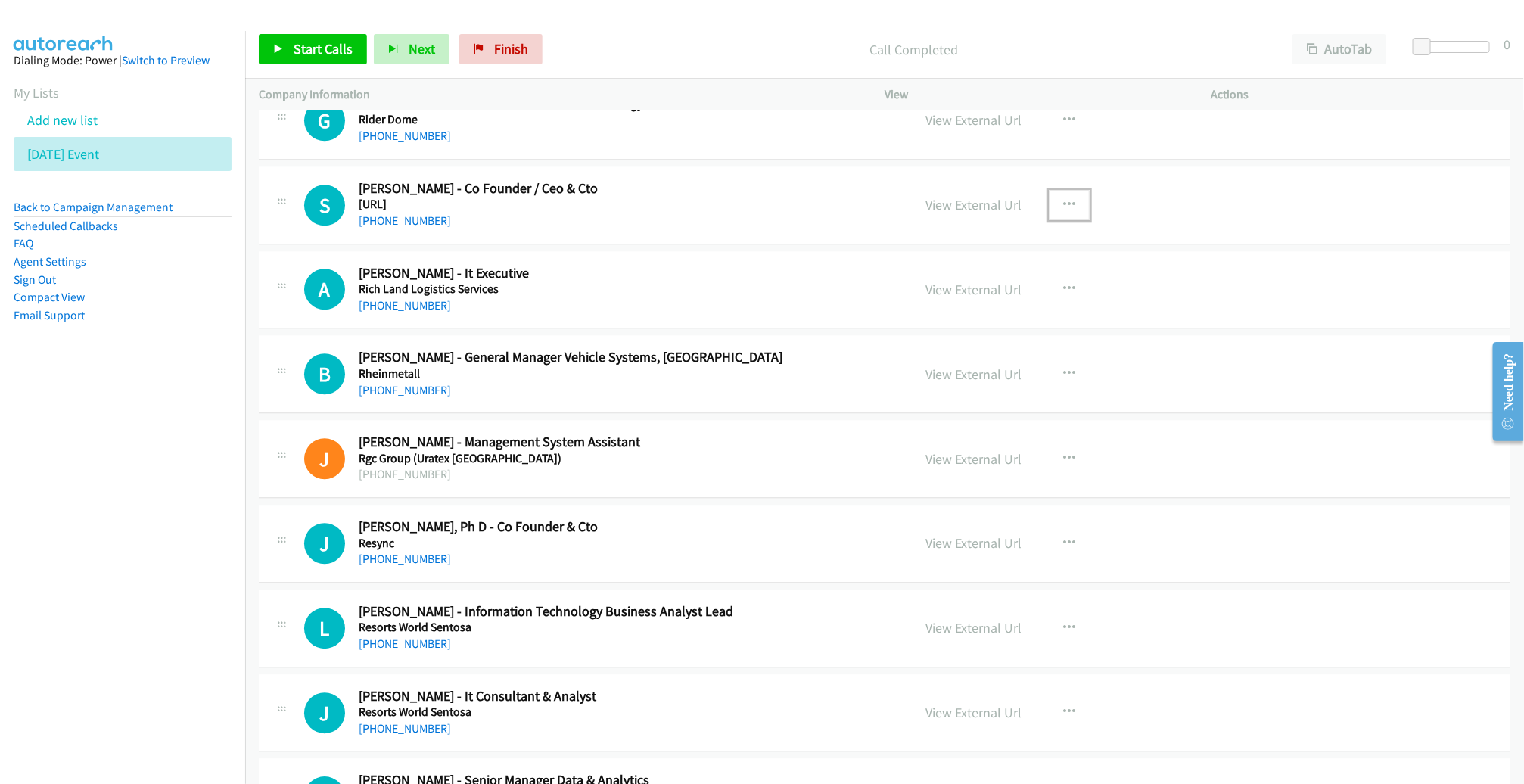
click at [1063, 199] on icon "button" at bounding box center [1069, 205] width 12 height 12
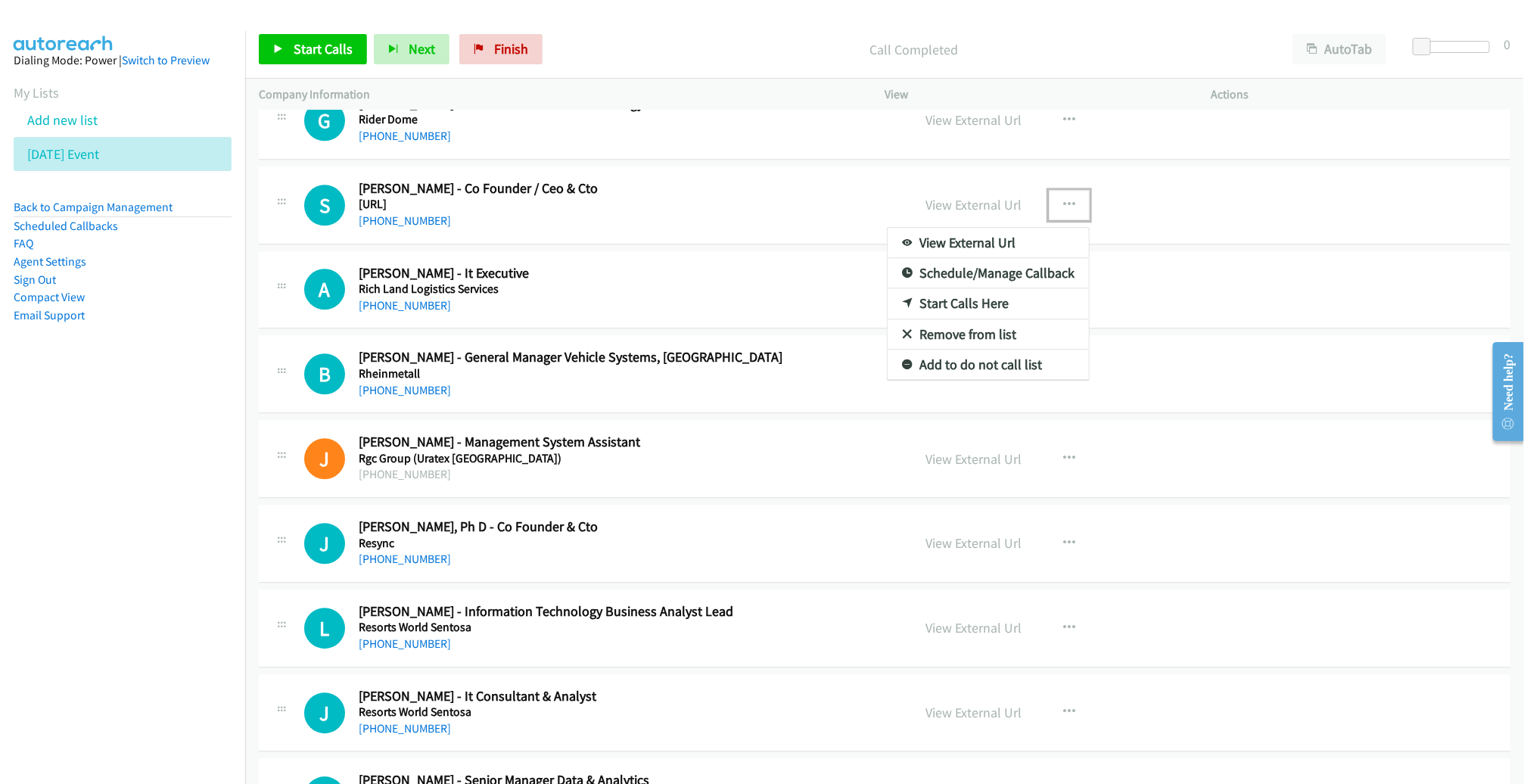
click at [977, 288] on link "Start Calls Here" at bounding box center [988, 303] width 201 height 30
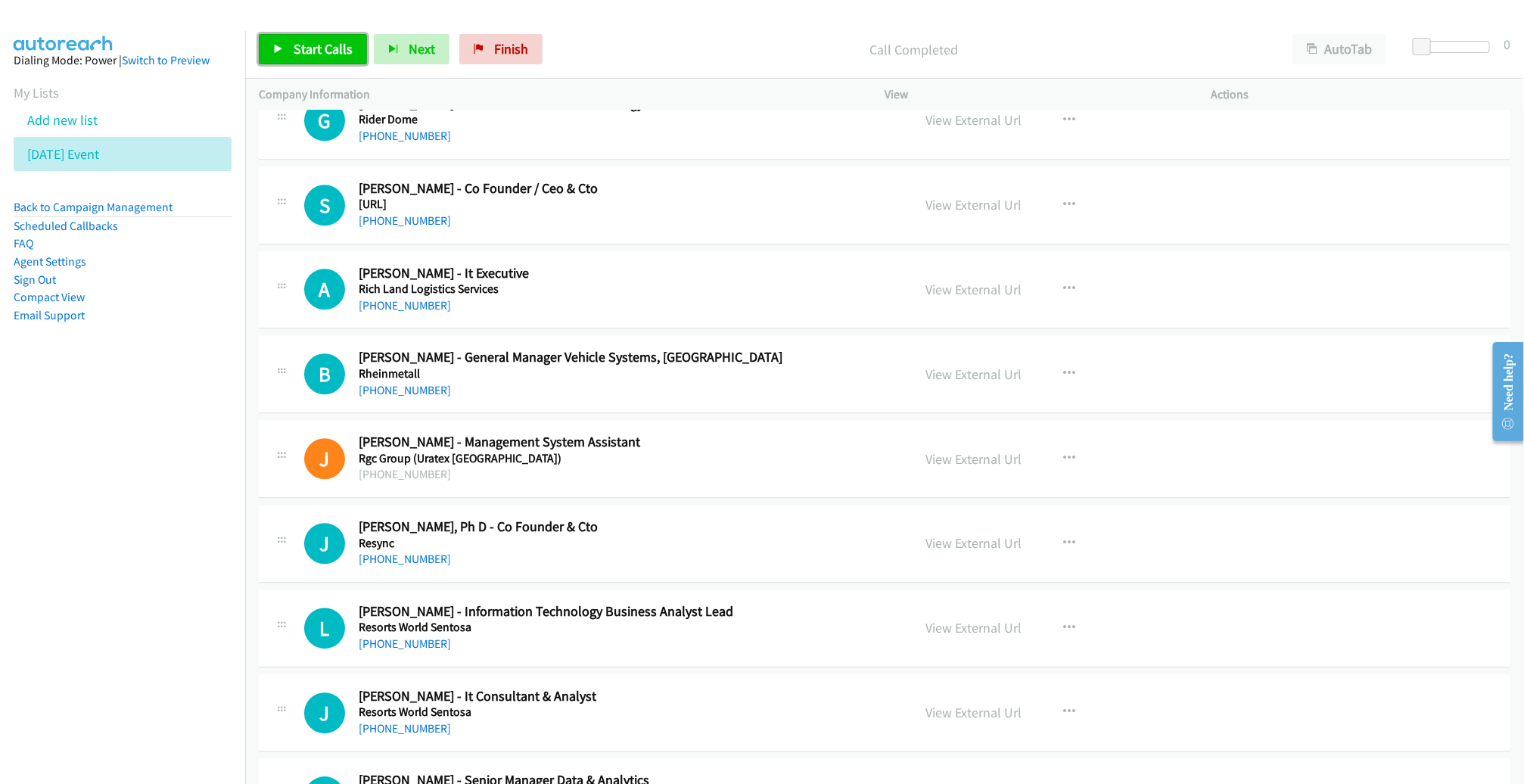
click at [339, 48] on span "Start Calls" at bounding box center [323, 49] width 59 height 18
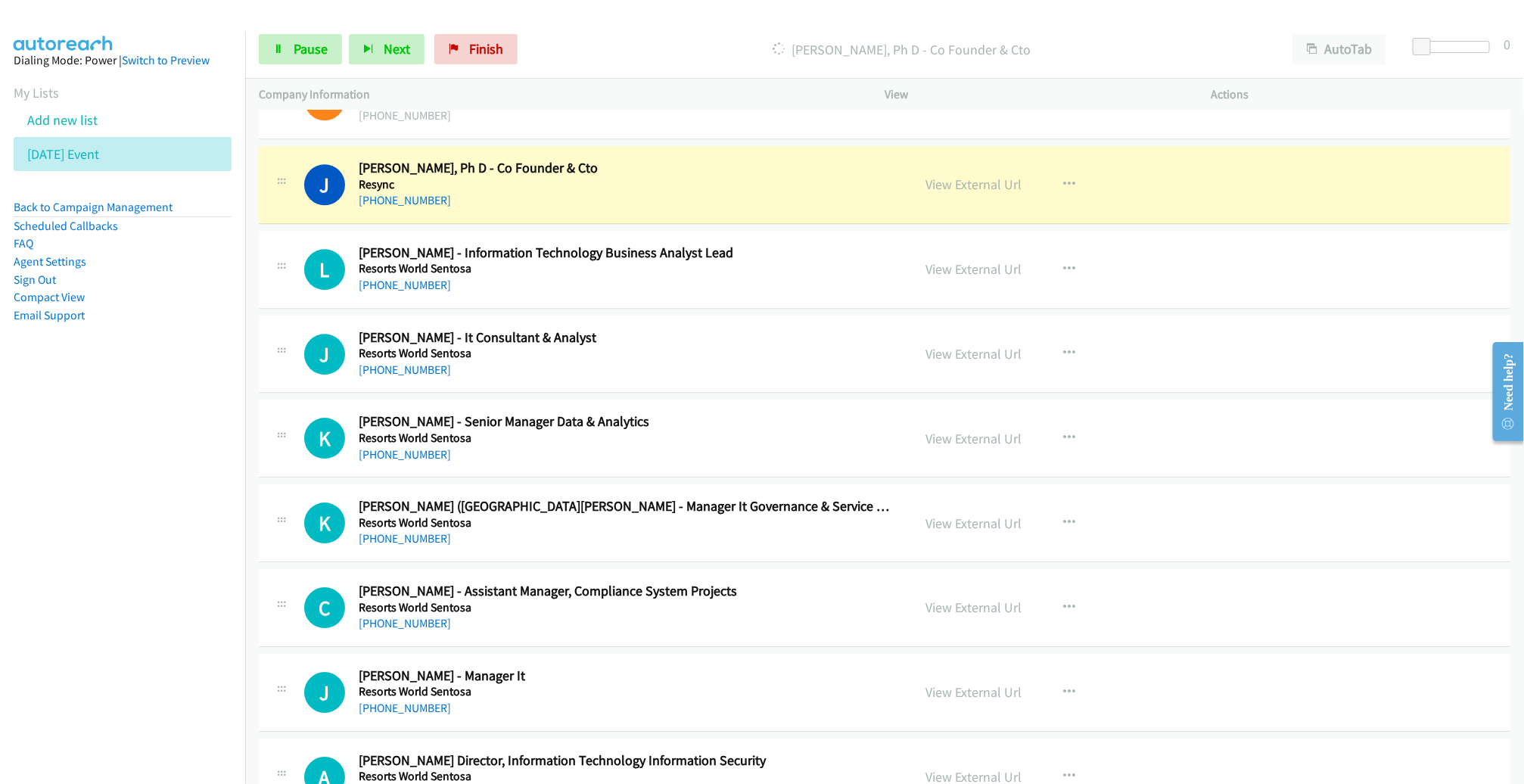
scroll to position [11524, 0]
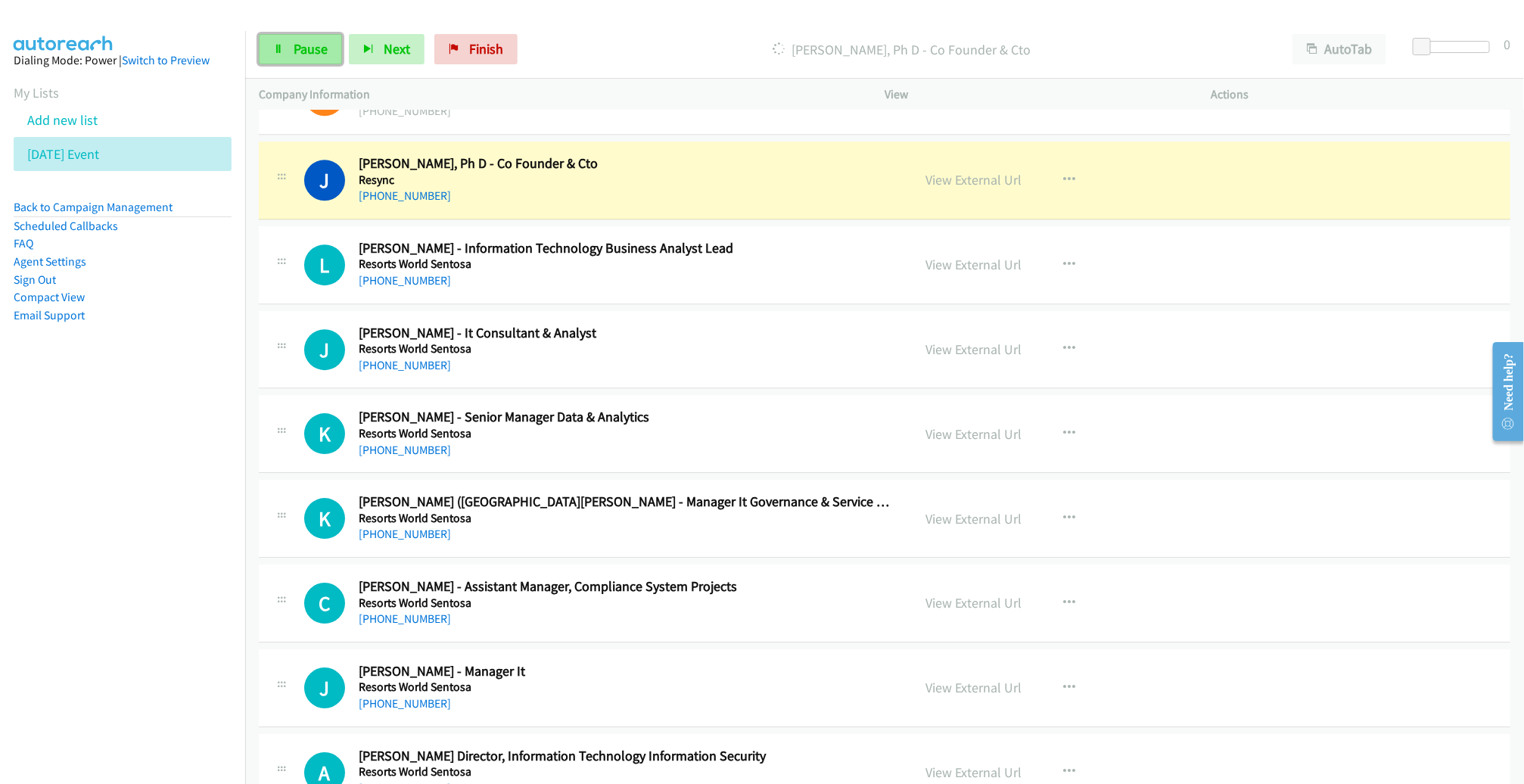
click at [305, 48] on span "Pause" at bounding box center [311, 49] width 34 height 18
